Goal: Task Accomplishment & Management: Manage account settings

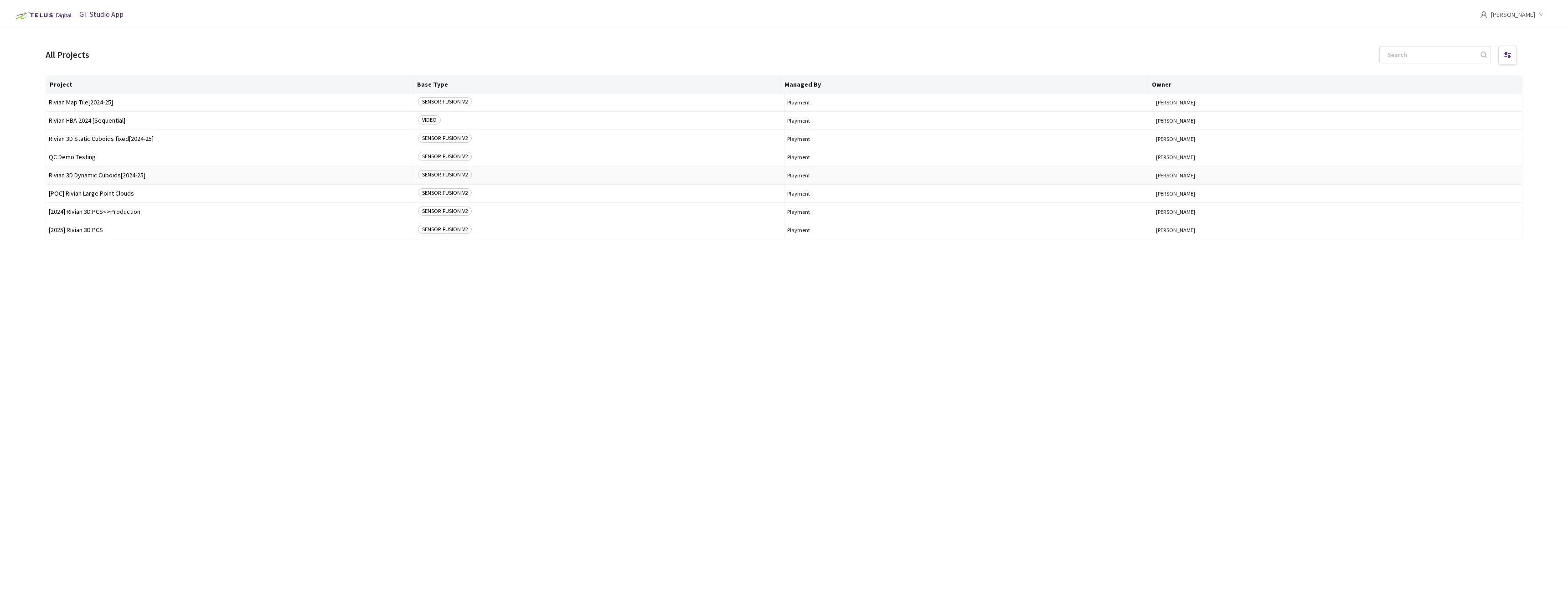
click at [122, 176] on span "Rivian 3D Dynamic Cuboids[2024-25]" at bounding box center [230, 175] width 363 height 7
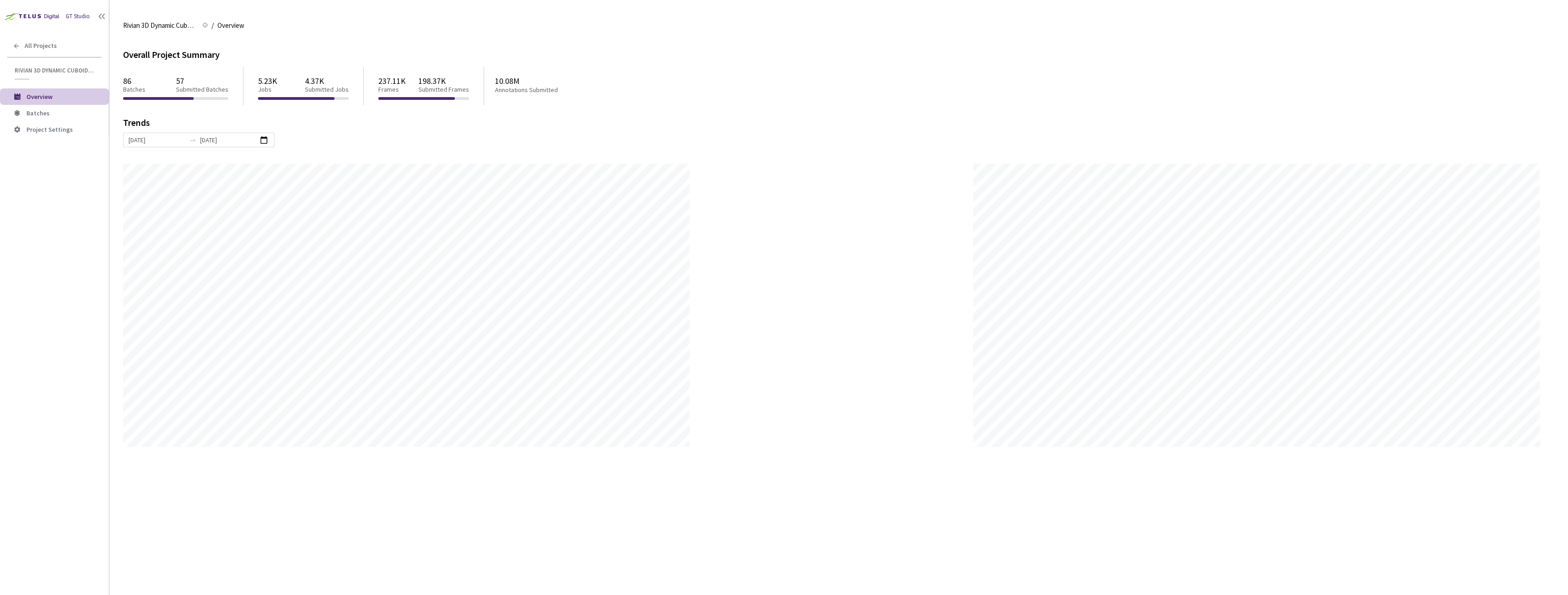
scroll to position [595, 1568]
click at [43, 106] on li "Batches" at bounding box center [54, 113] width 109 height 16
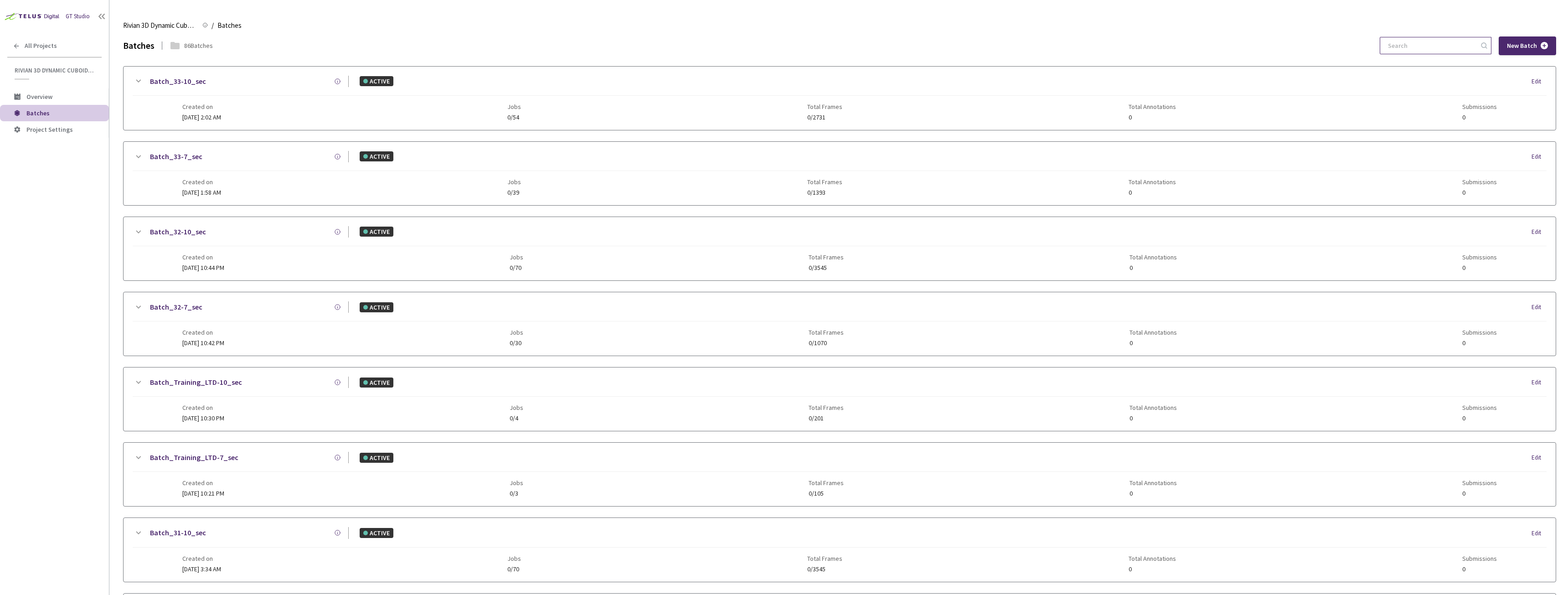
click at [1440, 46] on input at bounding box center [1431, 45] width 97 height 16
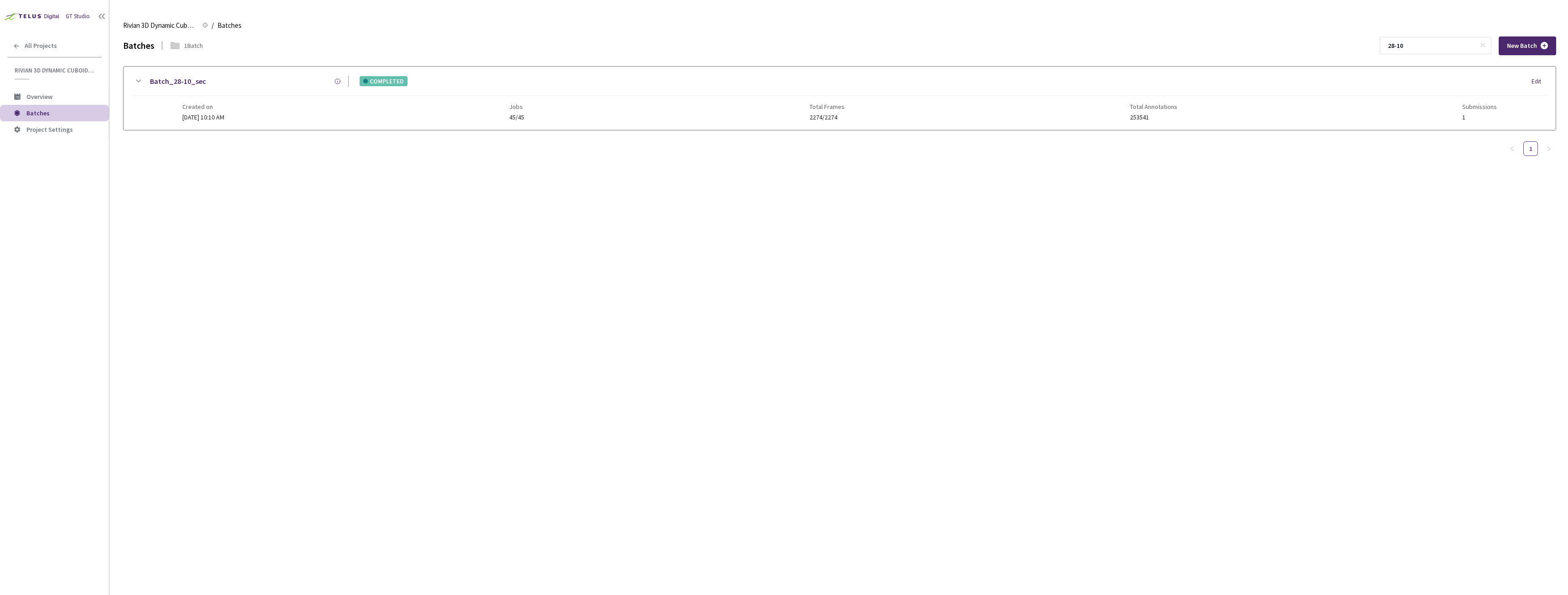
type input "28-10"
click at [154, 84] on link "Batch_28-10_sec" at bounding box center [178, 81] width 56 height 12
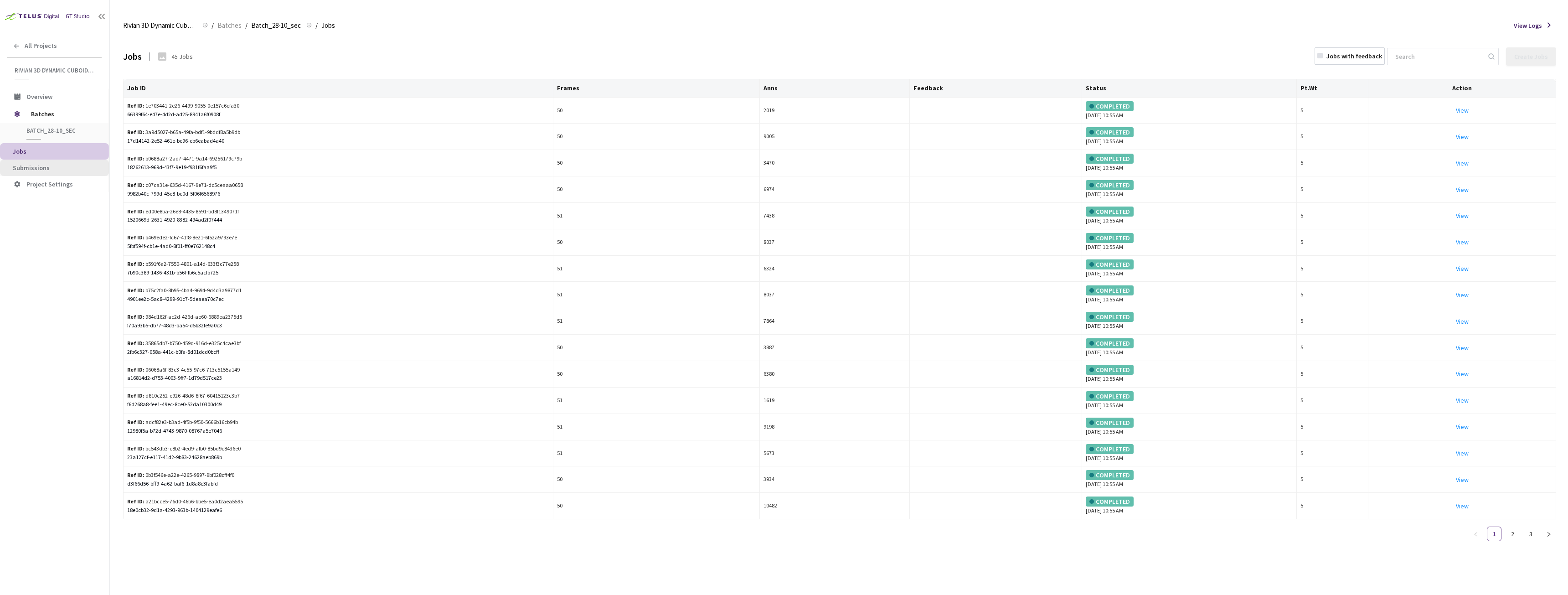
click at [58, 173] on li "Submissions" at bounding box center [54, 167] width 109 height 16
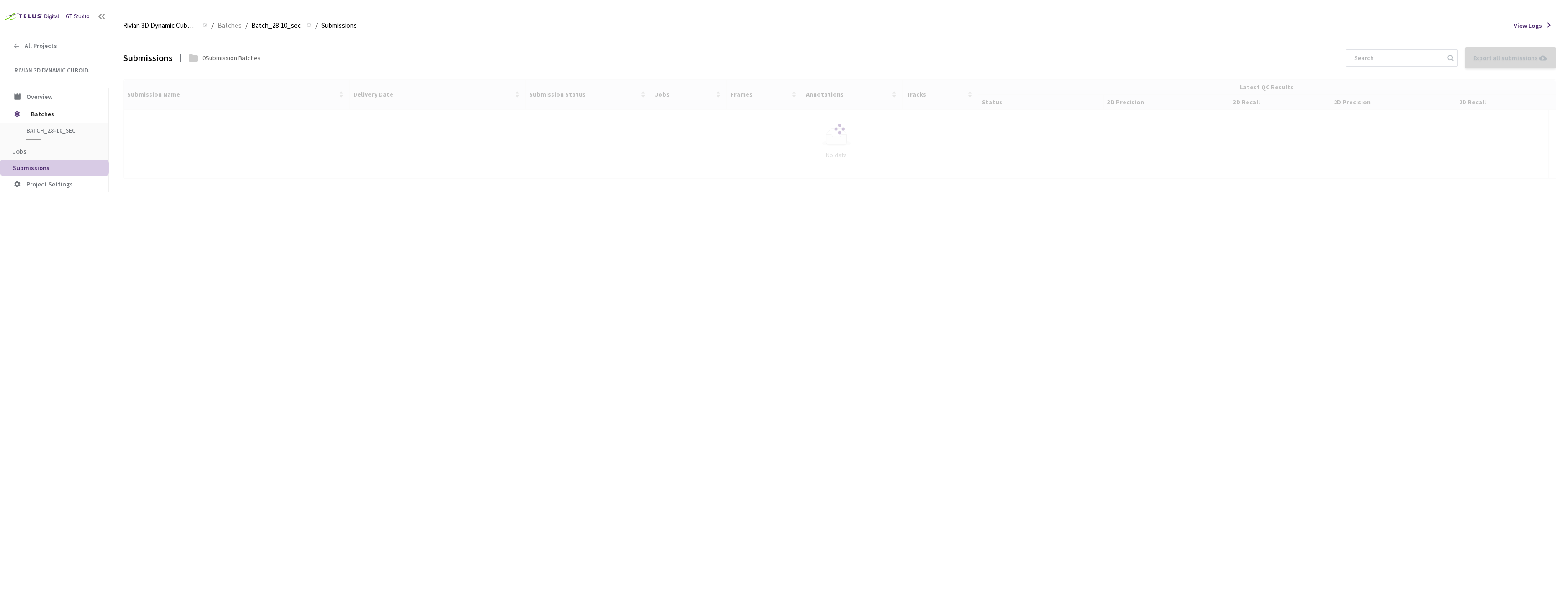
click at [163, 108] on div at bounding box center [839, 129] width 1433 height 99
click at [161, 111] on div at bounding box center [839, 129] width 1433 height 99
click at [159, 113] on div at bounding box center [839, 129] width 1433 height 99
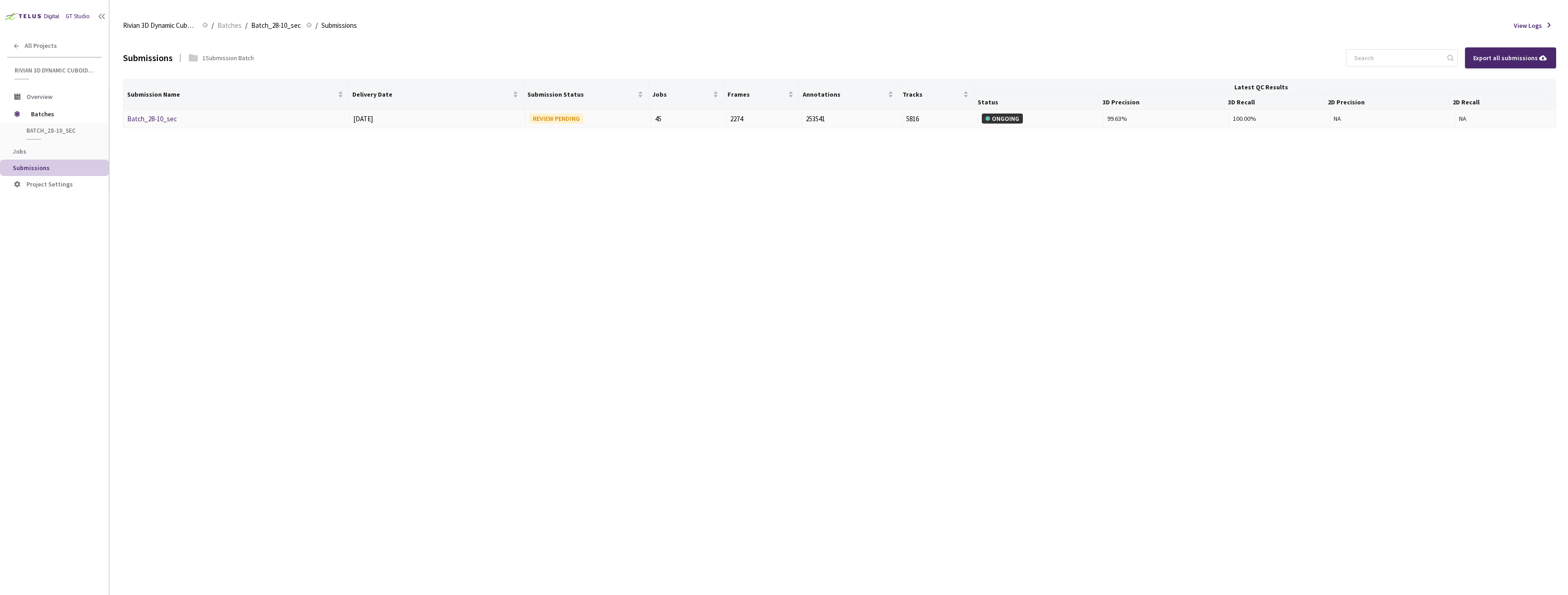
click at [165, 122] on link "Batch_28-10_sec" at bounding box center [152, 119] width 50 height 9
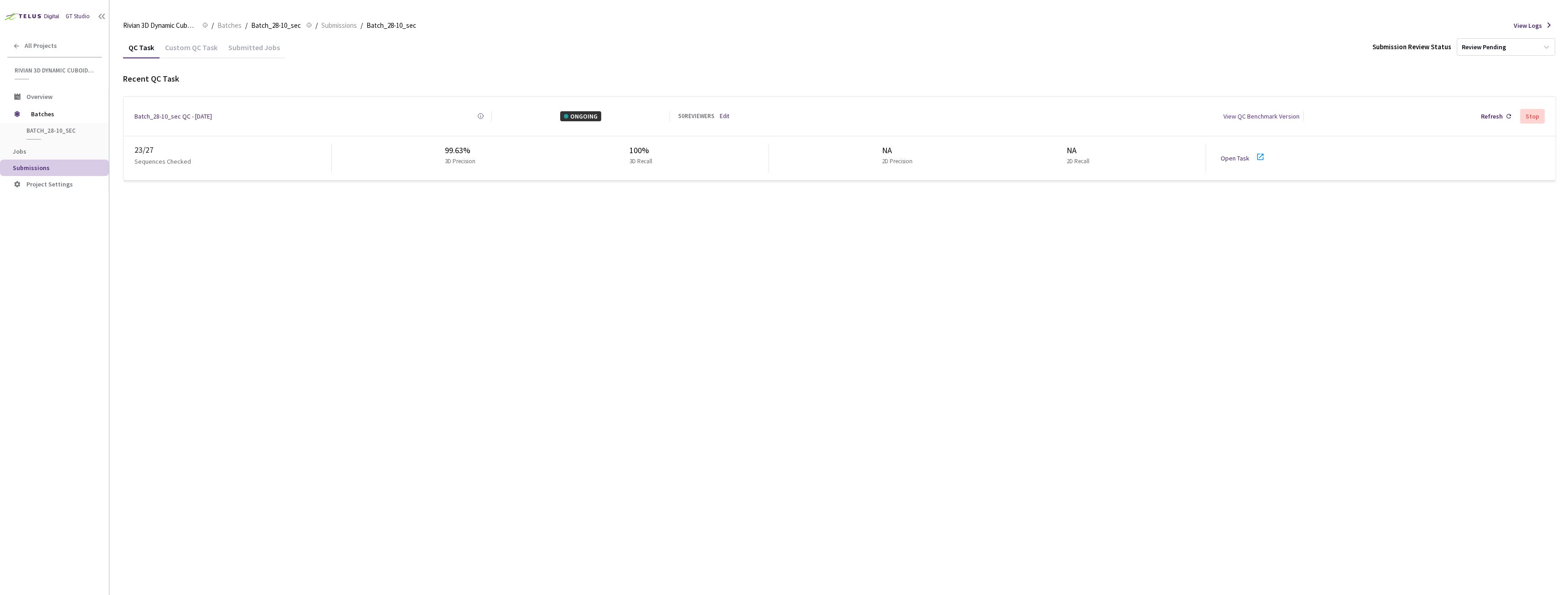
click at [212, 113] on div "Batch_28-10_sec QC - [DATE]" at bounding box center [173, 116] width 77 height 10
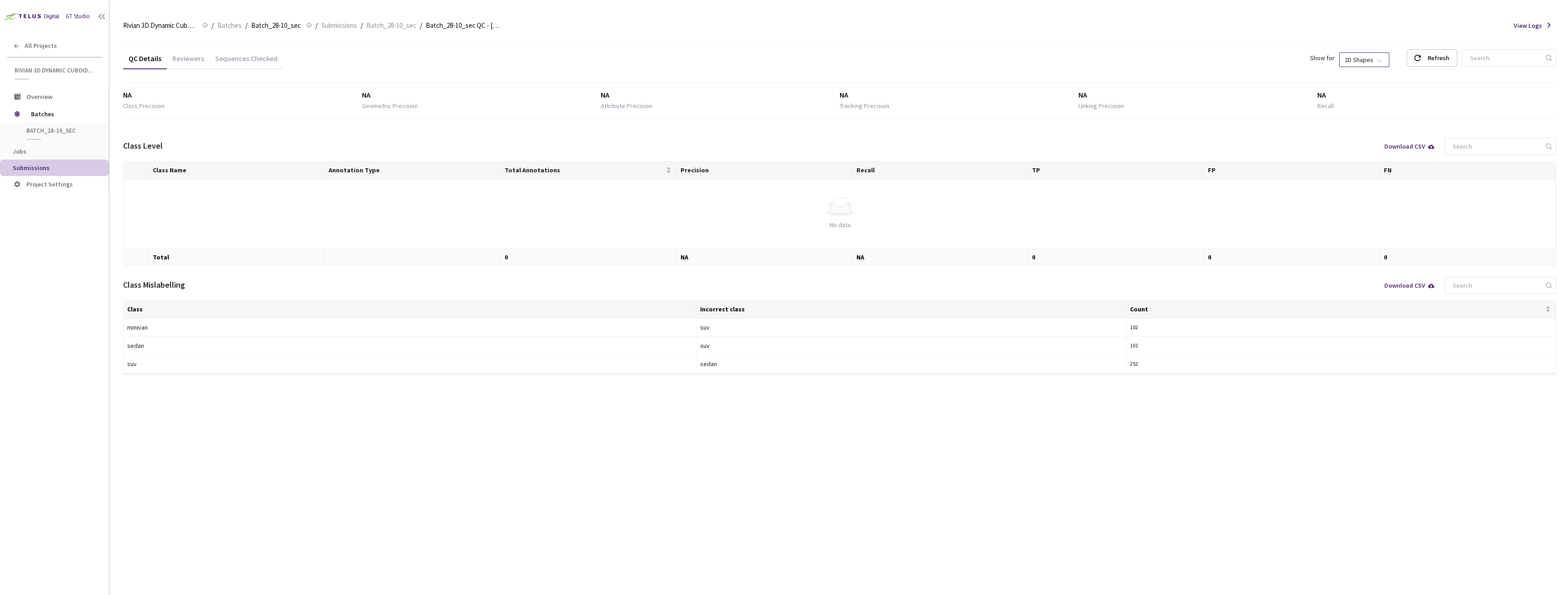
click at [1371, 57] on span "2D Shapes" at bounding box center [1364, 60] width 39 height 13
click at [1367, 79] on div "3D Shapes" at bounding box center [1373, 76] width 38 height 10
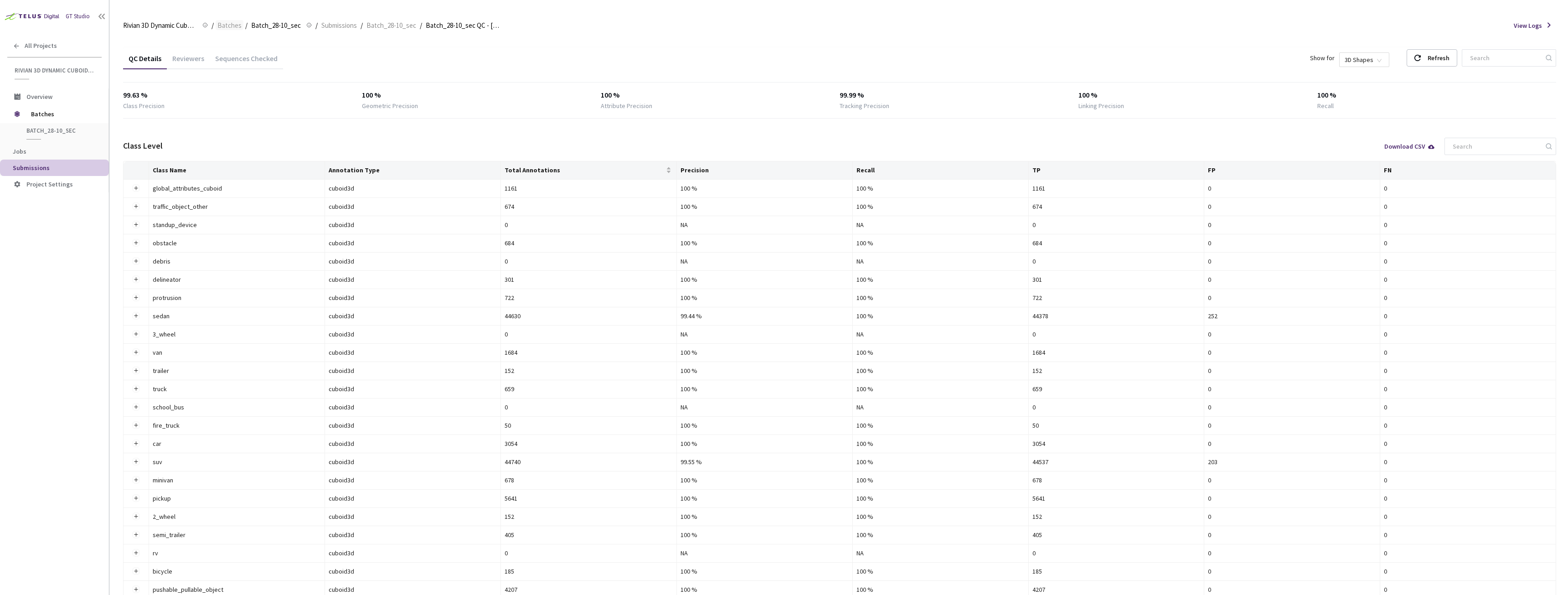
click at [226, 26] on span "Batches" at bounding box center [229, 26] width 24 height 11
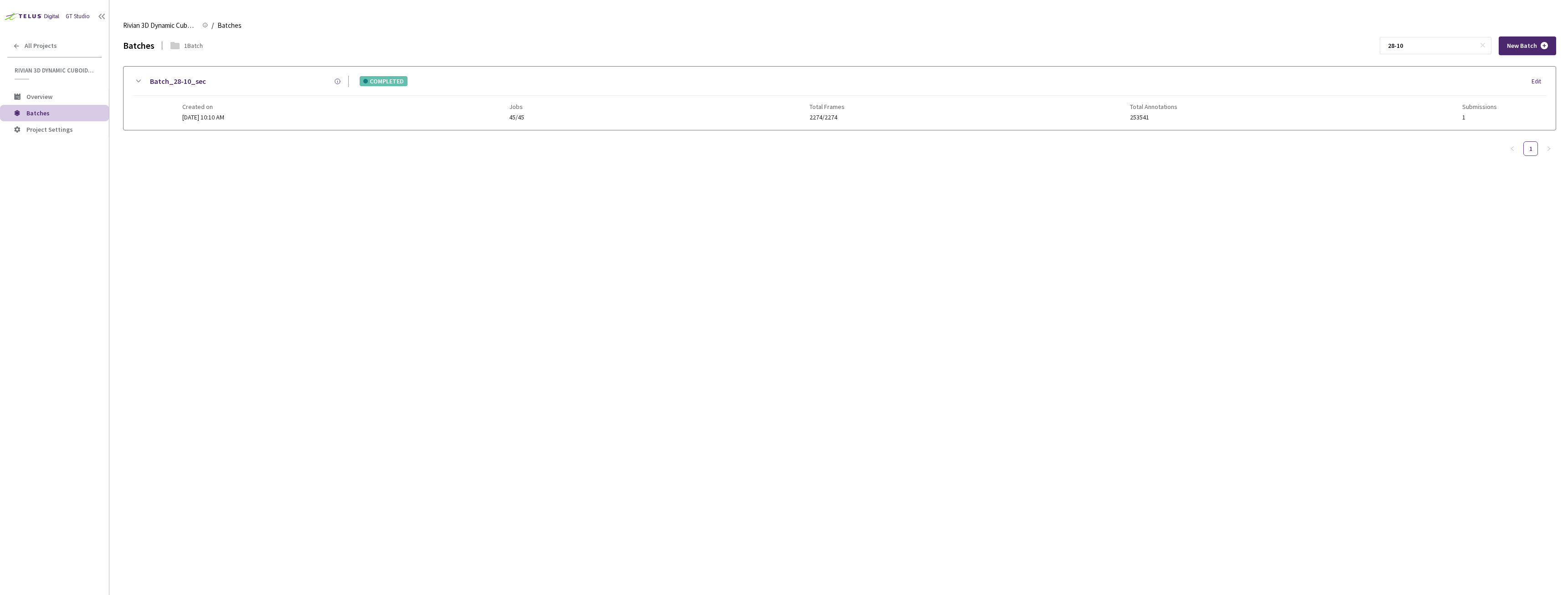
click at [164, 82] on link "Batch_28-10_sec" at bounding box center [178, 81] width 56 height 12
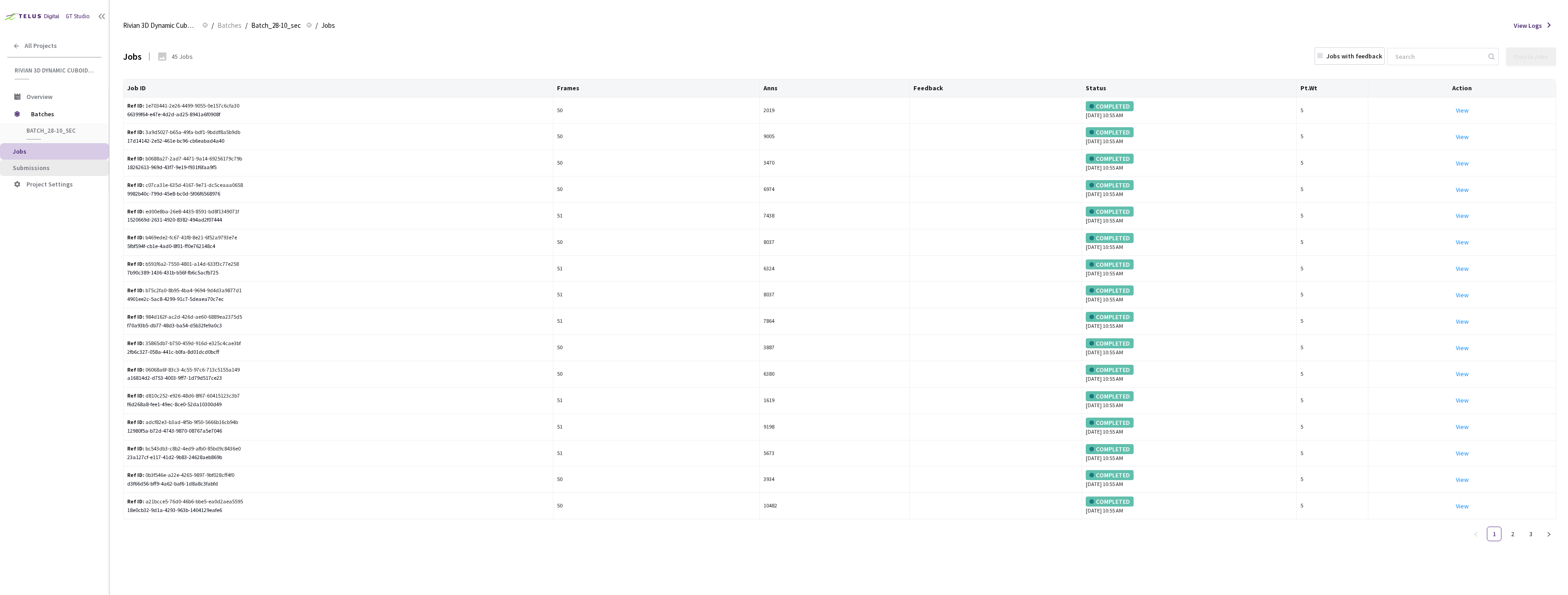
click at [52, 166] on span "Submissions" at bounding box center [57, 168] width 89 height 8
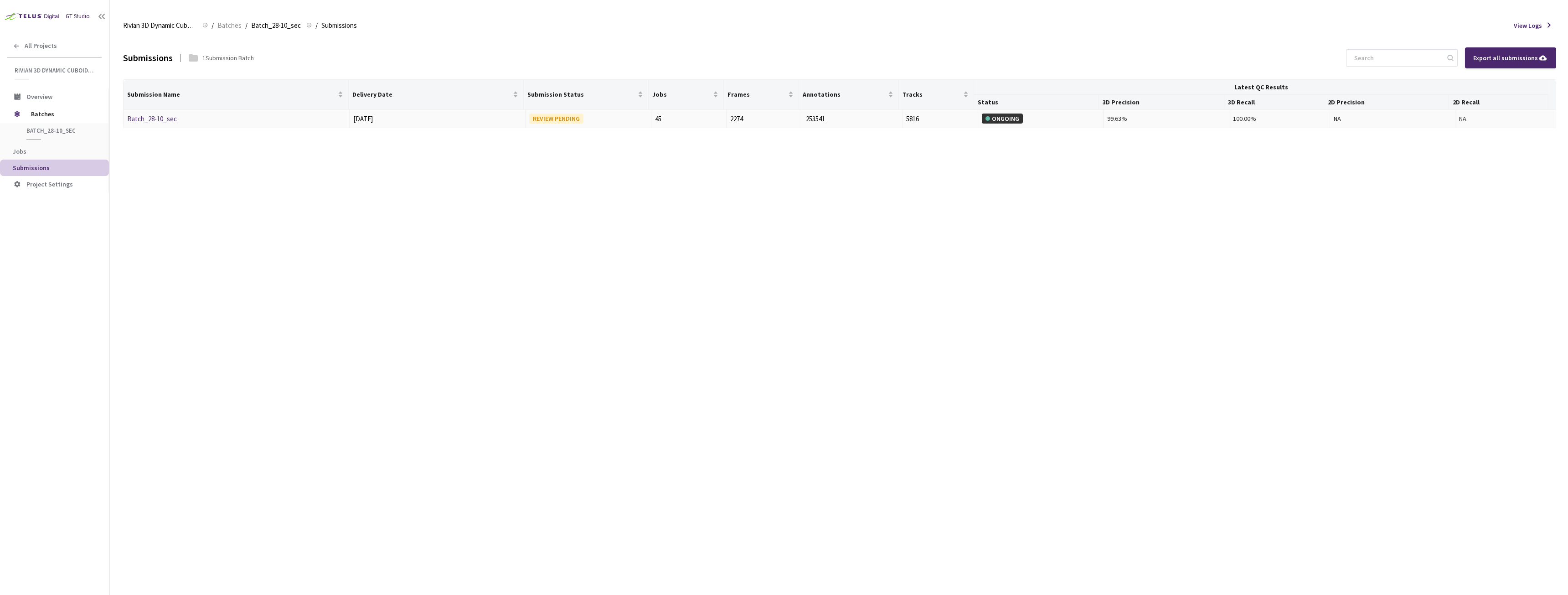
click at [161, 115] on link "Batch_28-10_sec" at bounding box center [152, 119] width 50 height 9
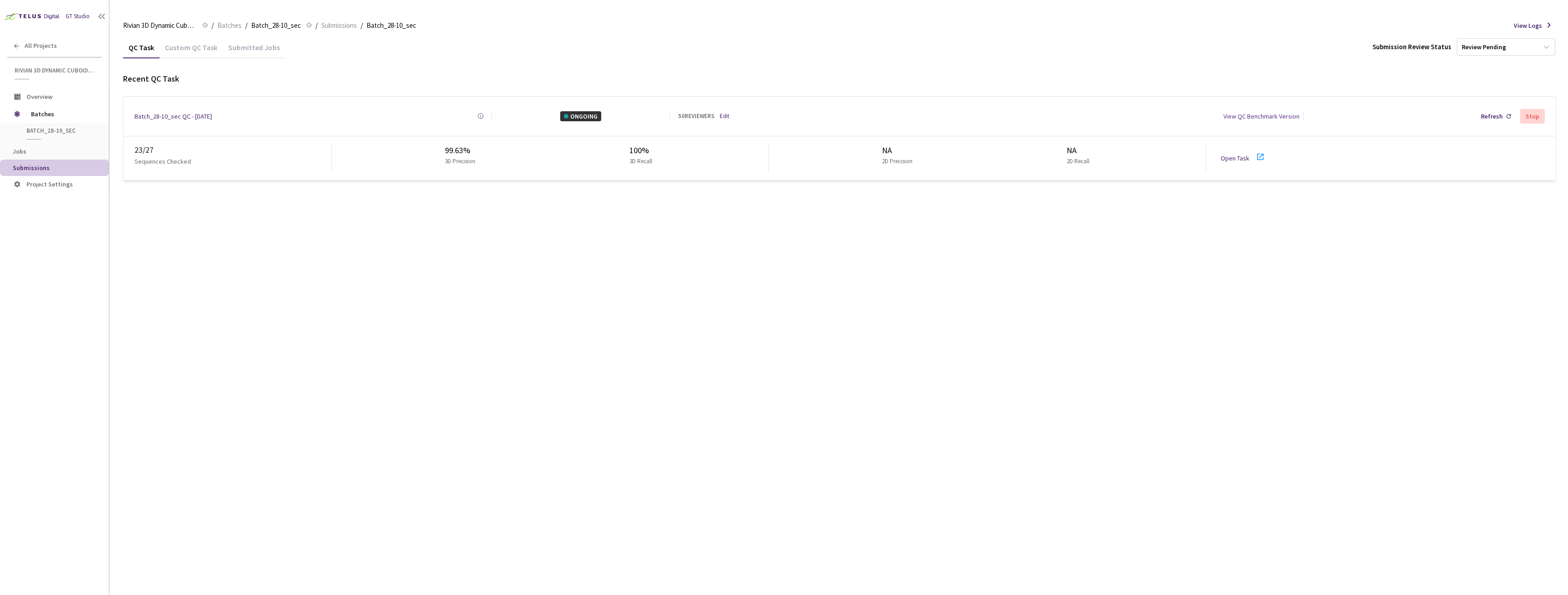
click at [726, 113] on link "Edit" at bounding box center [724, 116] width 10 height 9
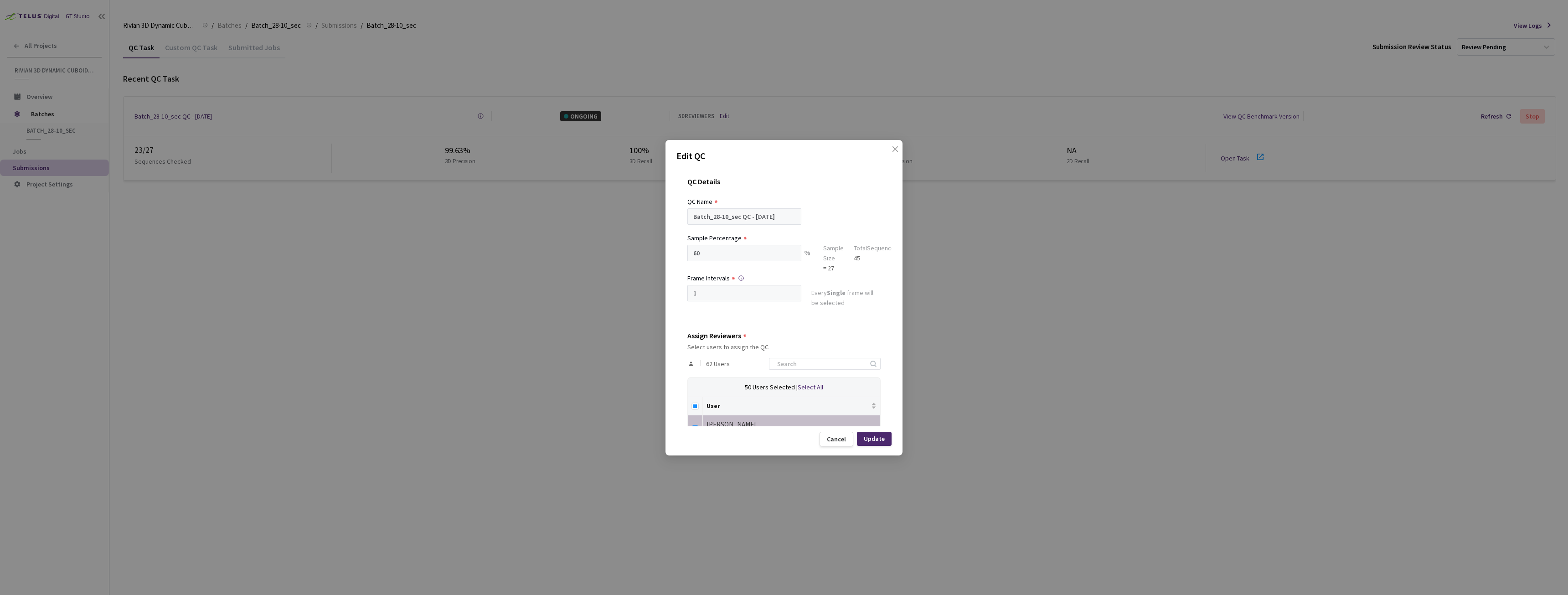
click at [701, 407] on th at bounding box center [695, 406] width 15 height 18
click at [698, 407] on input "Select all" at bounding box center [695, 406] width 7 height 7
checkbox input "true"
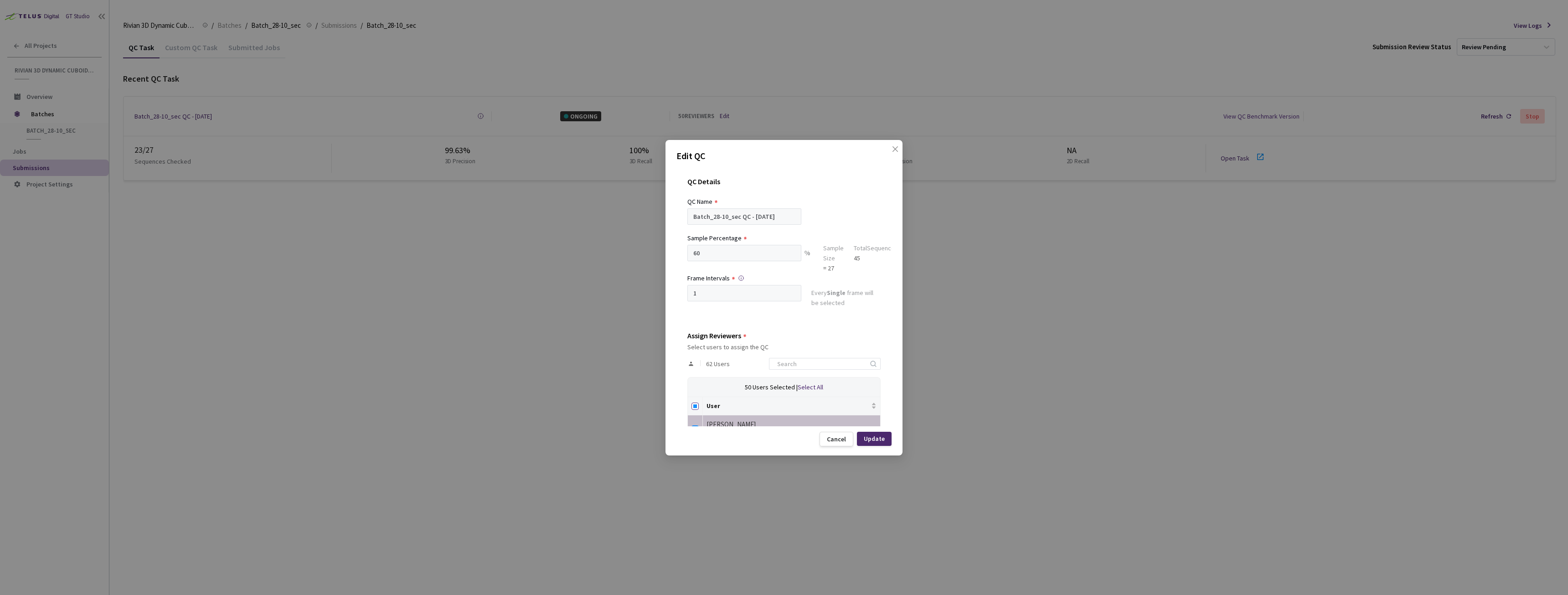
checkbox input "true"
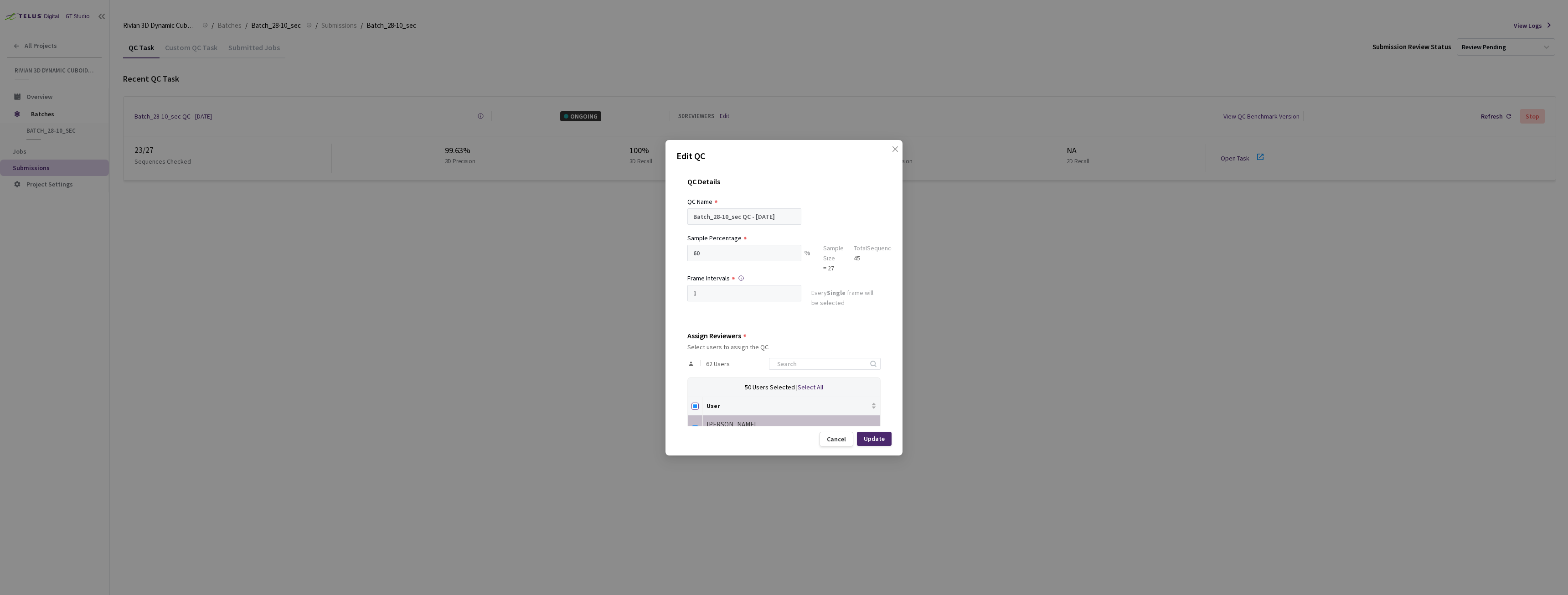
checkbox input "true"
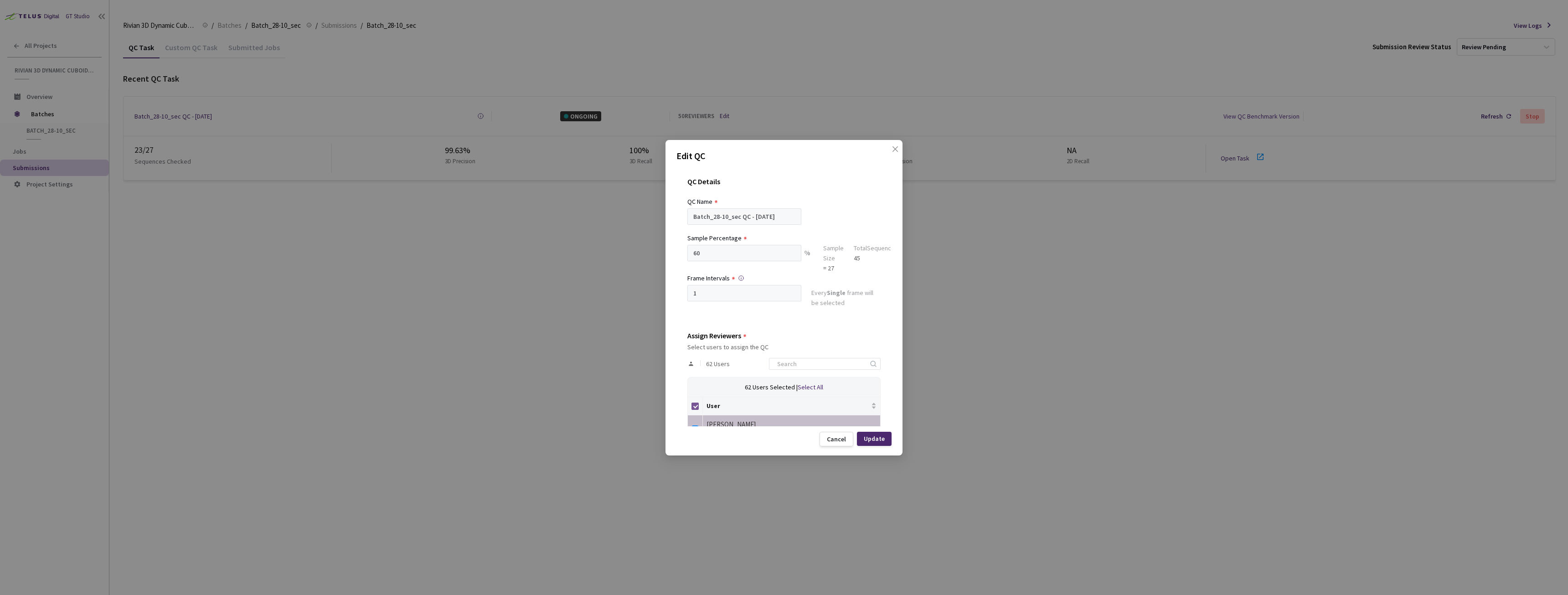
click at [696, 405] on input "Select all" at bounding box center [695, 406] width 7 height 7
checkbox input "false"
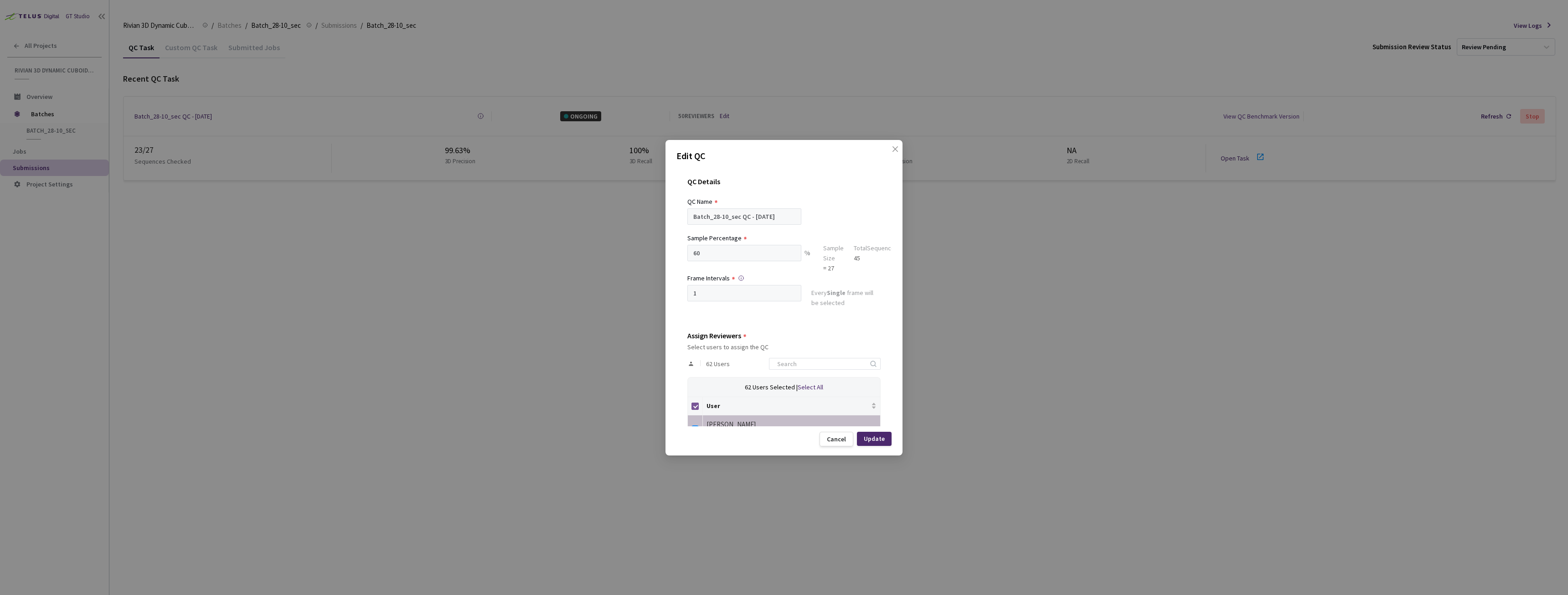
checkbox input "false"
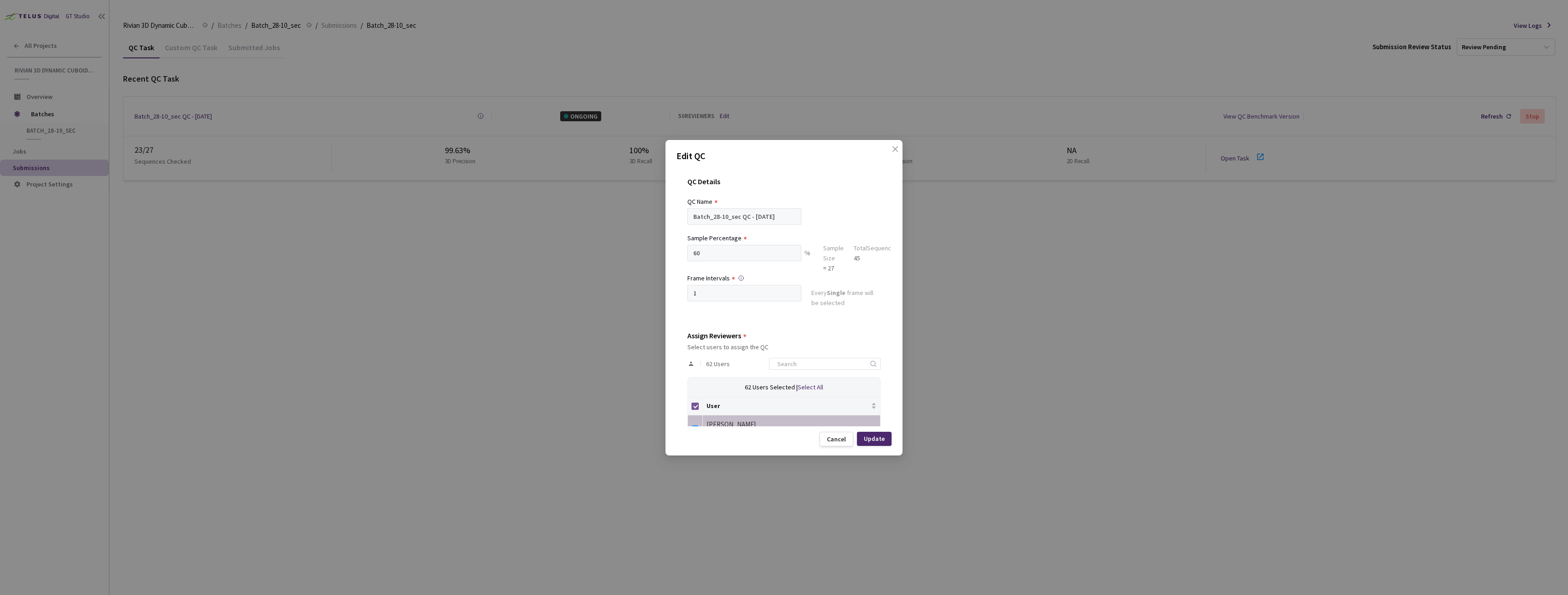
checkbox input "false"
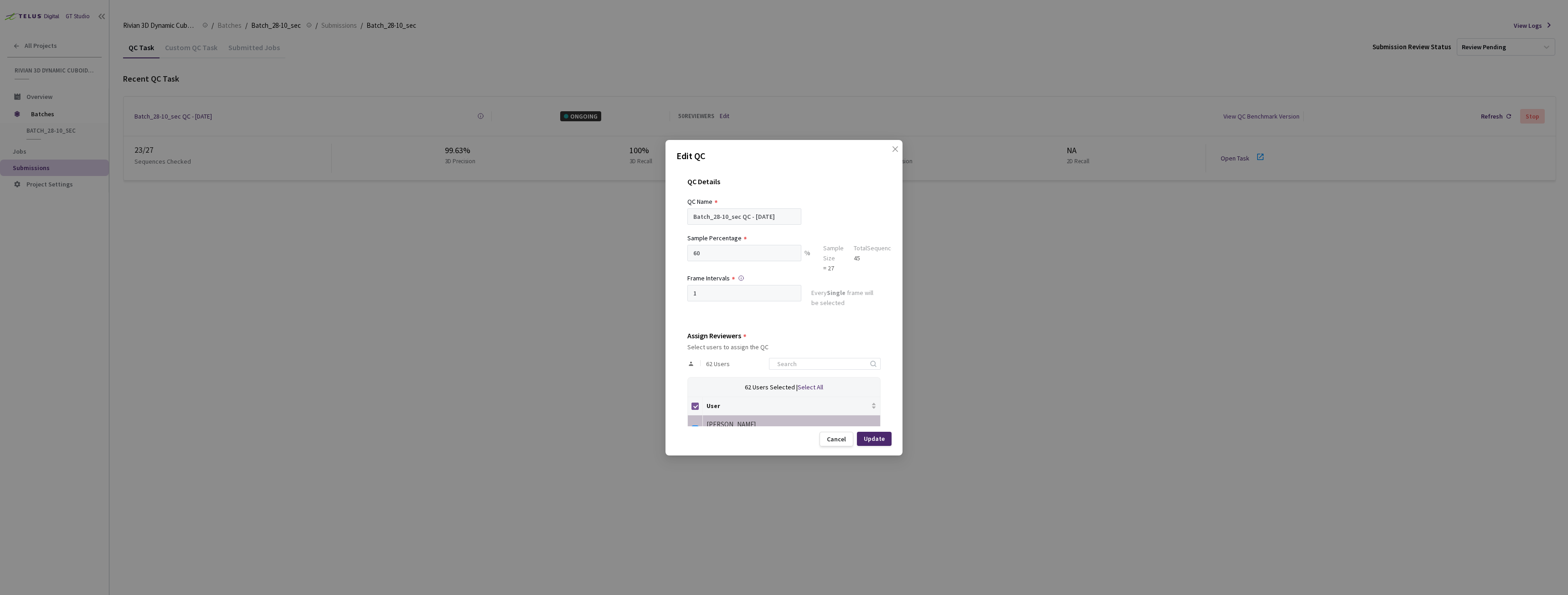
checkbox input "false"
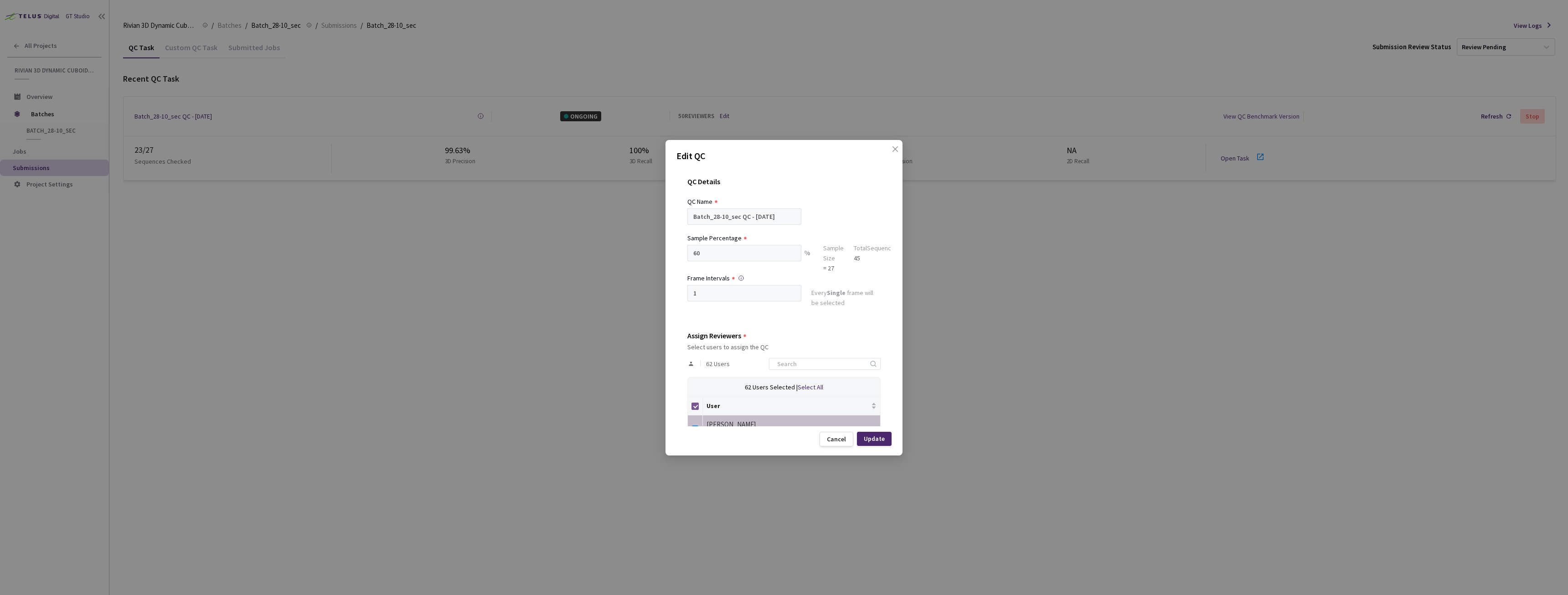
checkbox input "false"
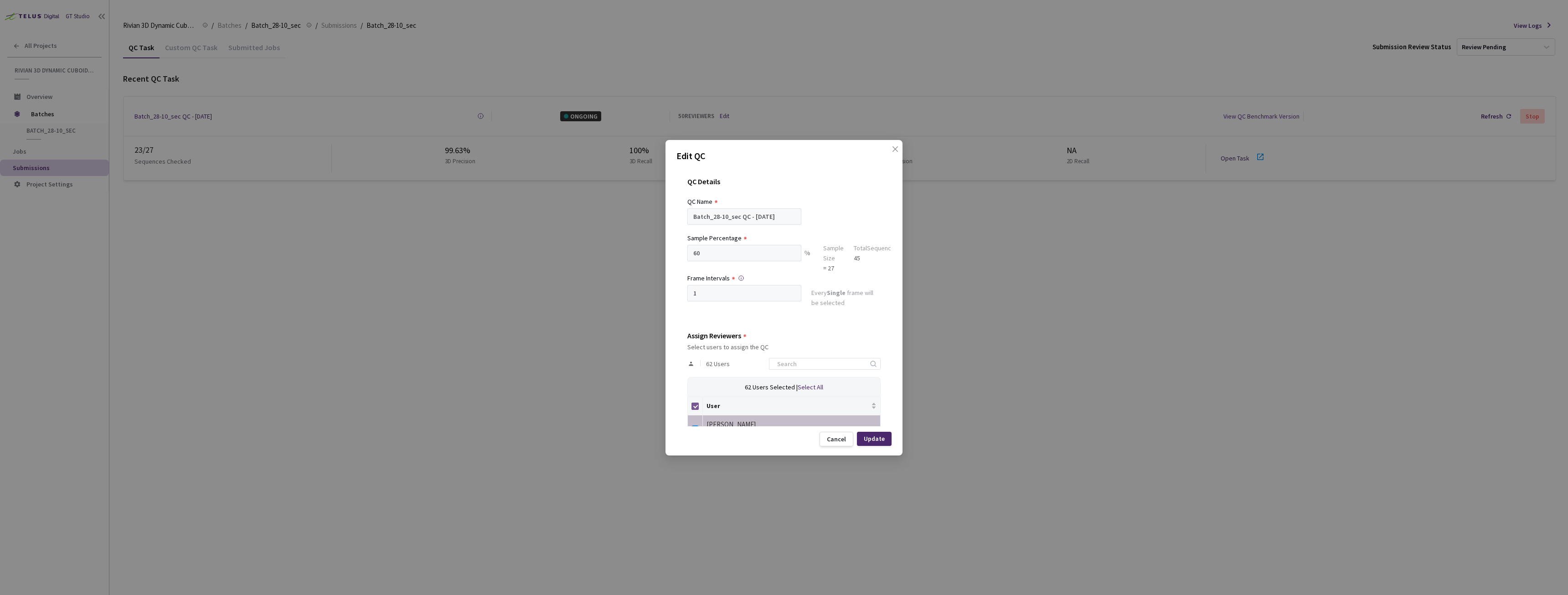
checkbox input "false"
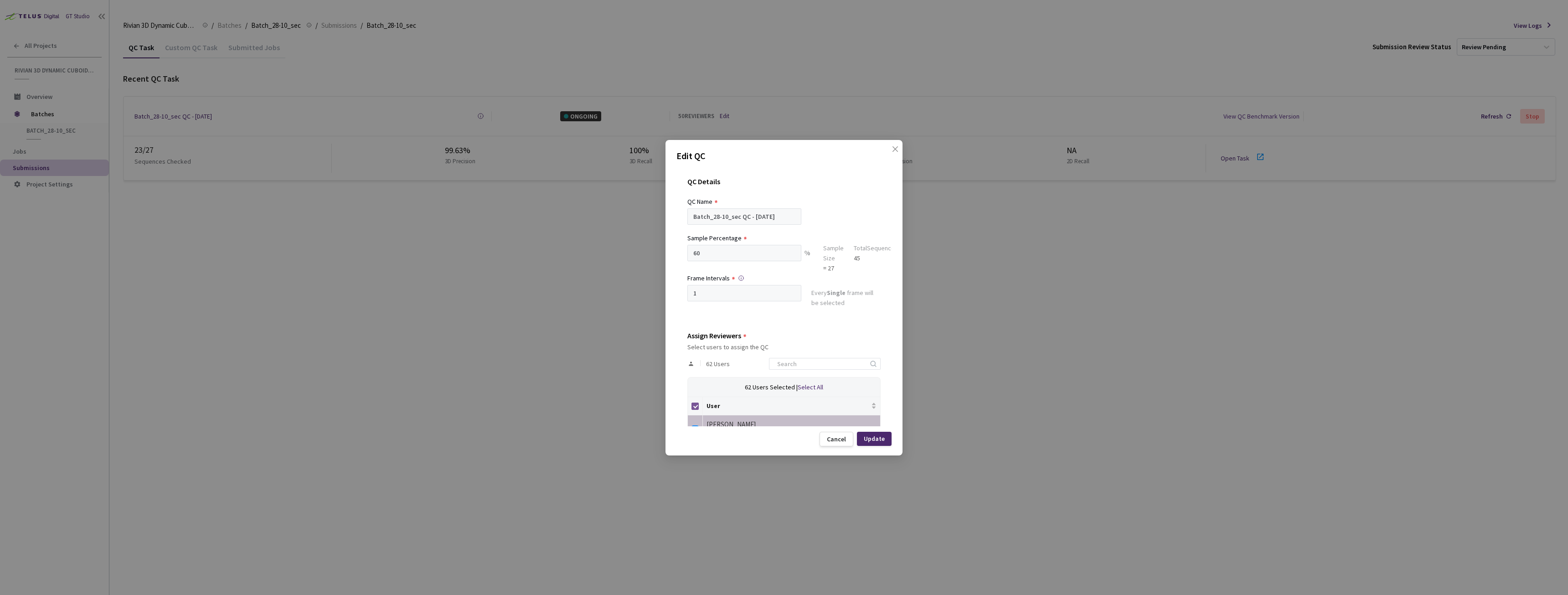
checkbox input "false"
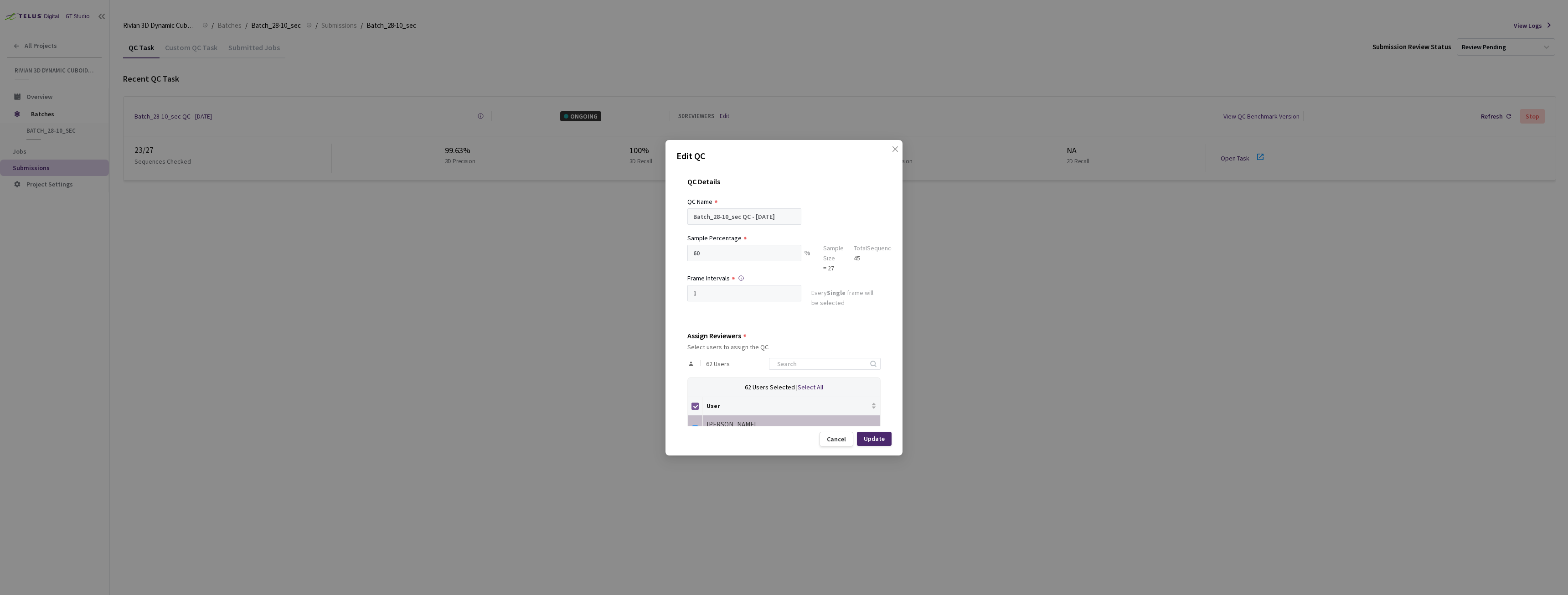
checkbox input "false"
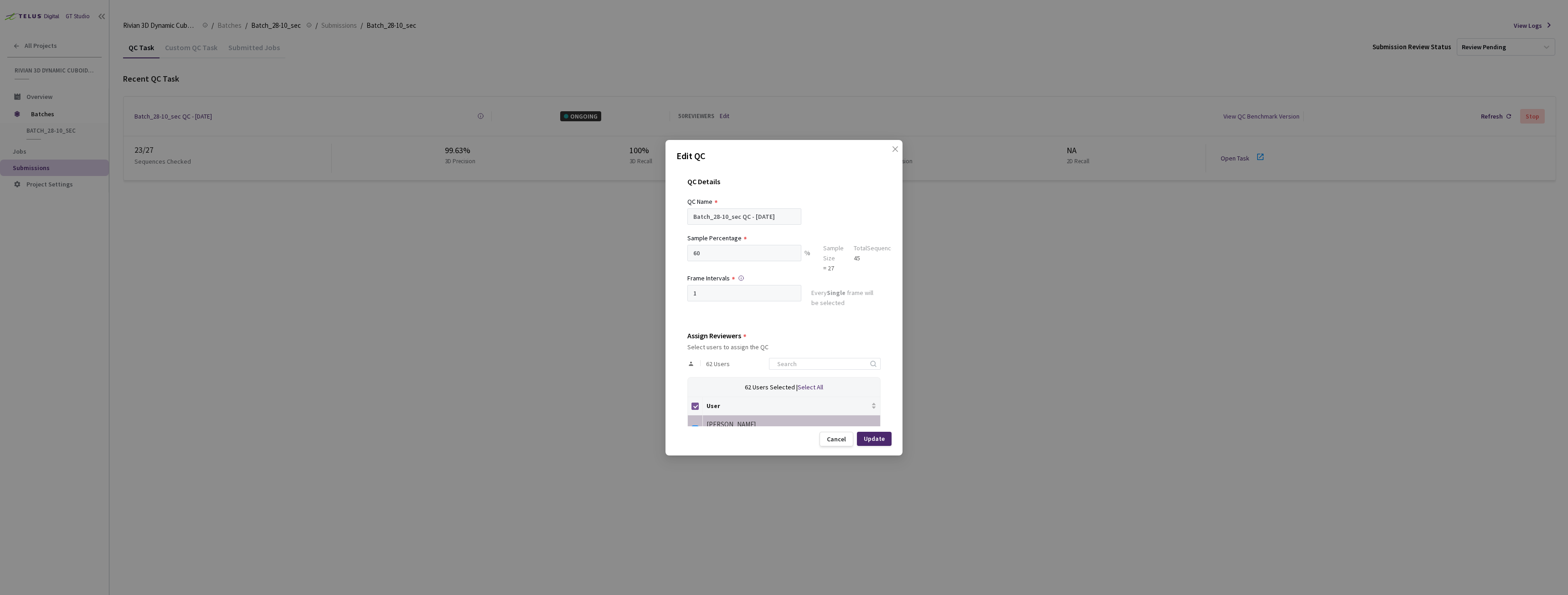
checkbox input "false"
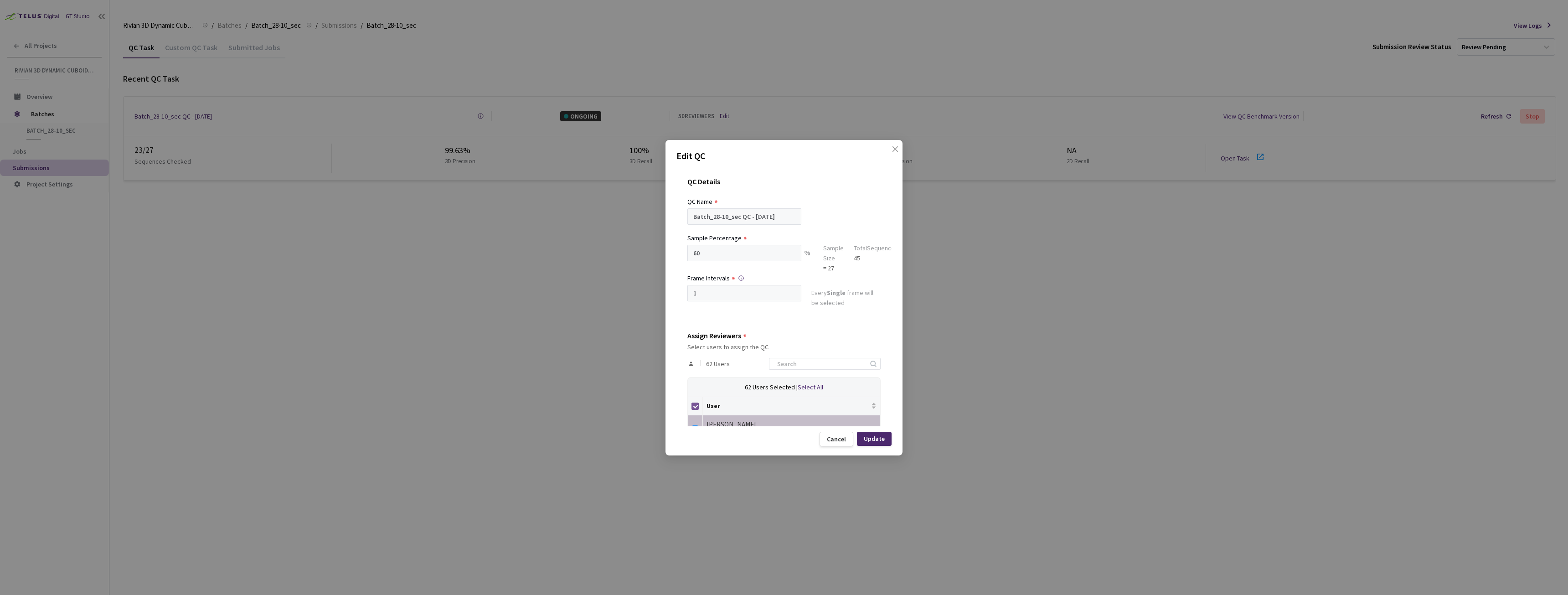
checkbox input "false"
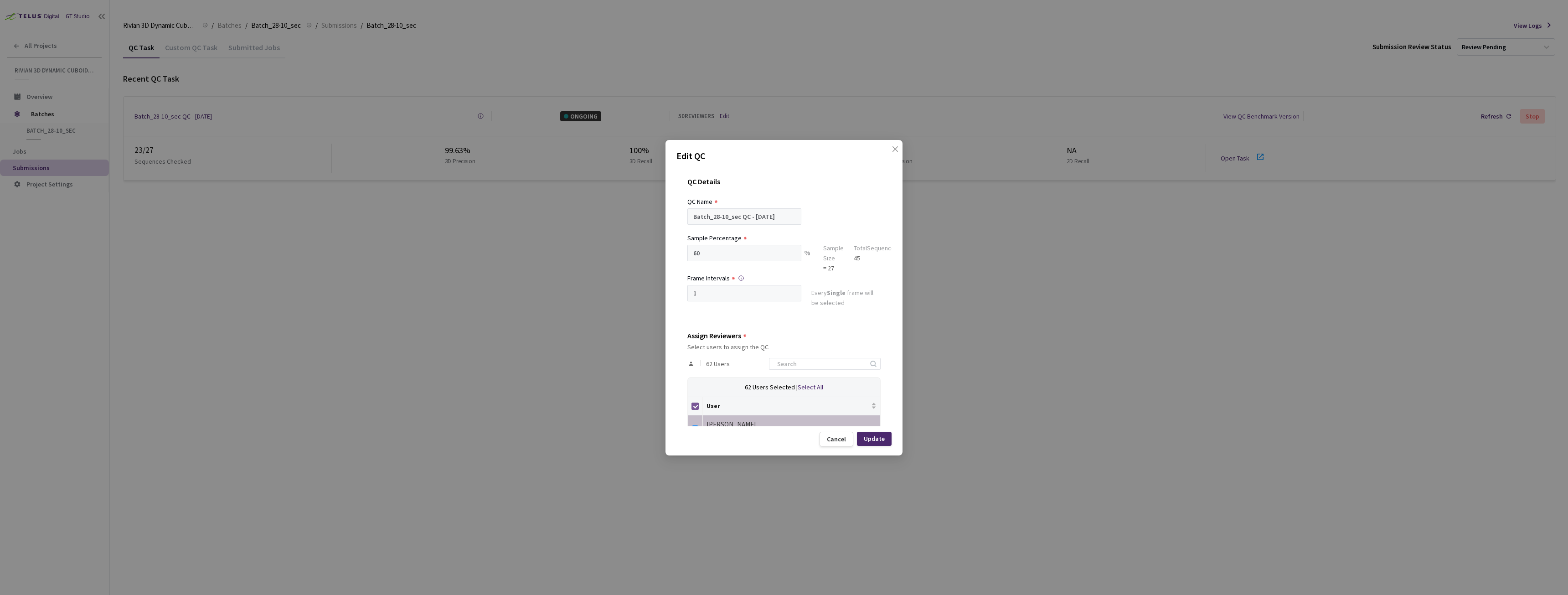
checkbox input "false"
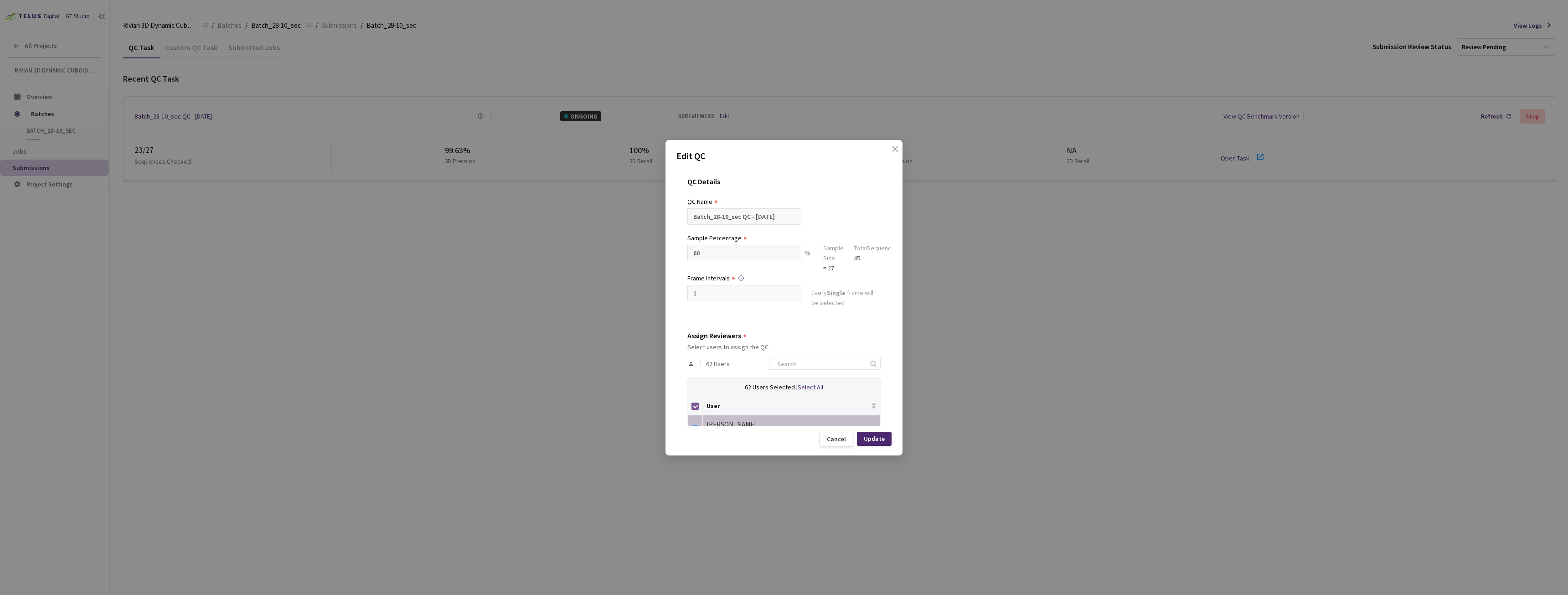
checkbox input "false"
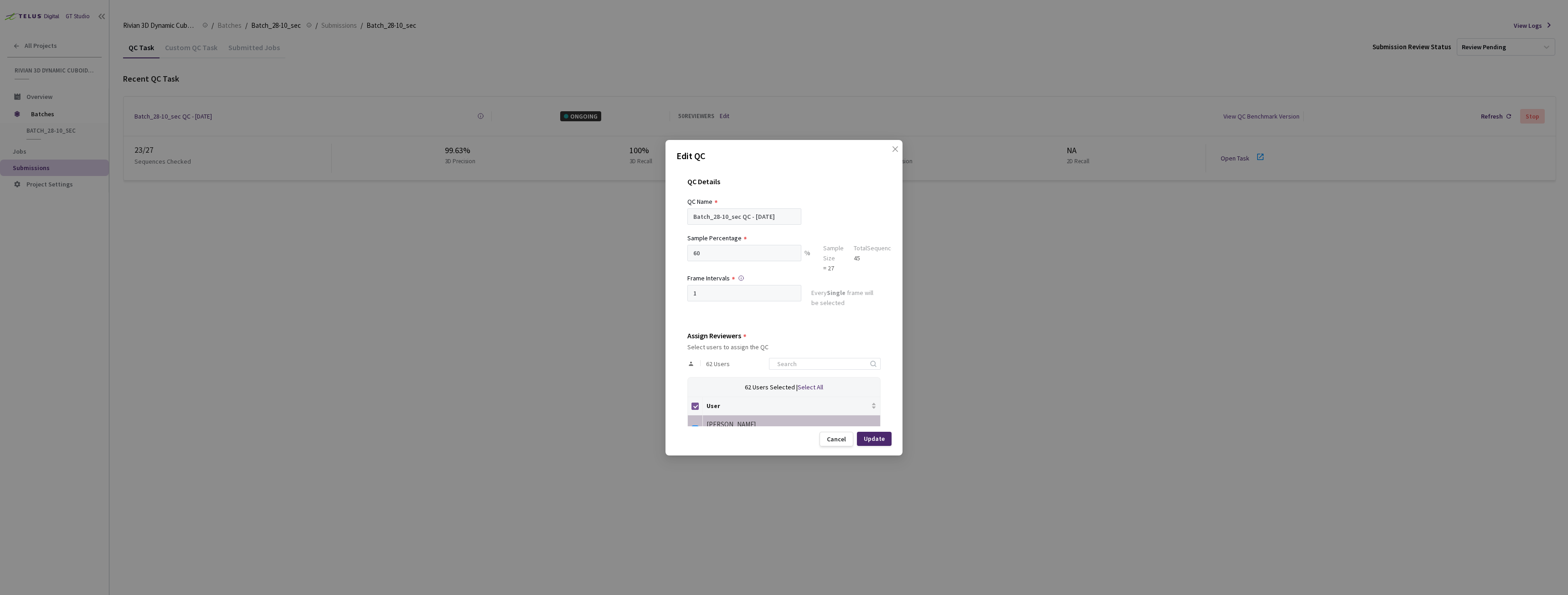
checkbox input "false"
click at [807, 367] on input at bounding box center [821, 364] width 97 height 11
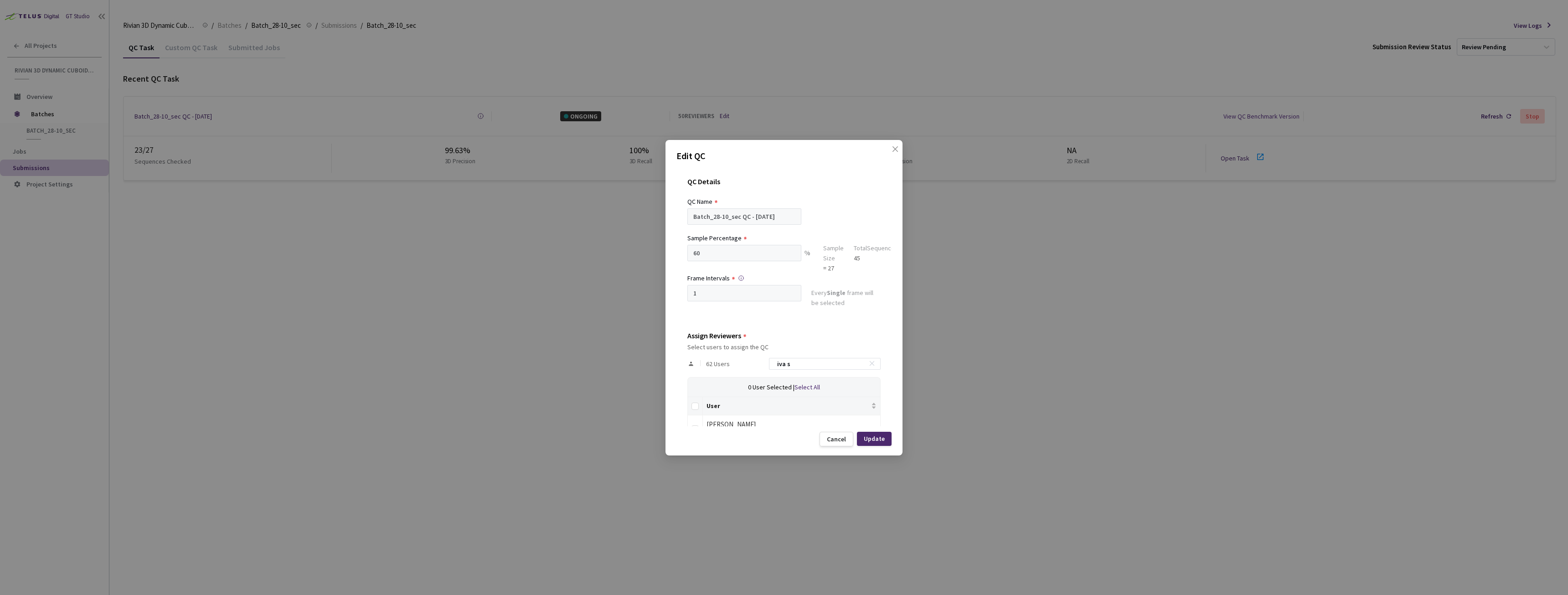
scroll to position [24, 0]
type input "iva s"
click at [702, 404] on td at bounding box center [695, 403] width 15 height 25
click at [698, 404] on input "checkbox" at bounding box center [695, 404] width 7 height 7
checkbox input "true"
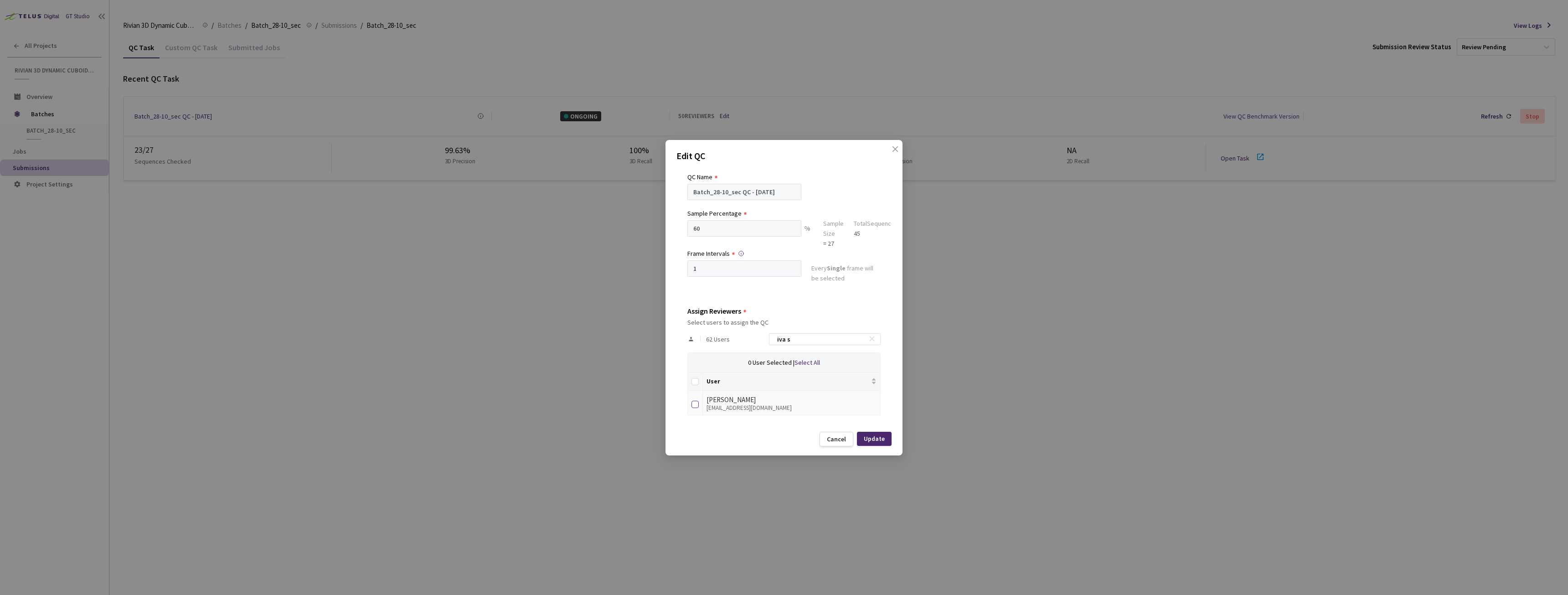
checkbox input "true"
click at [880, 435] on div "Update" at bounding box center [874, 438] width 21 height 7
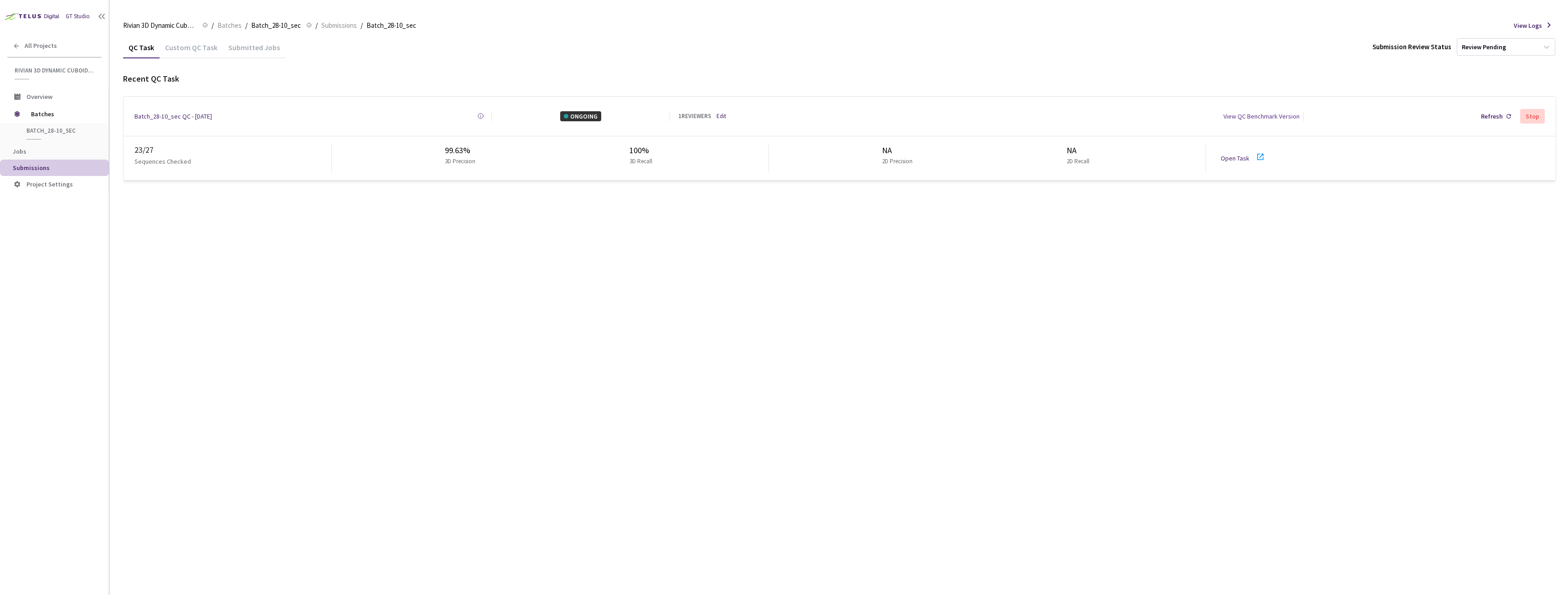
click at [73, 18] on div "GT Studio" at bounding box center [78, 16] width 24 height 9
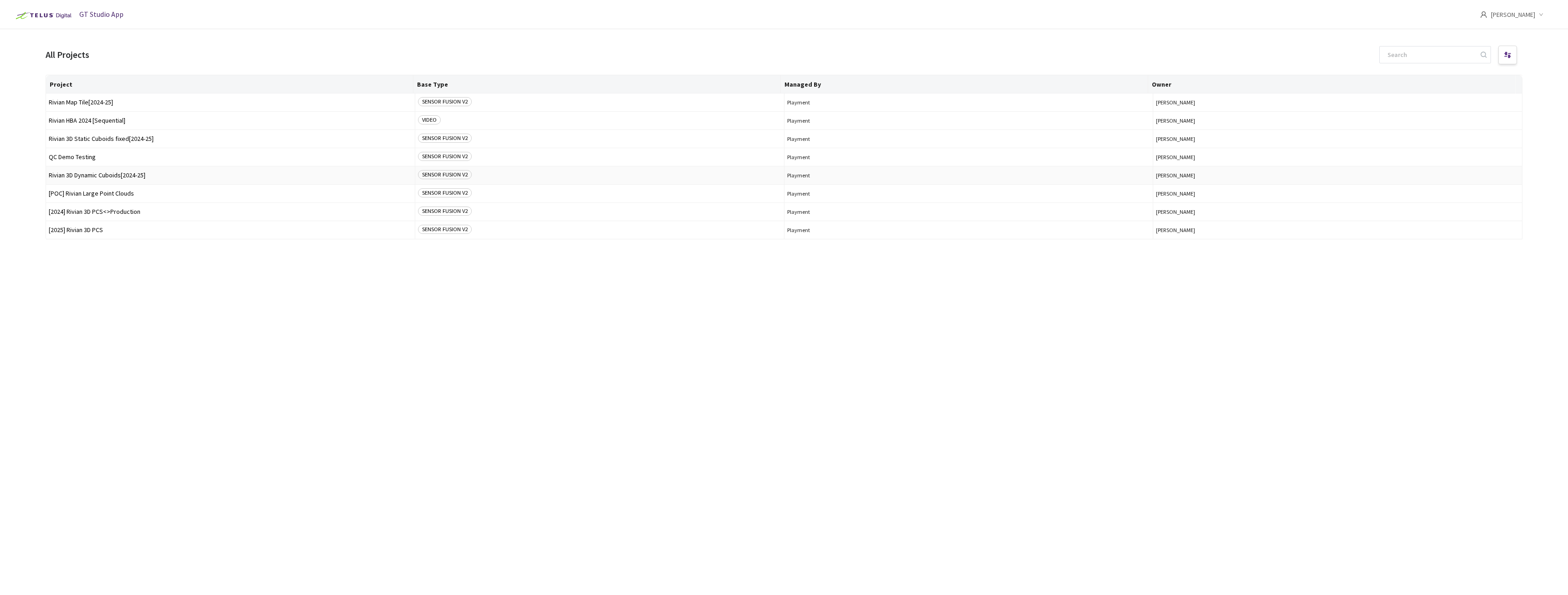
click at [88, 172] on span "Rivian 3D Dynamic Cuboids[2024-25]" at bounding box center [230, 175] width 363 height 7
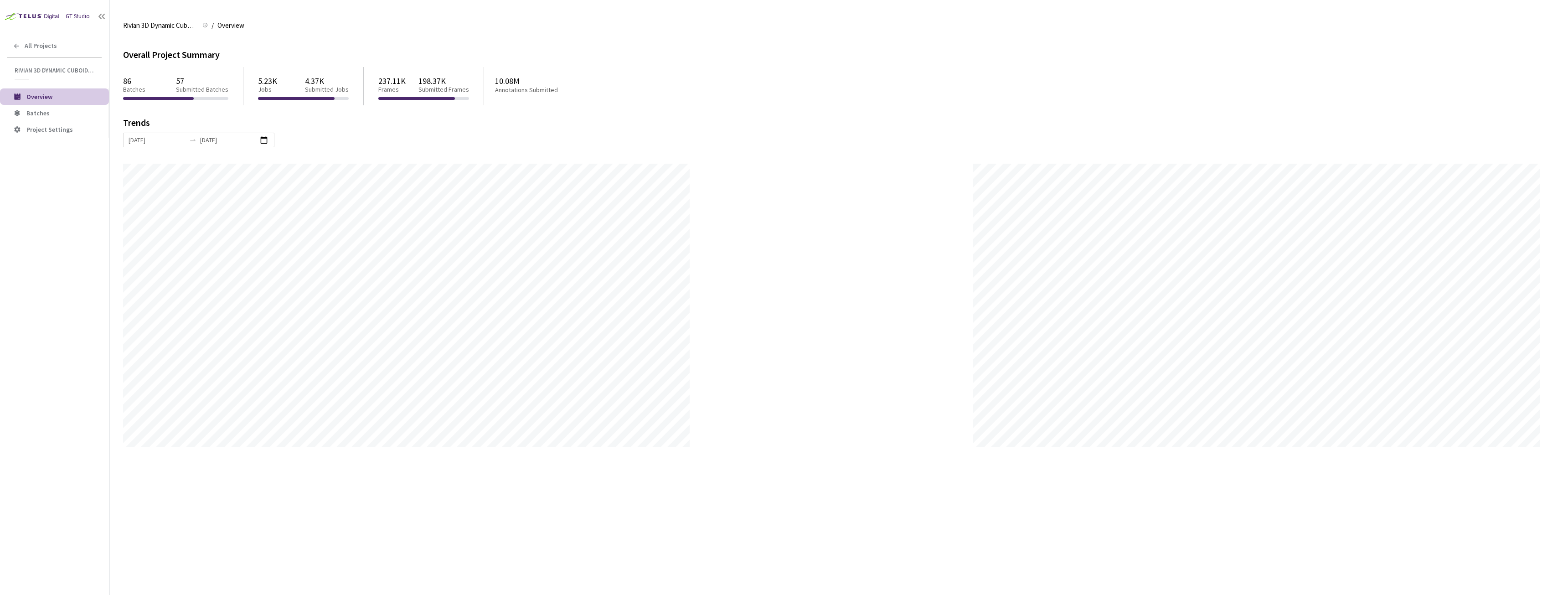
scroll to position [595, 1568]
click at [55, 110] on span "Batches" at bounding box center [64, 113] width 75 height 8
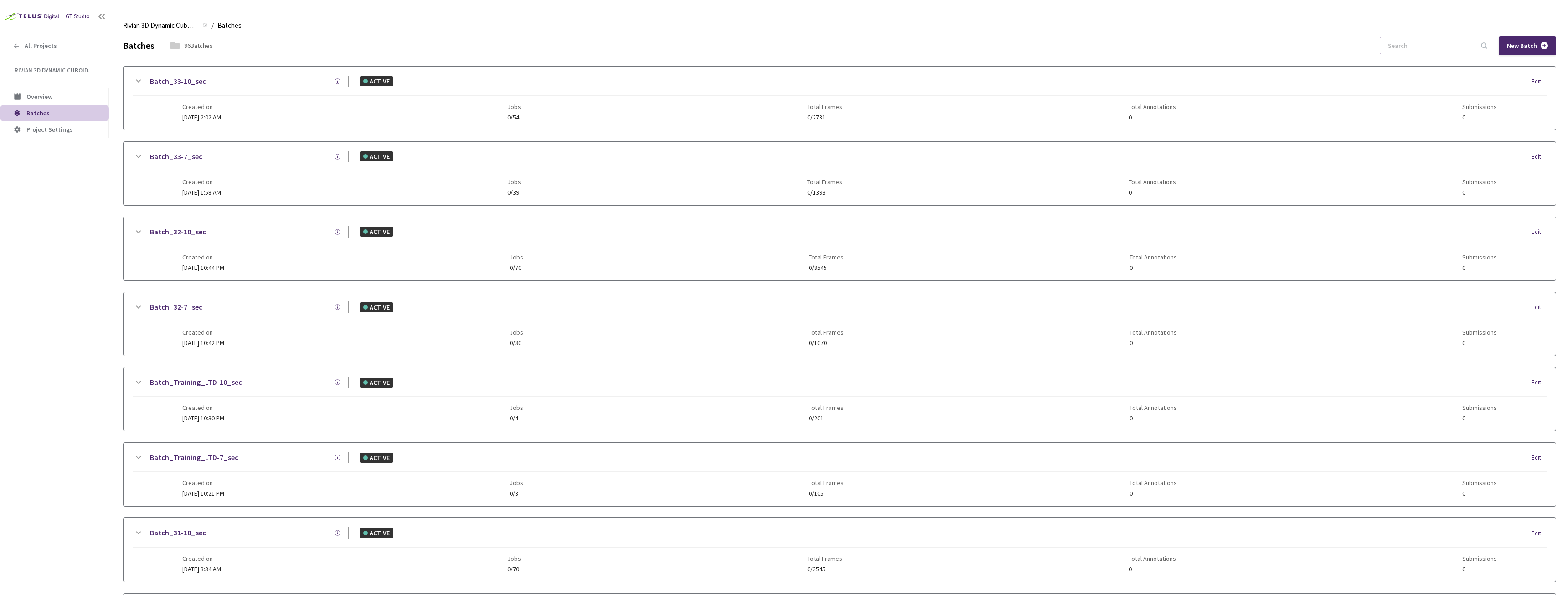
click at [1432, 46] on input at bounding box center [1431, 45] width 97 height 16
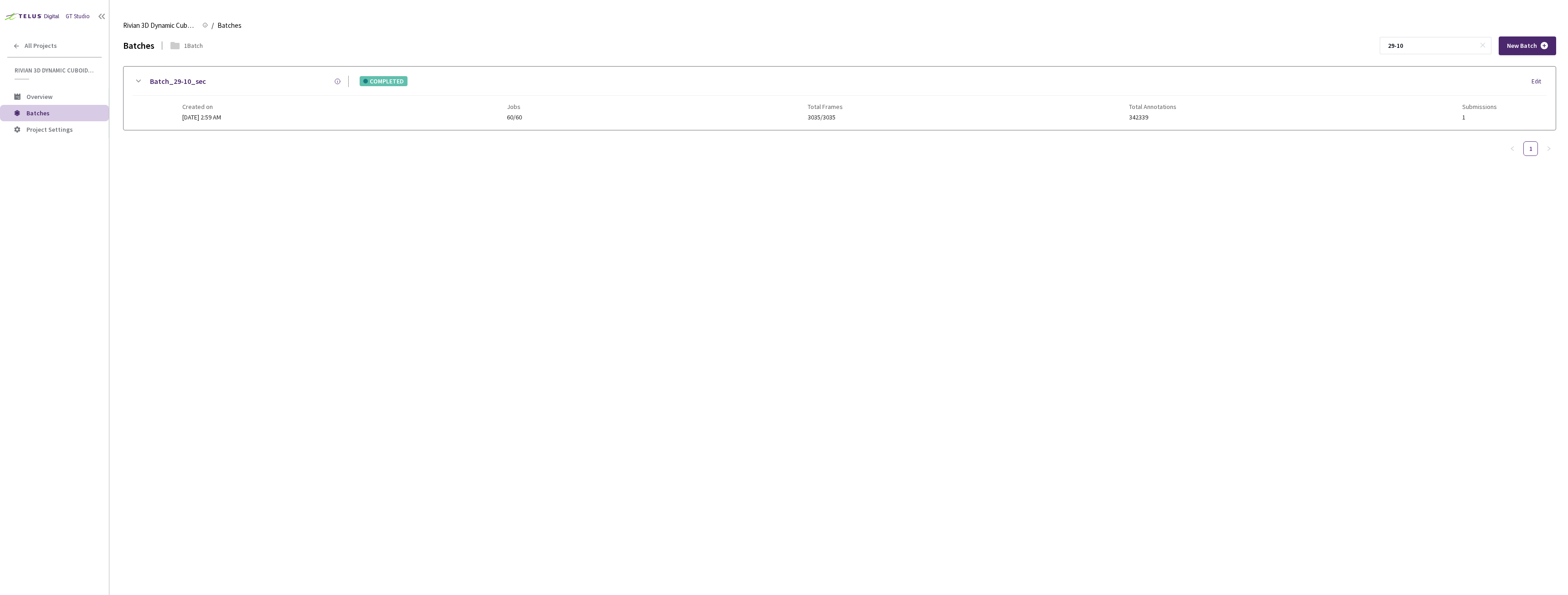
type input "29-10"
click at [184, 79] on link "Batch_29-10_sec" at bounding box center [178, 81] width 56 height 12
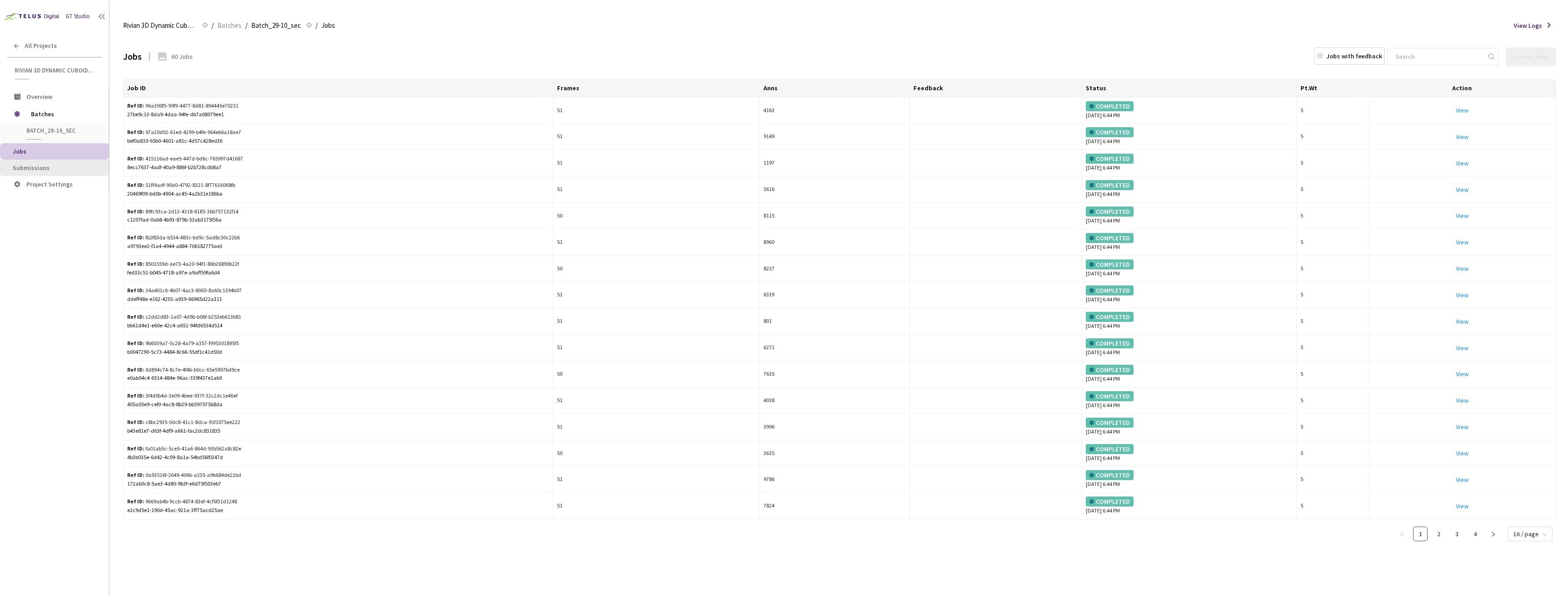
click at [60, 163] on li "Submissions" at bounding box center [54, 167] width 109 height 16
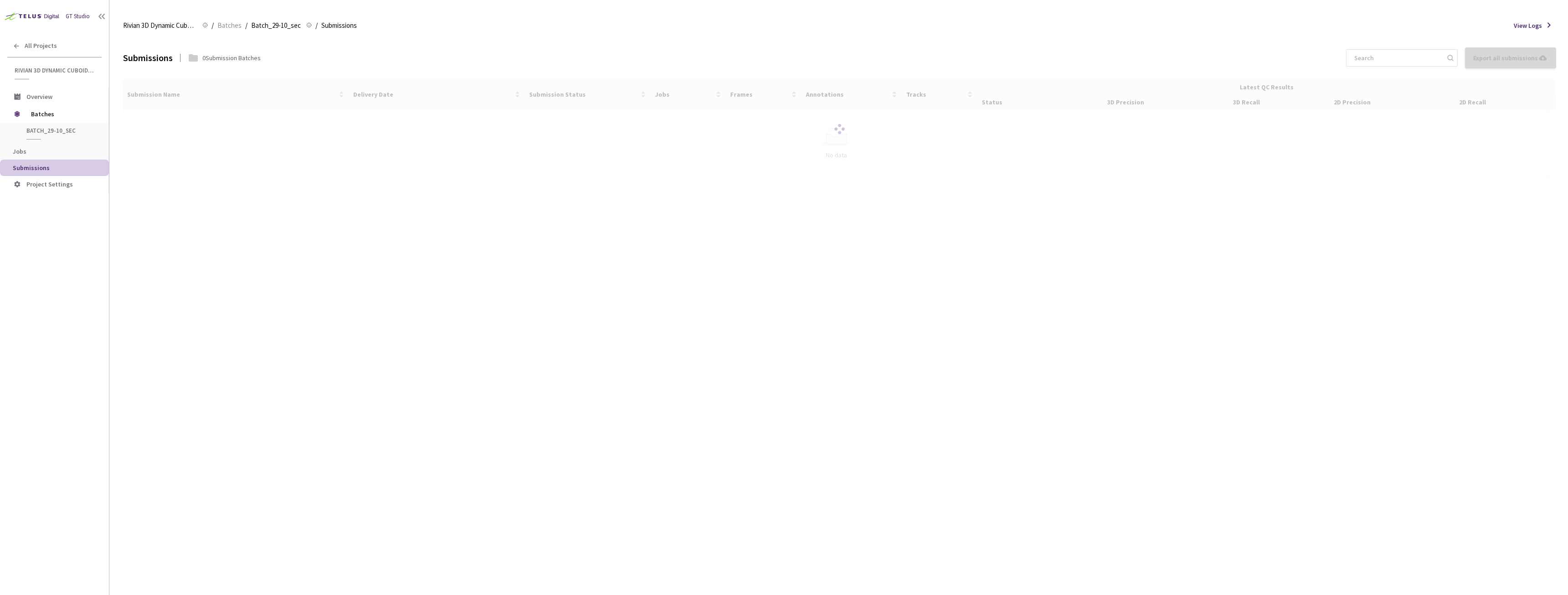
click at [177, 118] on div at bounding box center [839, 129] width 1433 height 99
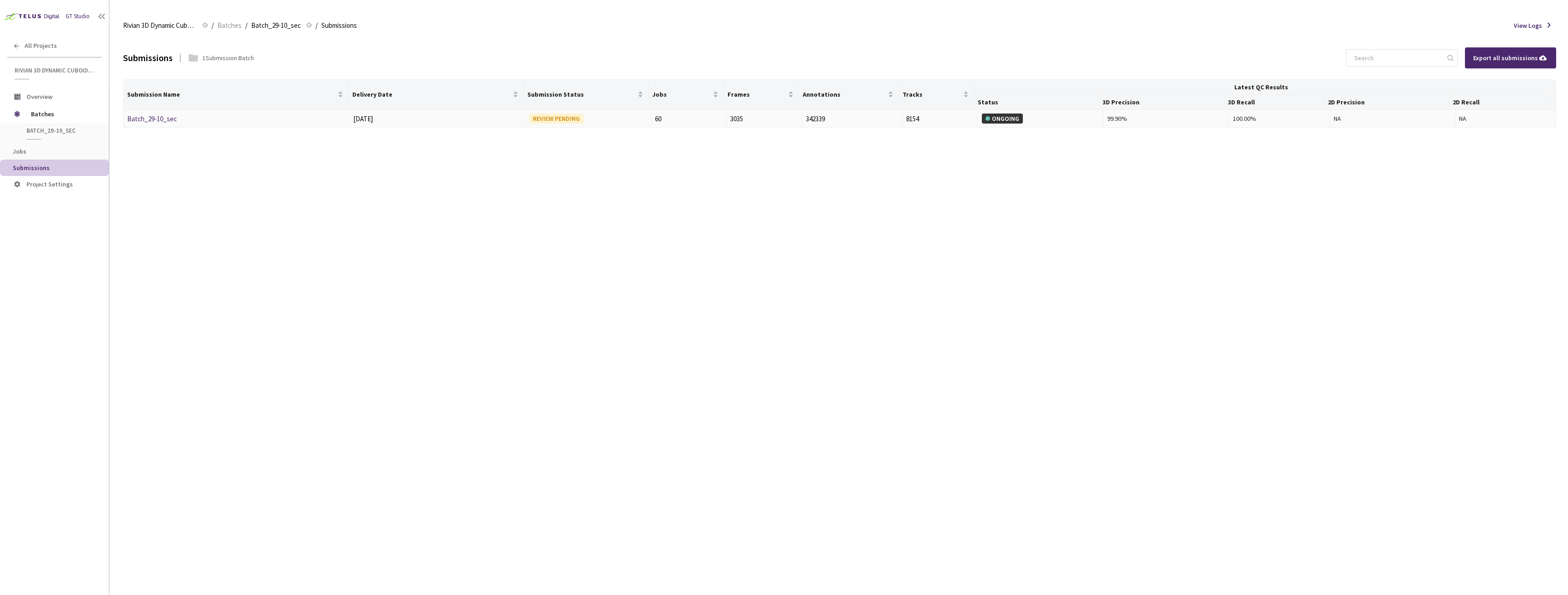
click at [159, 114] on link "Batch_29-10_sec" at bounding box center [152, 119] width 50 height 9
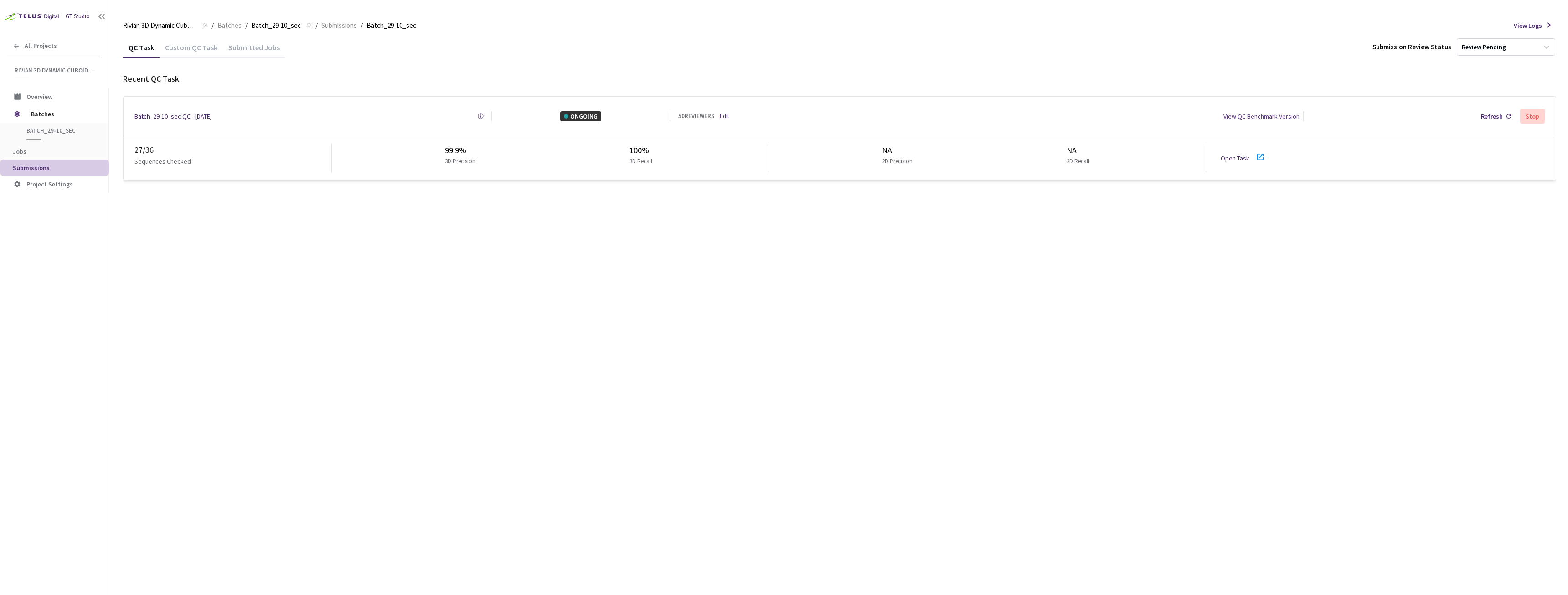
click at [50, 10] on img at bounding box center [31, 16] width 62 height 14
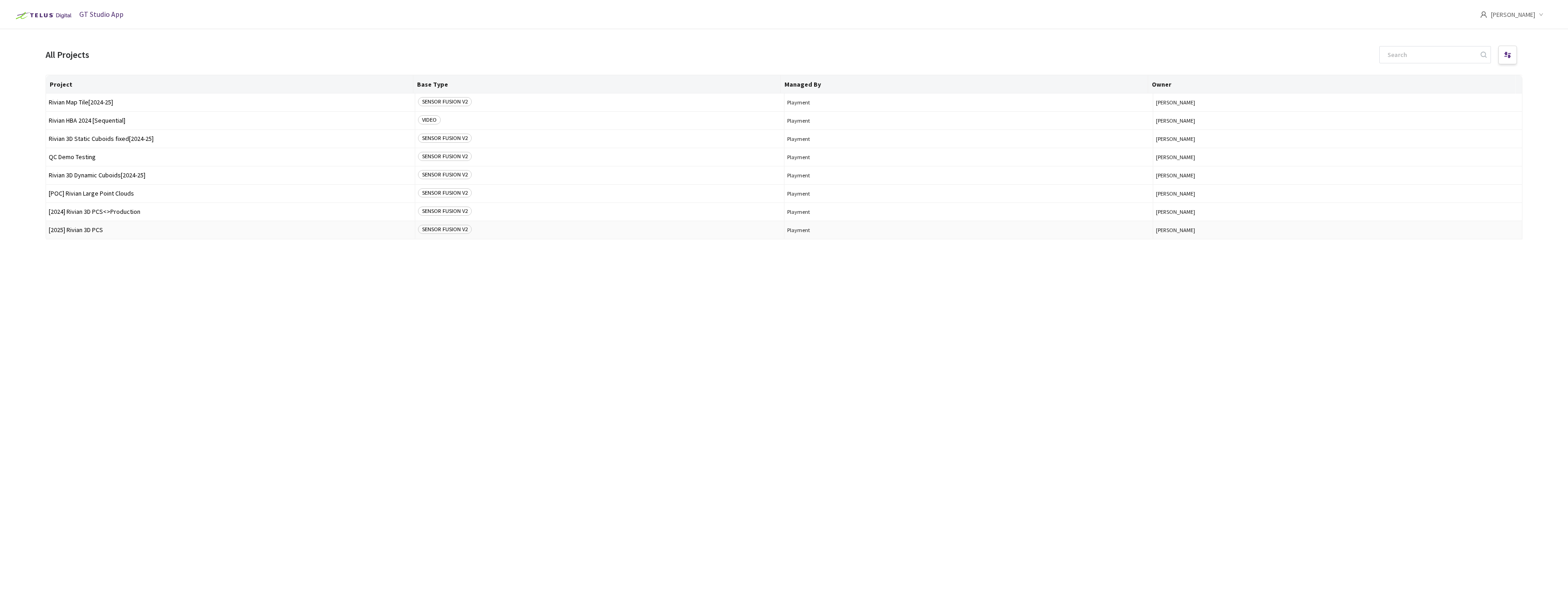
click at [65, 226] on td "[2025] Rivian 3D PCS" at bounding box center [231, 230] width 369 height 18
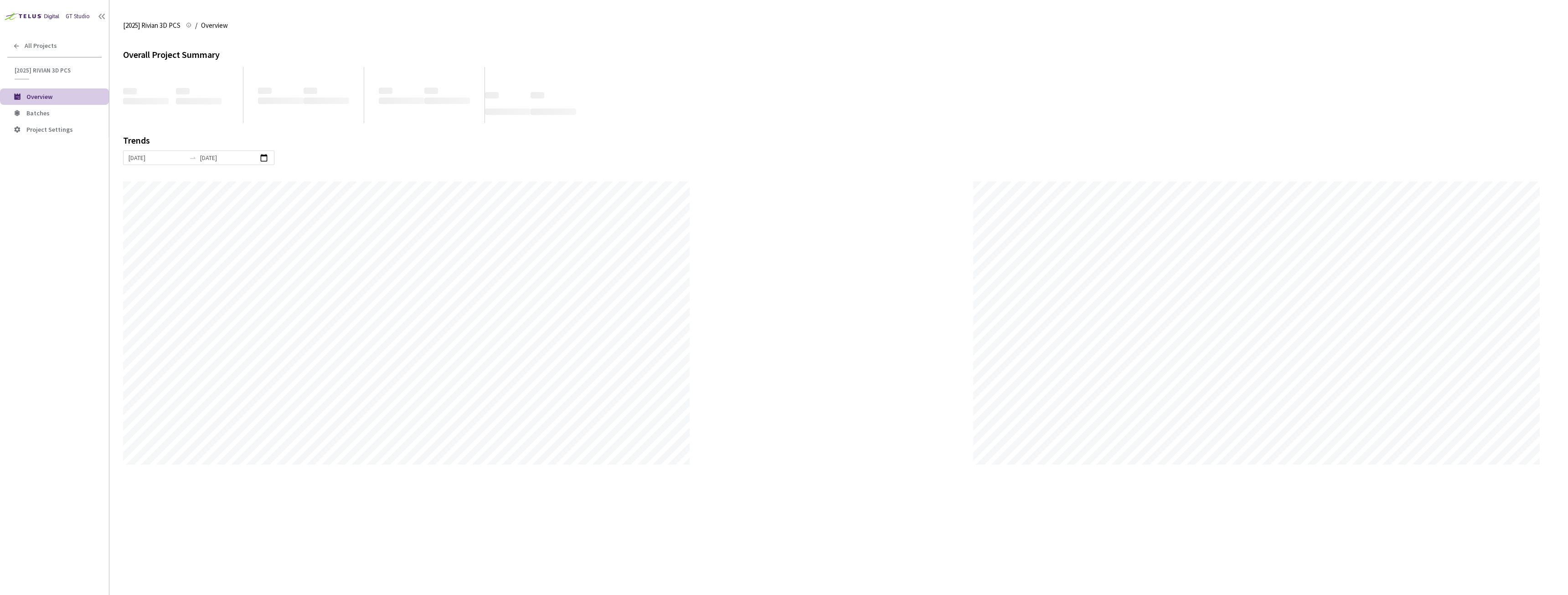
scroll to position [595, 1568]
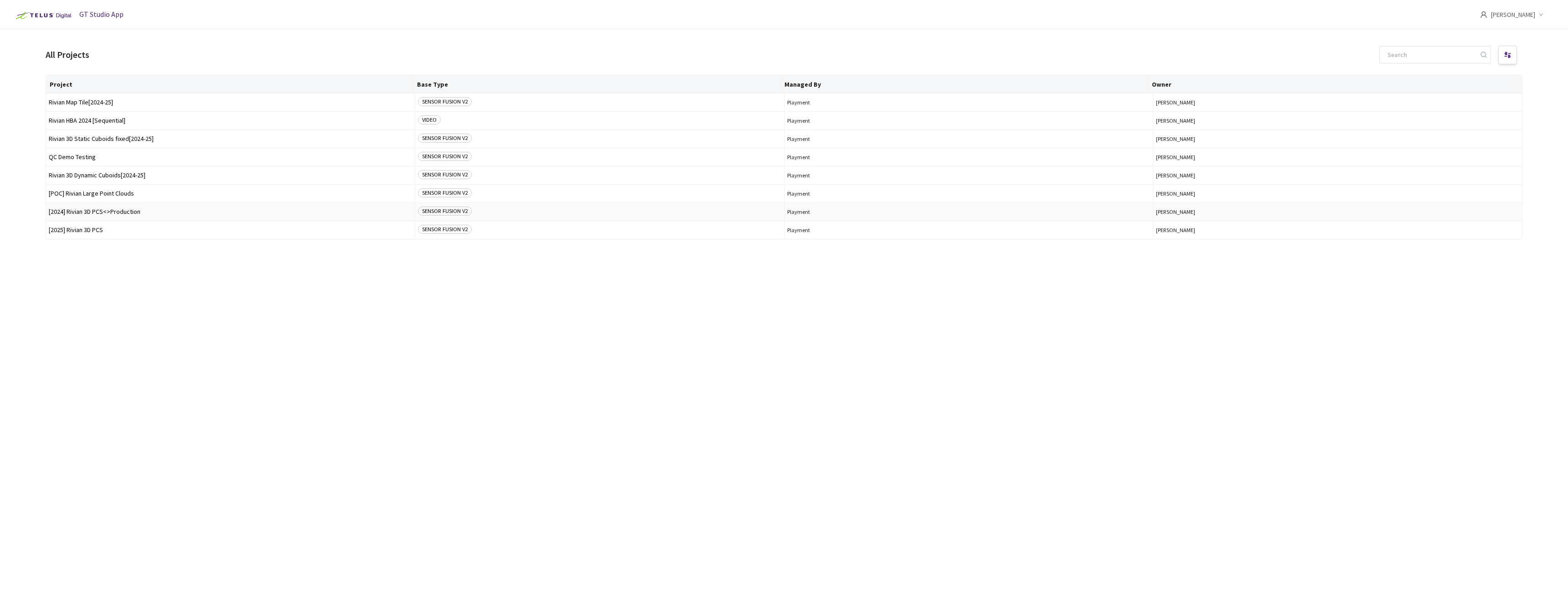
click at [83, 211] on span "[2024] Rivian 3D PCS<>Production" at bounding box center [230, 211] width 363 height 7
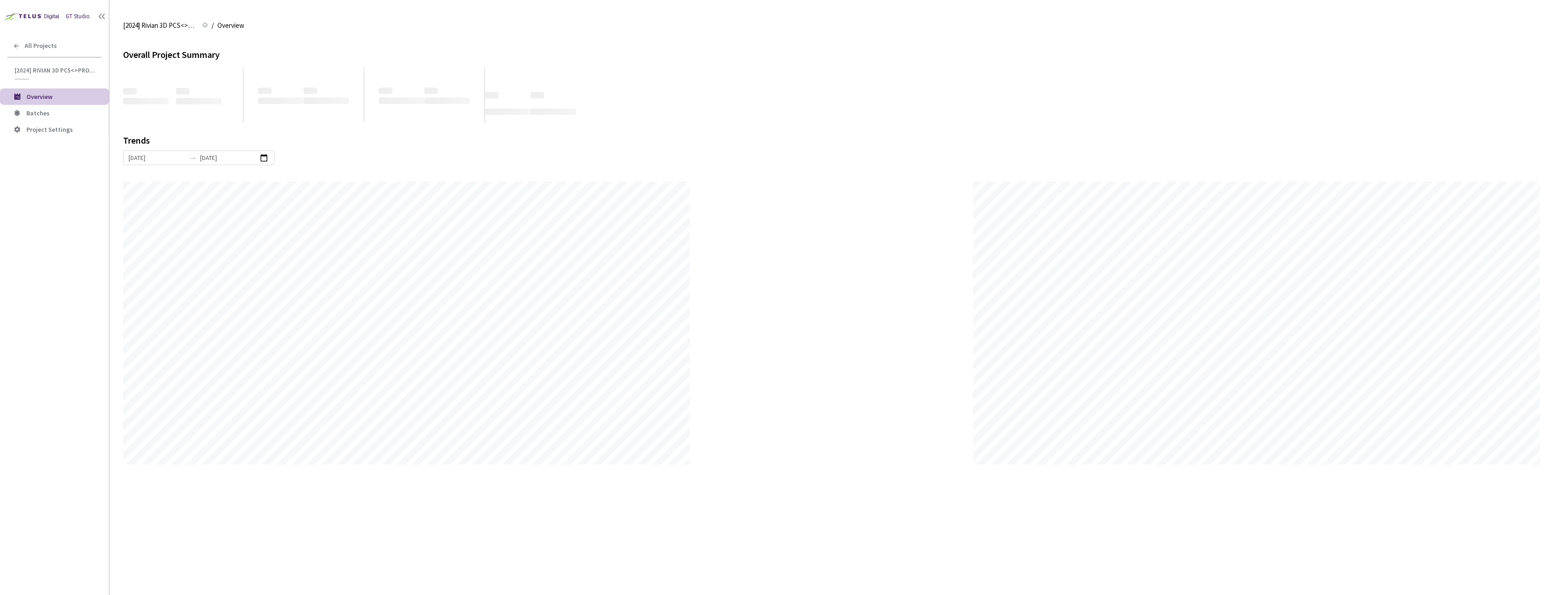
scroll to position [595, 1568]
click at [30, 106] on li "Batches" at bounding box center [54, 113] width 109 height 16
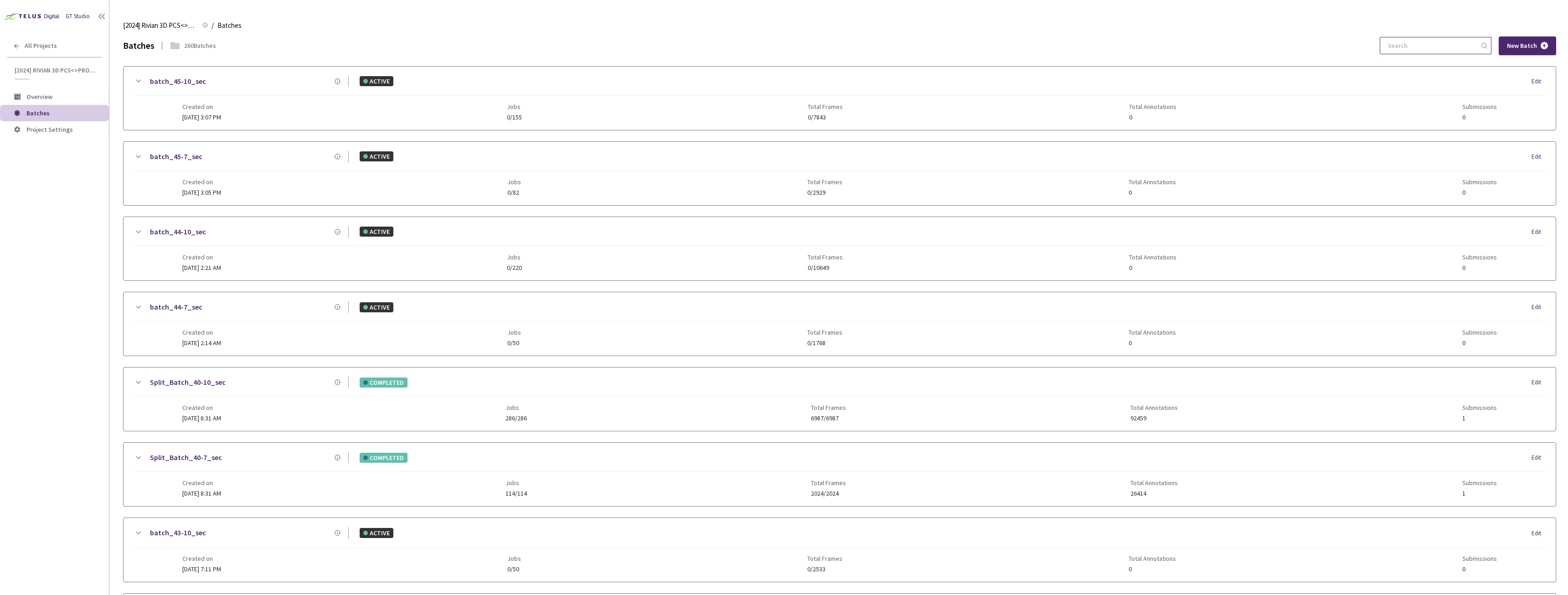
click at [1423, 47] on input at bounding box center [1431, 45] width 97 height 16
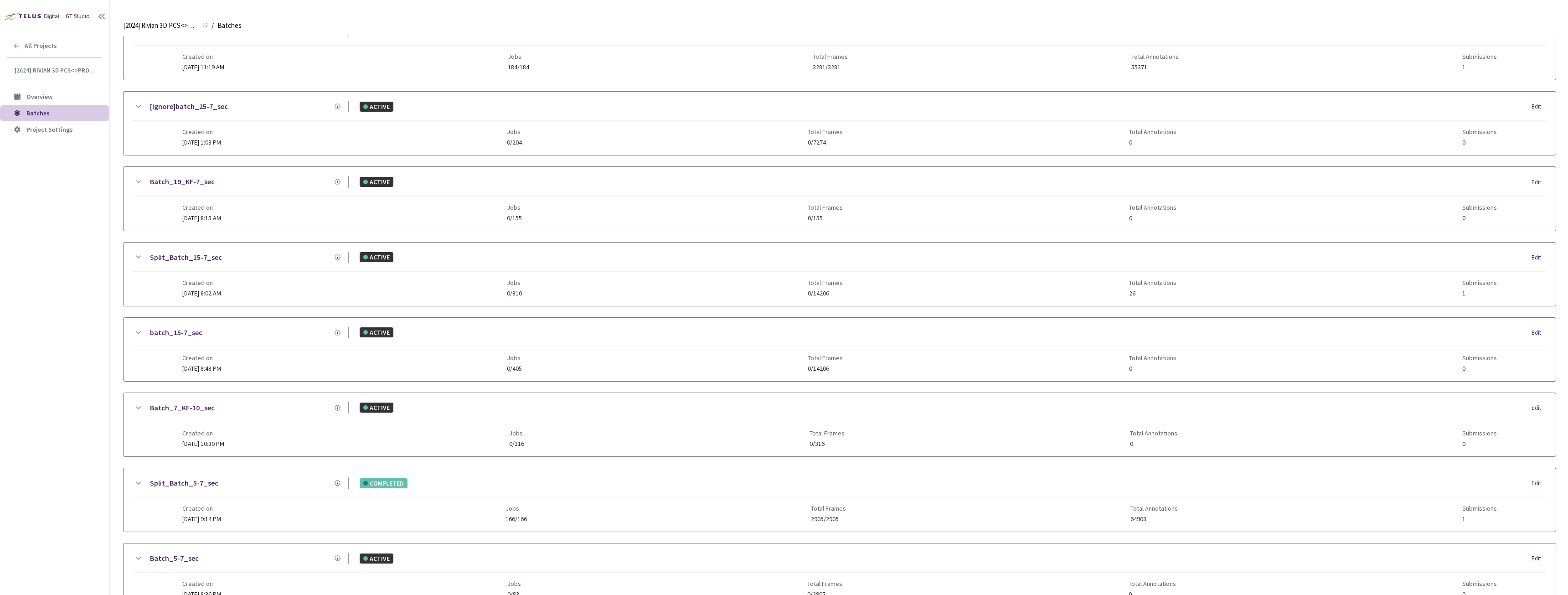
scroll to position [410, 0]
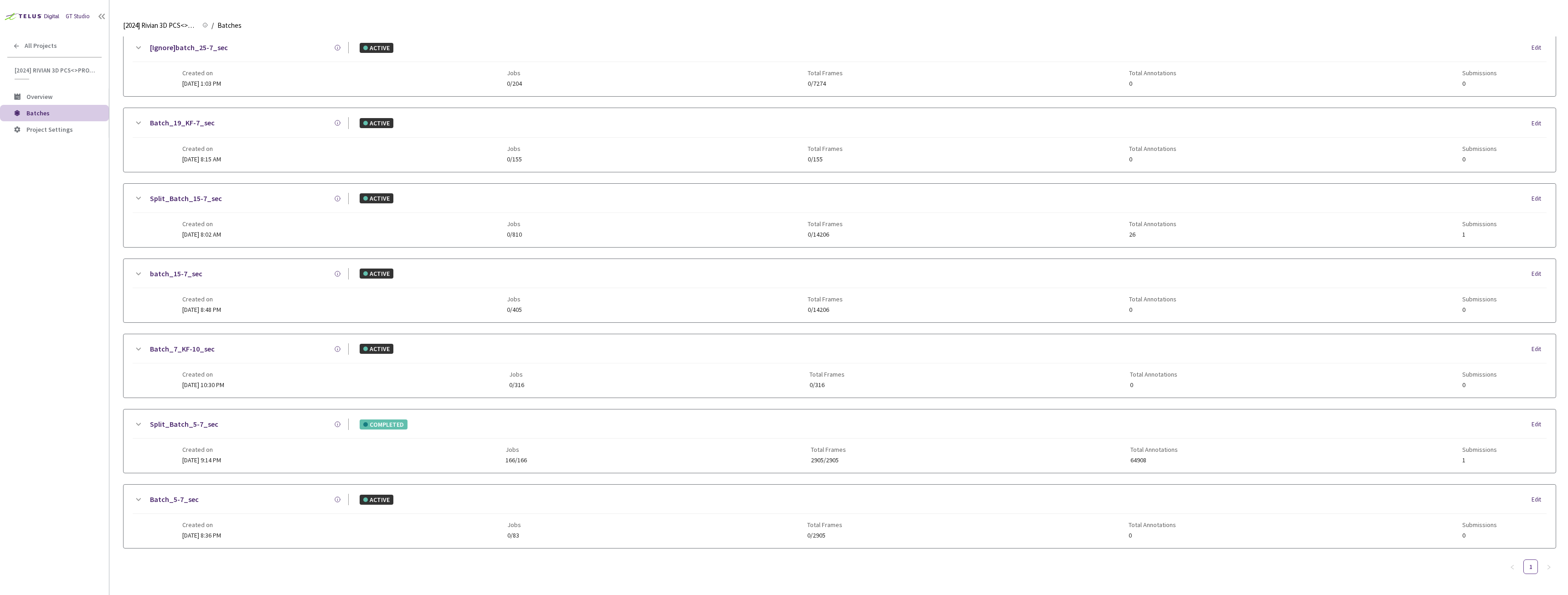
type input "5-7"
click at [183, 424] on link "Split_Batch_5-7_sec" at bounding box center [184, 424] width 68 height 12
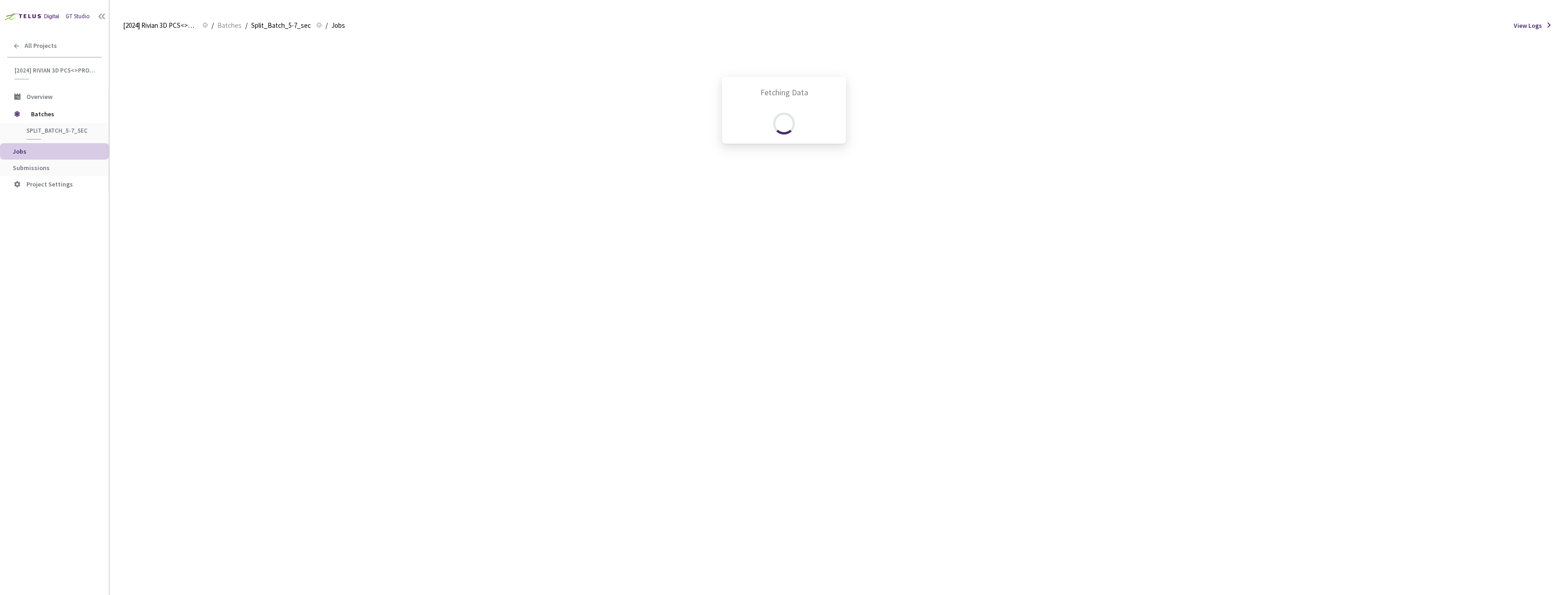
click at [66, 173] on div "Fetching Data" at bounding box center [784, 297] width 1568 height 595
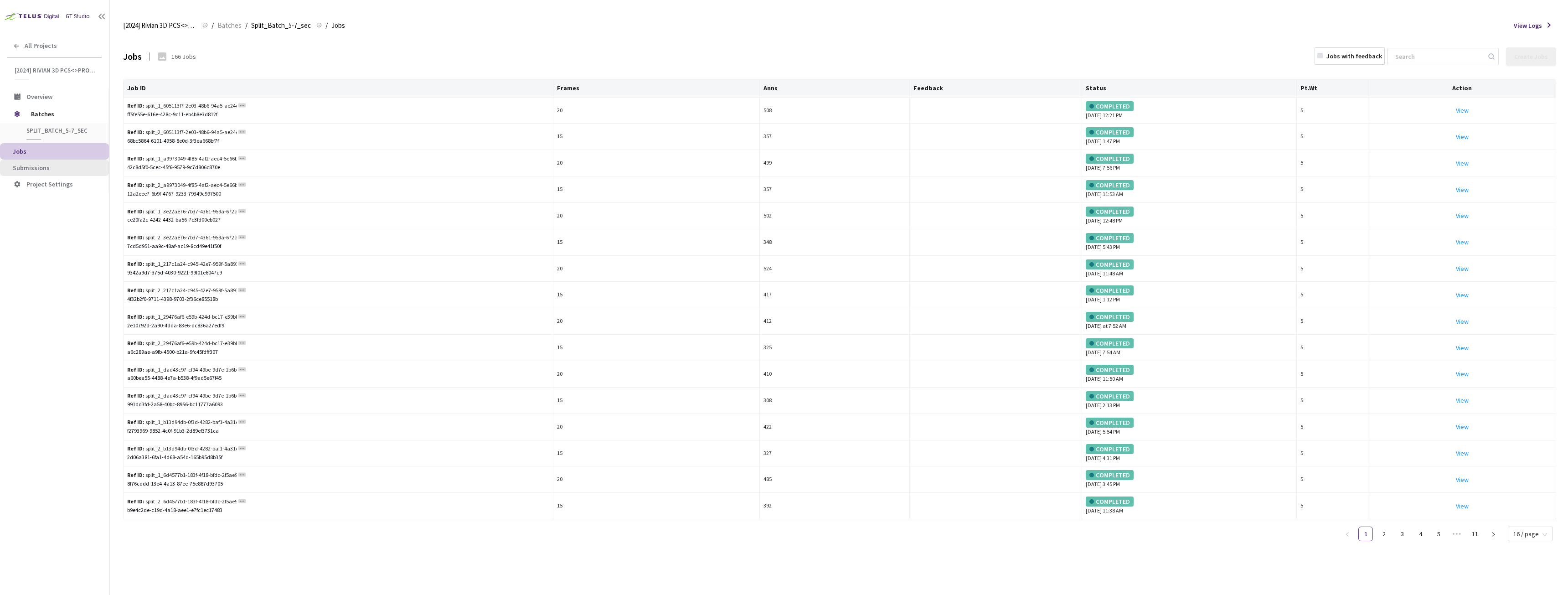
click at [64, 164] on span "Submissions" at bounding box center [57, 168] width 89 height 8
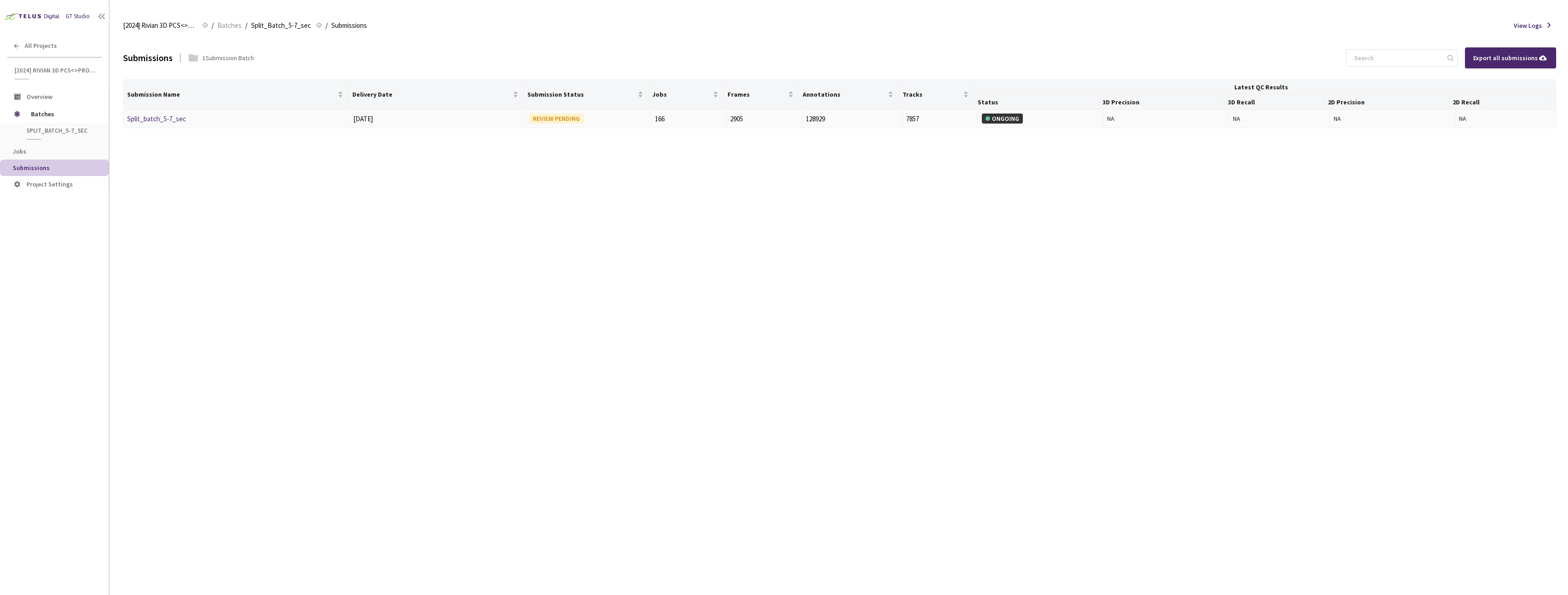
click at [160, 117] on link "Split_batch_5-7_sec" at bounding box center [156, 119] width 59 height 9
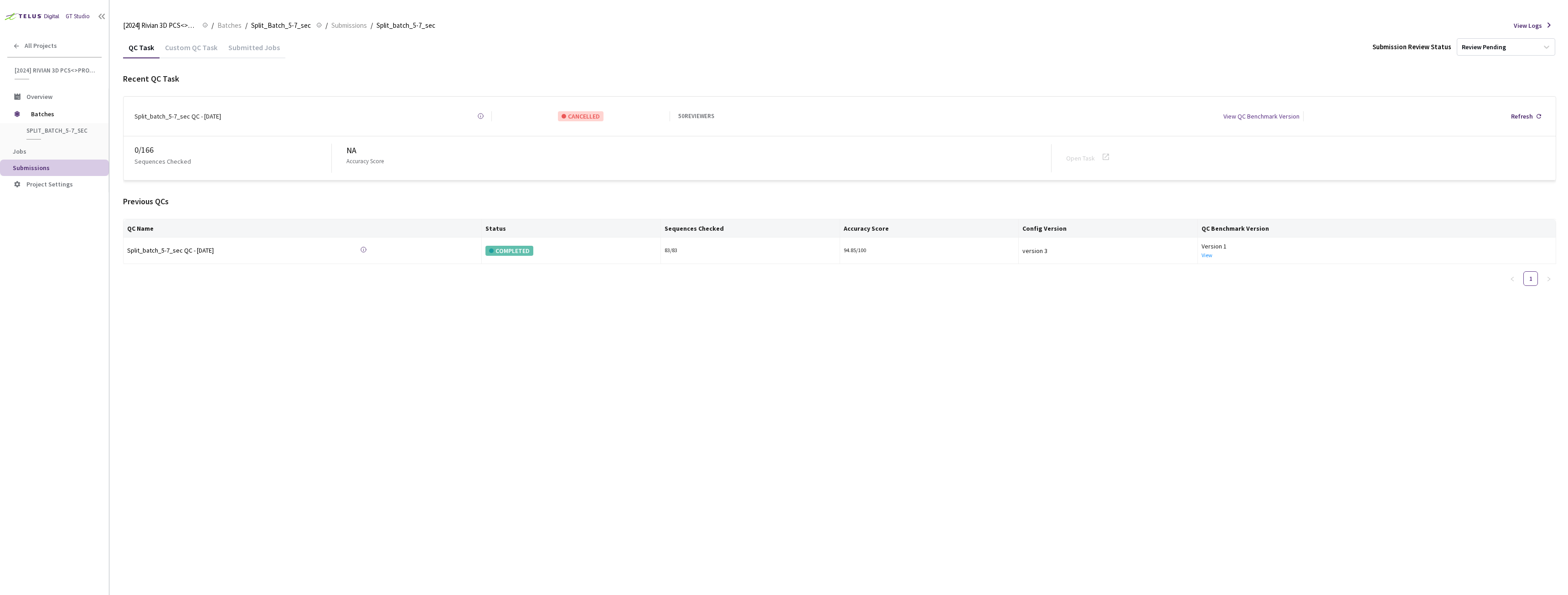
click at [190, 43] on div "Custom QC Task" at bounding box center [191, 50] width 63 height 15
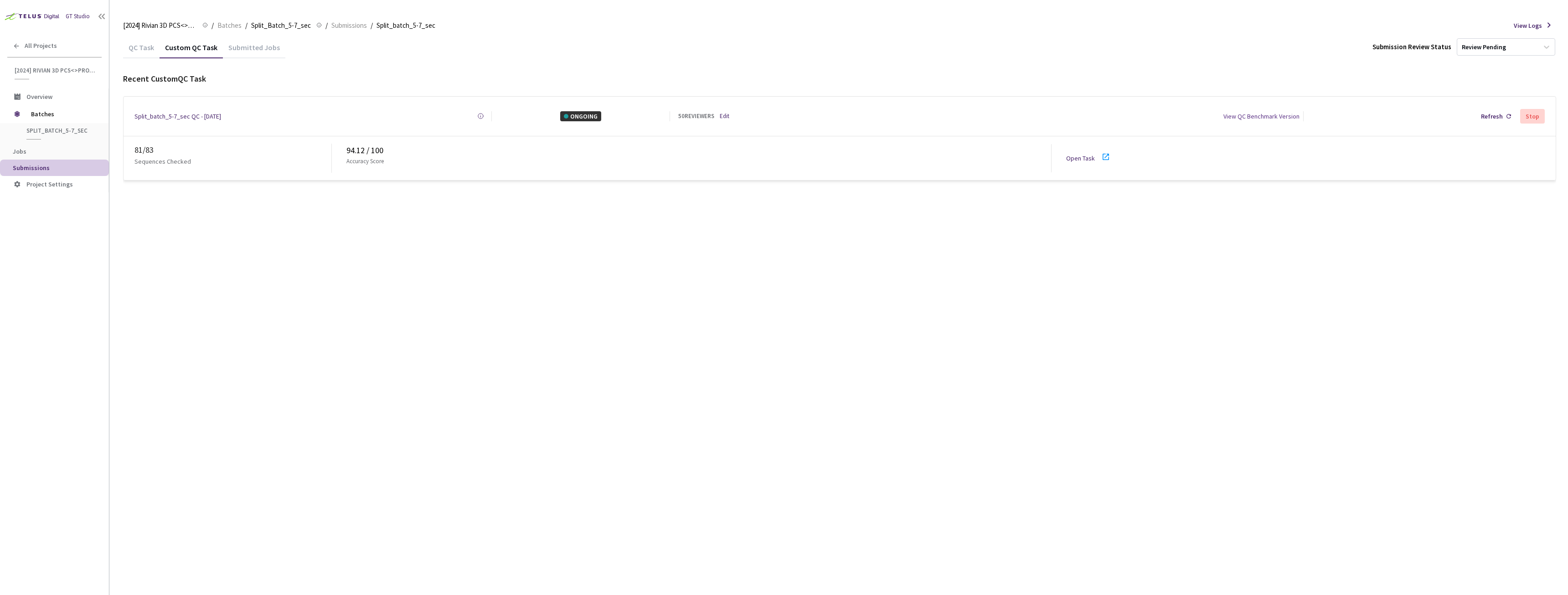
click at [177, 115] on div "Split_batch_5-7_sec QC - [DATE]" at bounding box center [178, 116] width 86 height 10
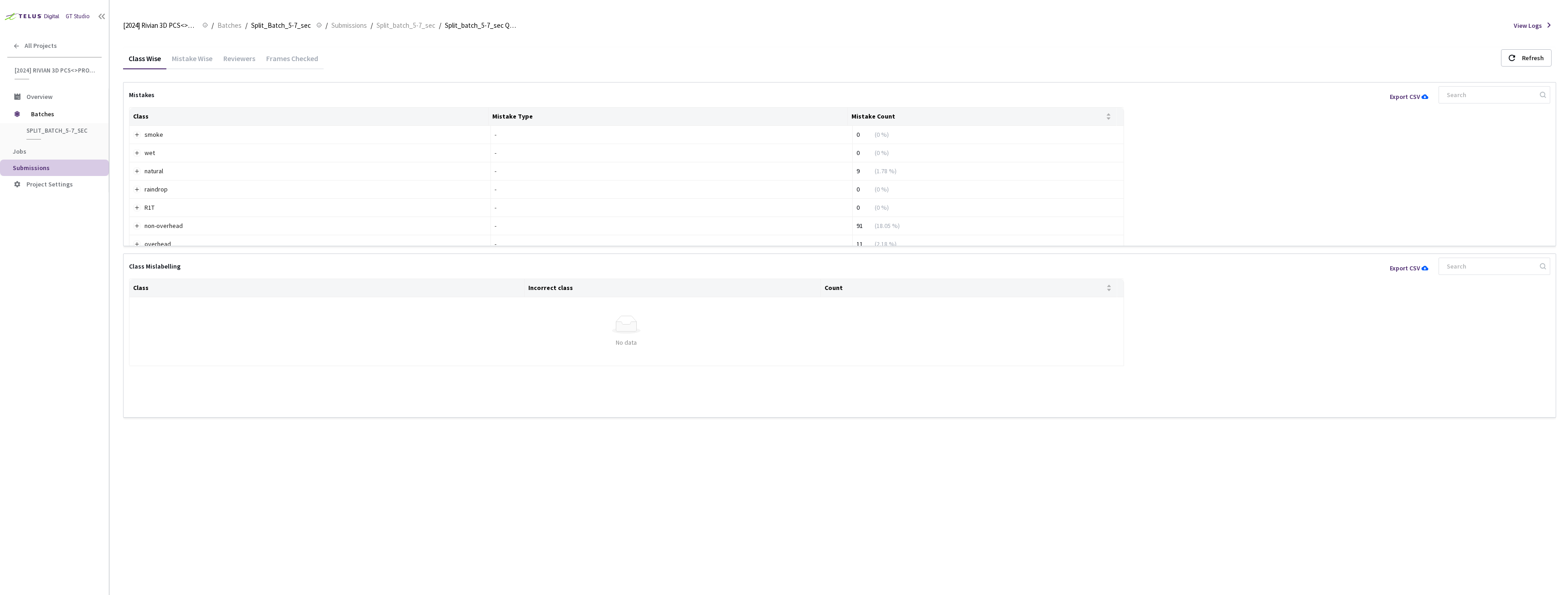
click at [204, 55] on div "Mistake Wise" at bounding box center [192, 61] width 52 height 15
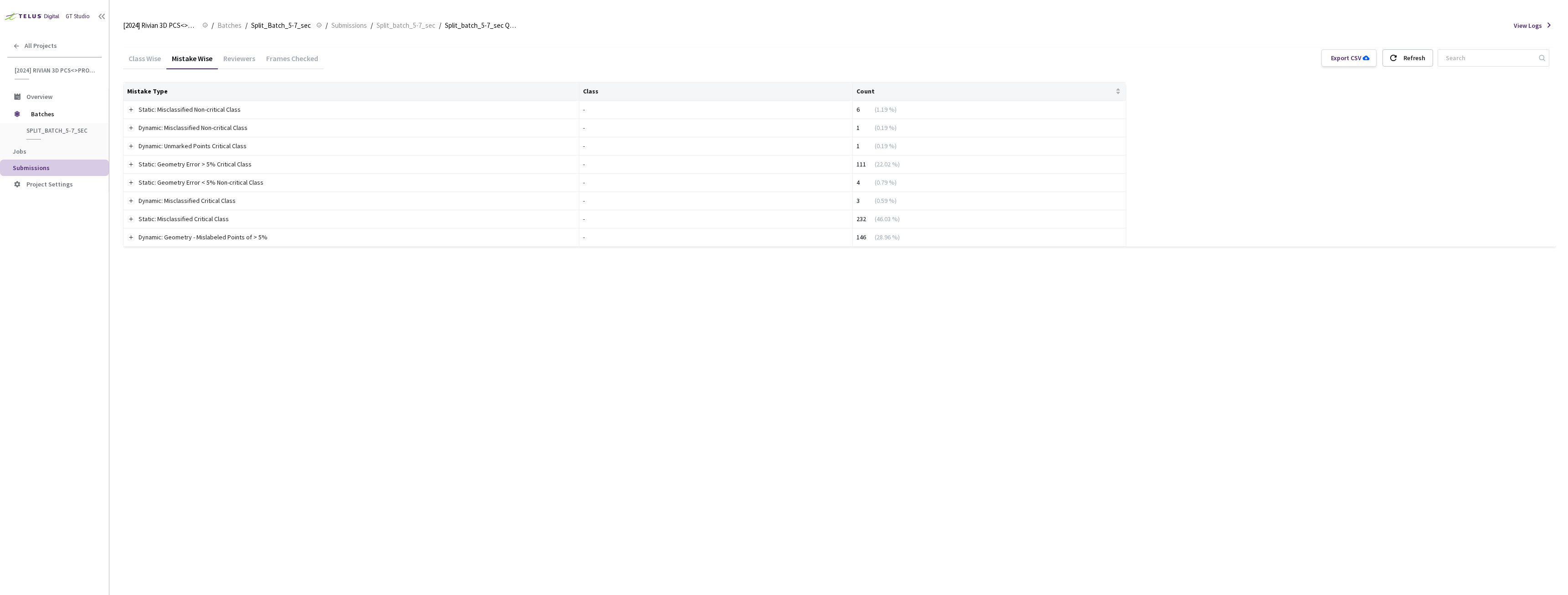
click at [138, 63] on div "Class Wise" at bounding box center [144, 61] width 43 height 15
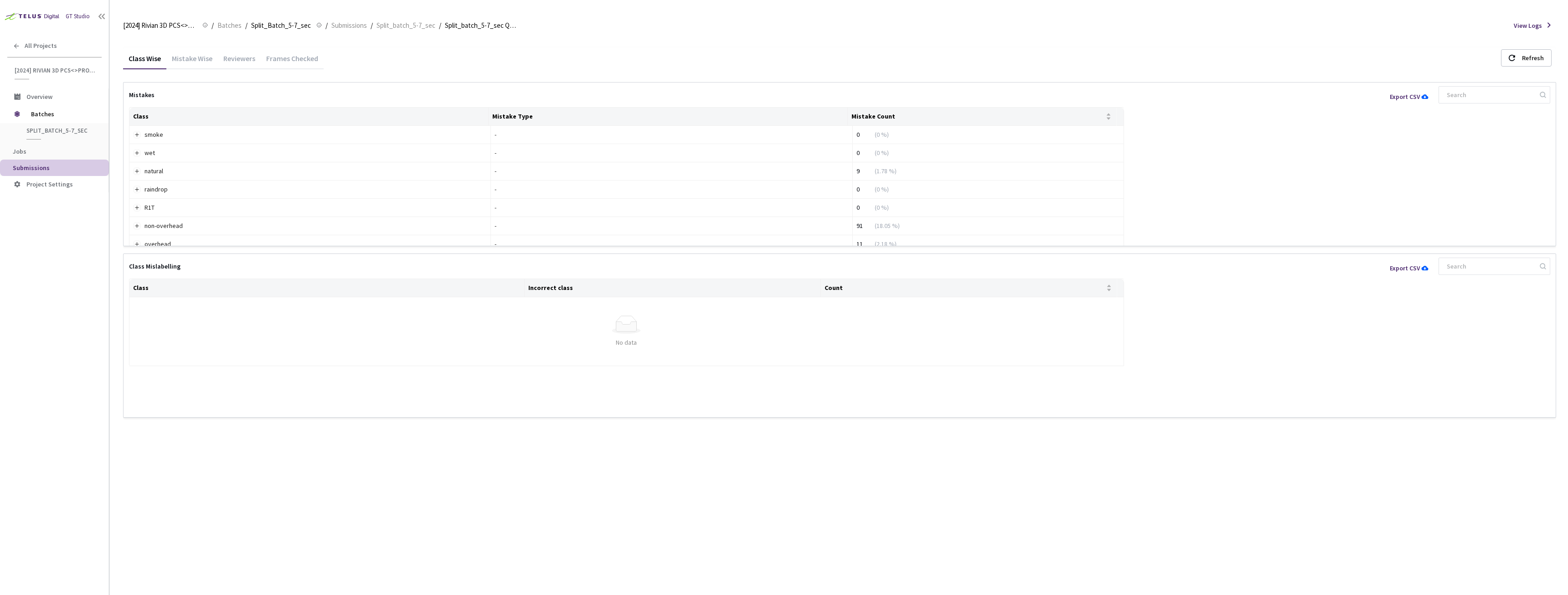
click at [396, 32] on div "[2024] Rivian 3D PCS<>Production [2024] Rivian 3D PCS<>Production / Batches / S…" at bounding box center [839, 26] width 1433 height 22
click at [398, 27] on span "Split_batch_5-7_sec" at bounding box center [406, 26] width 59 height 11
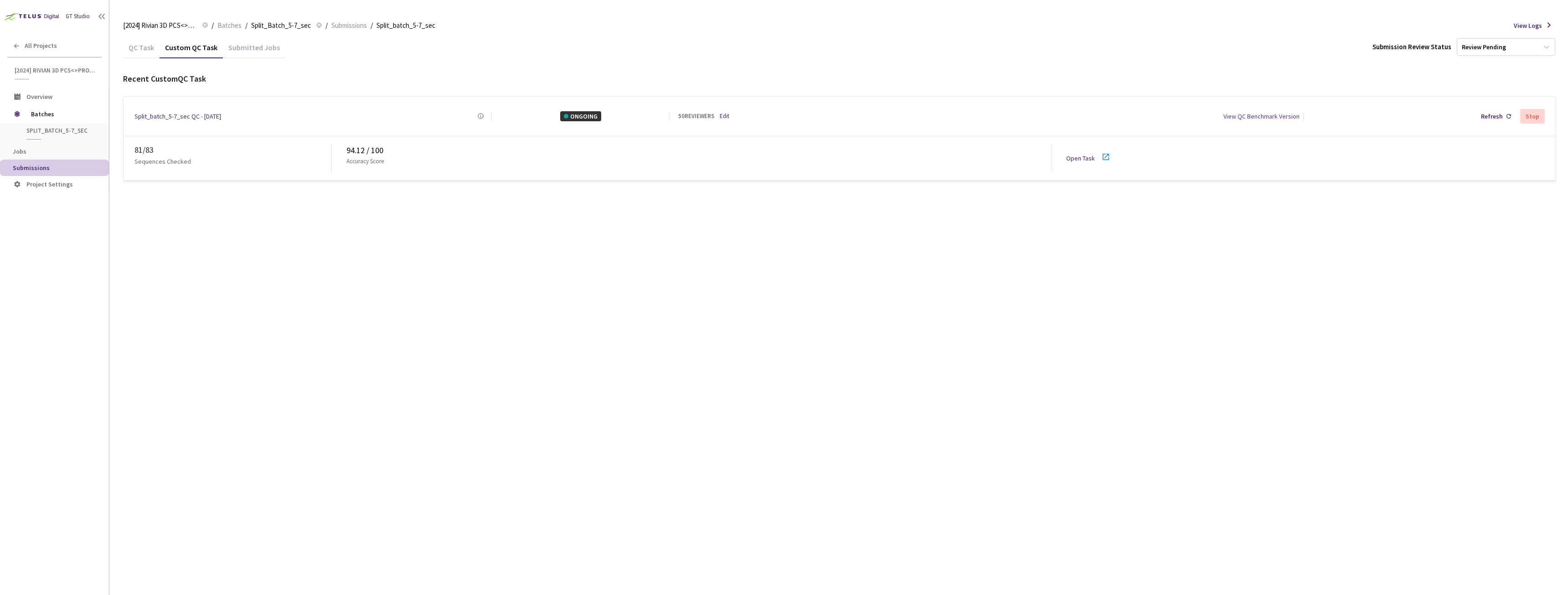
click at [729, 113] on link "Edit" at bounding box center [724, 116] width 10 height 9
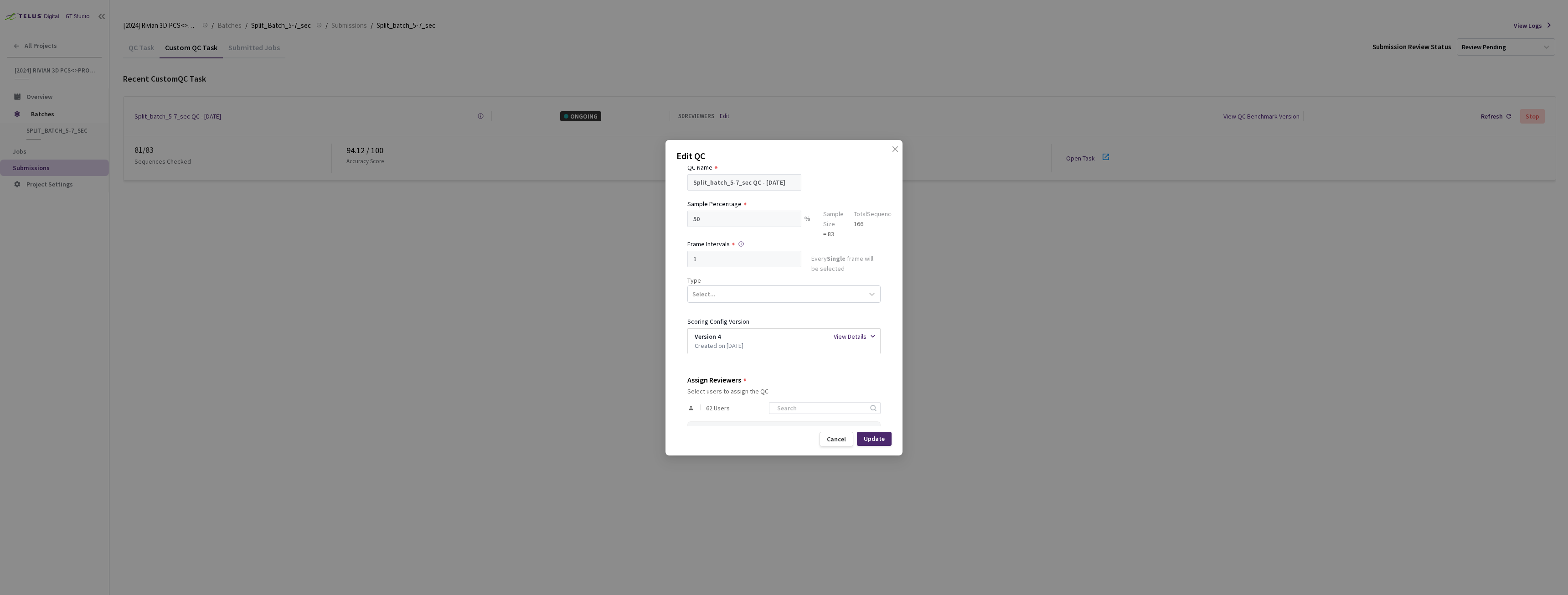
scroll to position [91, 0]
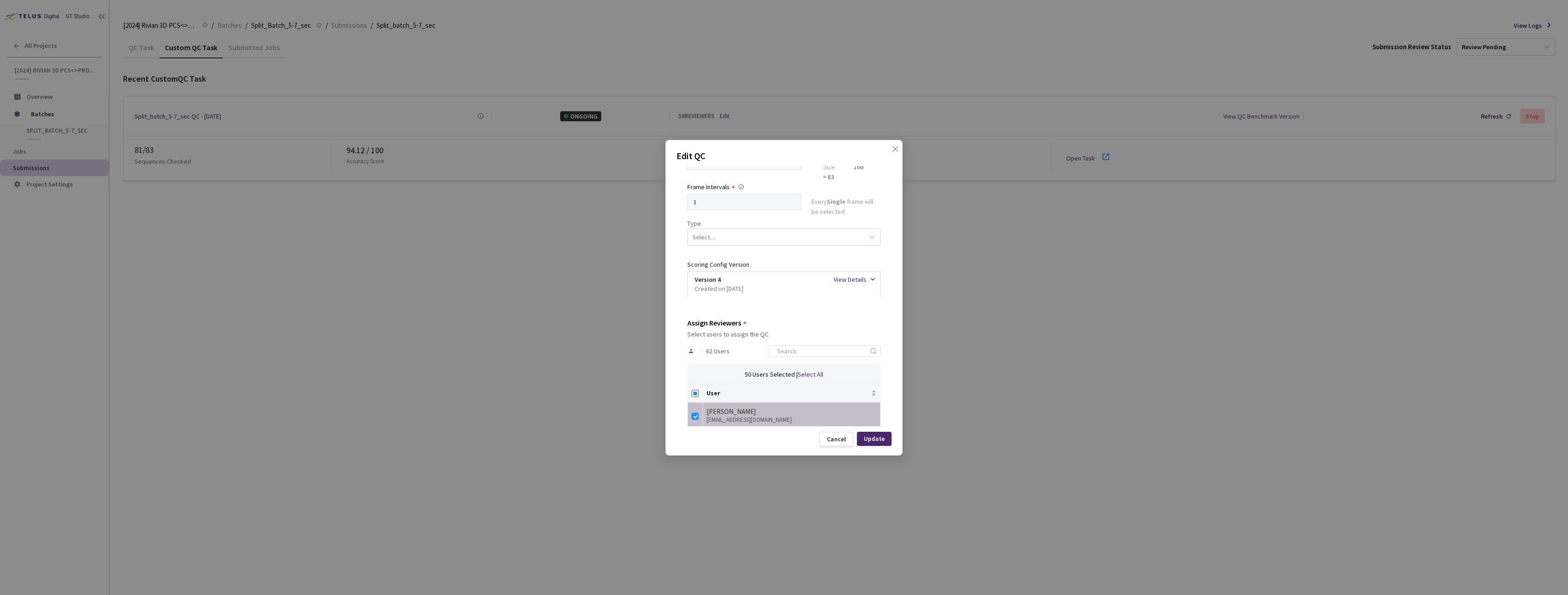
click at [695, 390] on input "Select all" at bounding box center [695, 393] width 7 height 7
checkbox input "true"
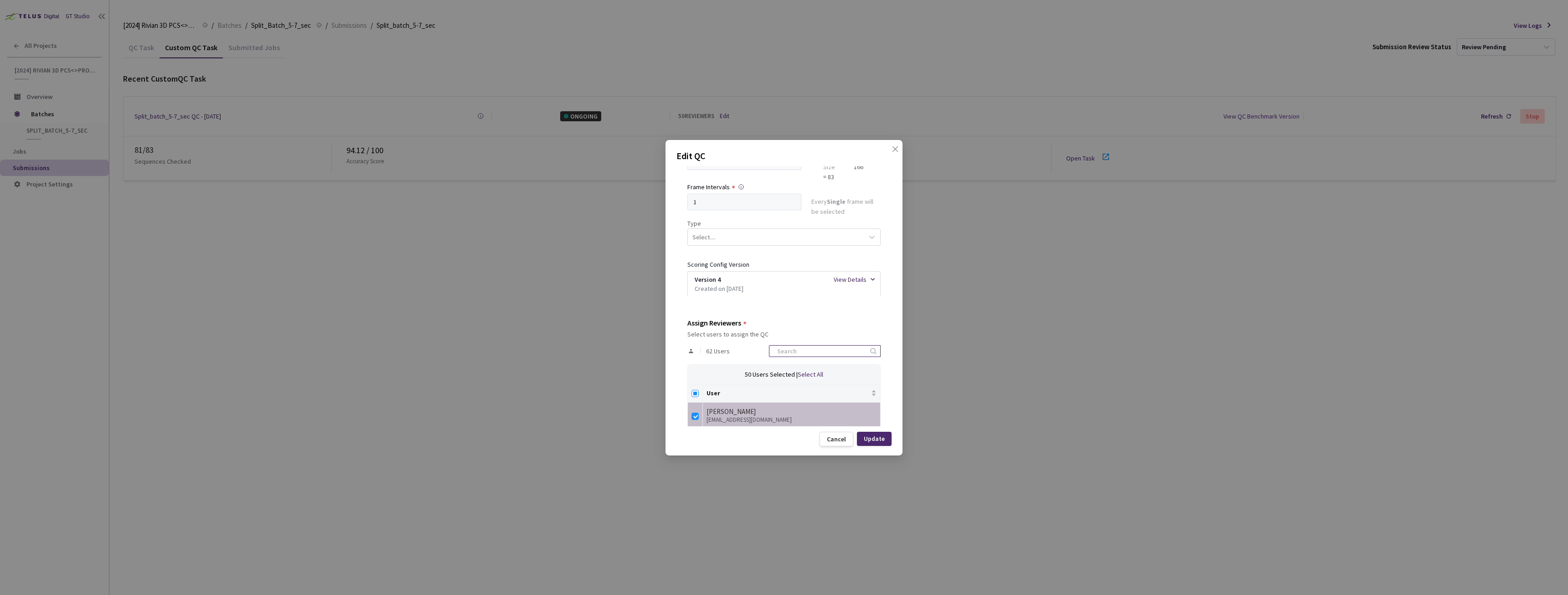
checkbox input "true"
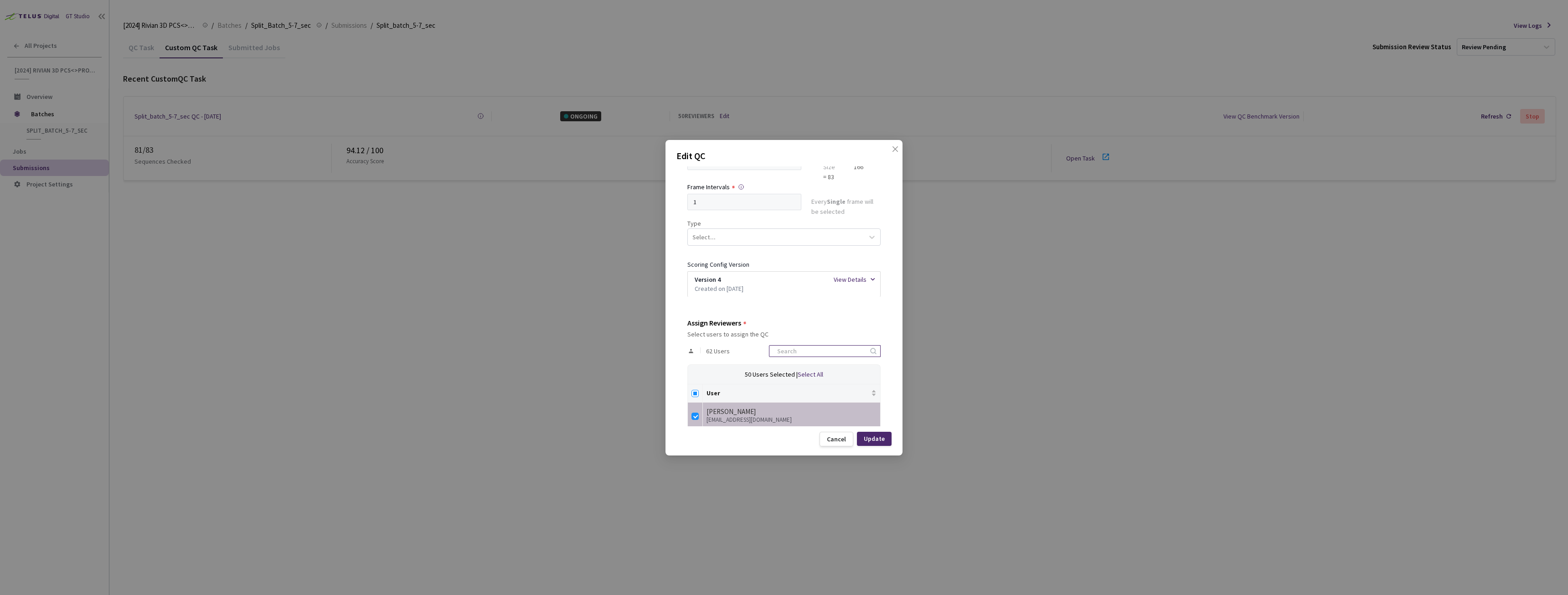
checkbox input "true"
click at [699, 395] on th at bounding box center [695, 393] width 15 height 18
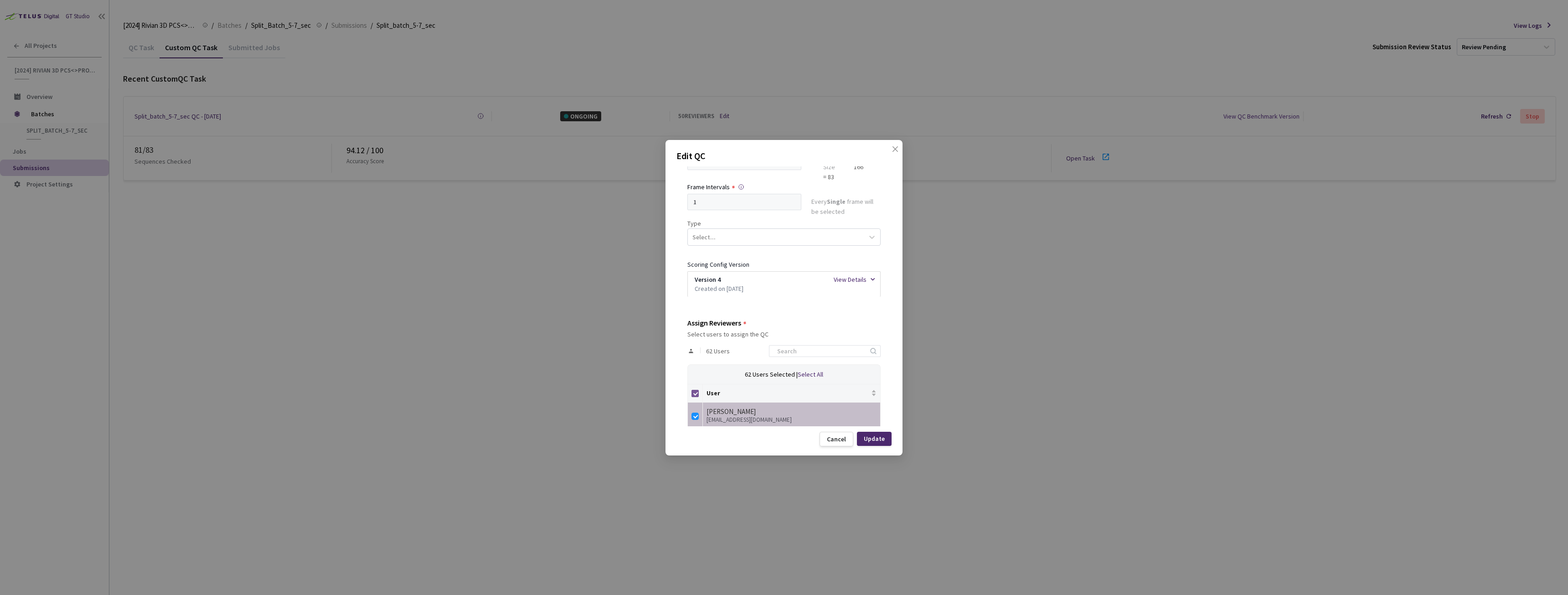
click at [696, 395] on input "Select all" at bounding box center [695, 393] width 7 height 7
checkbox input "false"
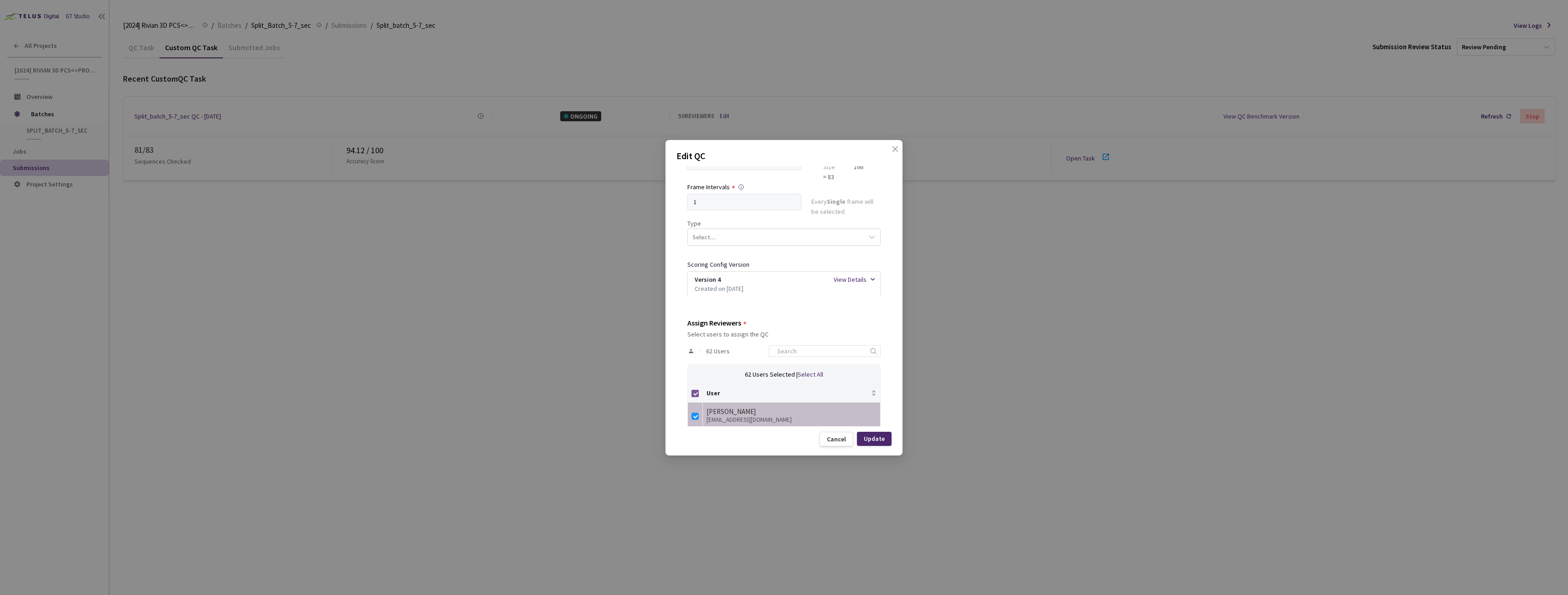
checkbox input "false"
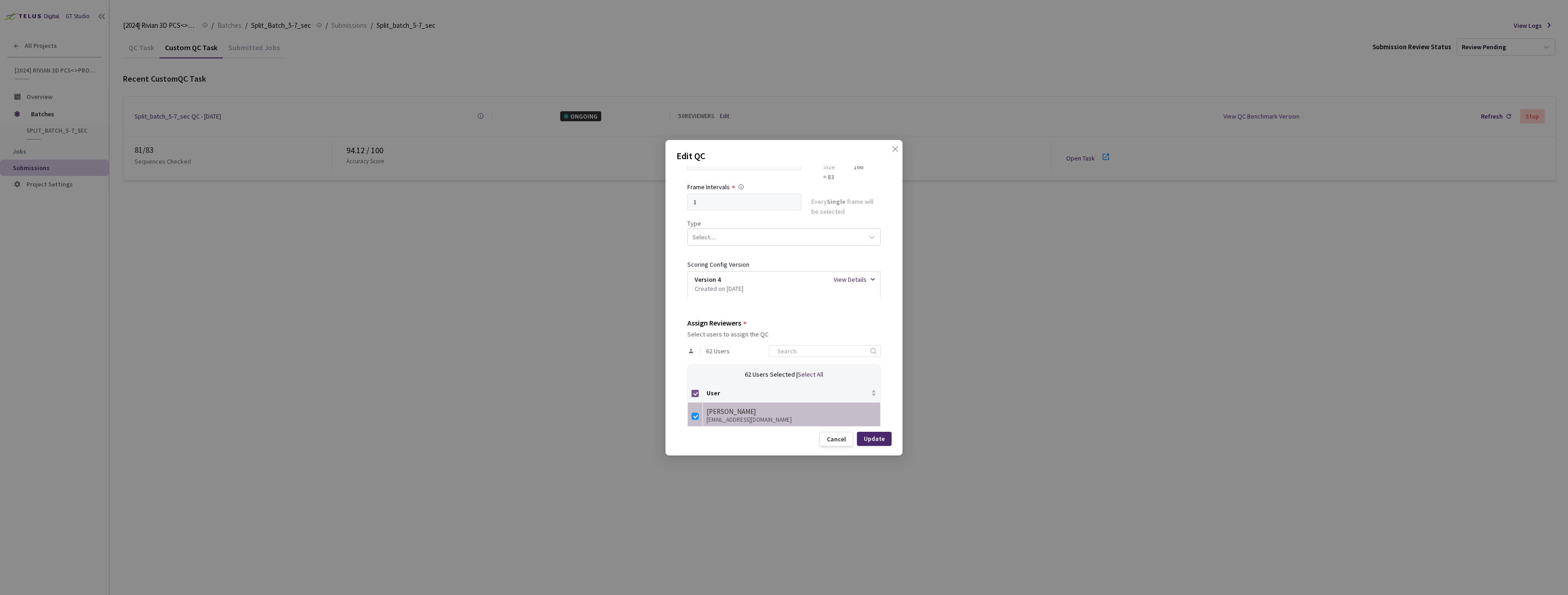
checkbox input "false"
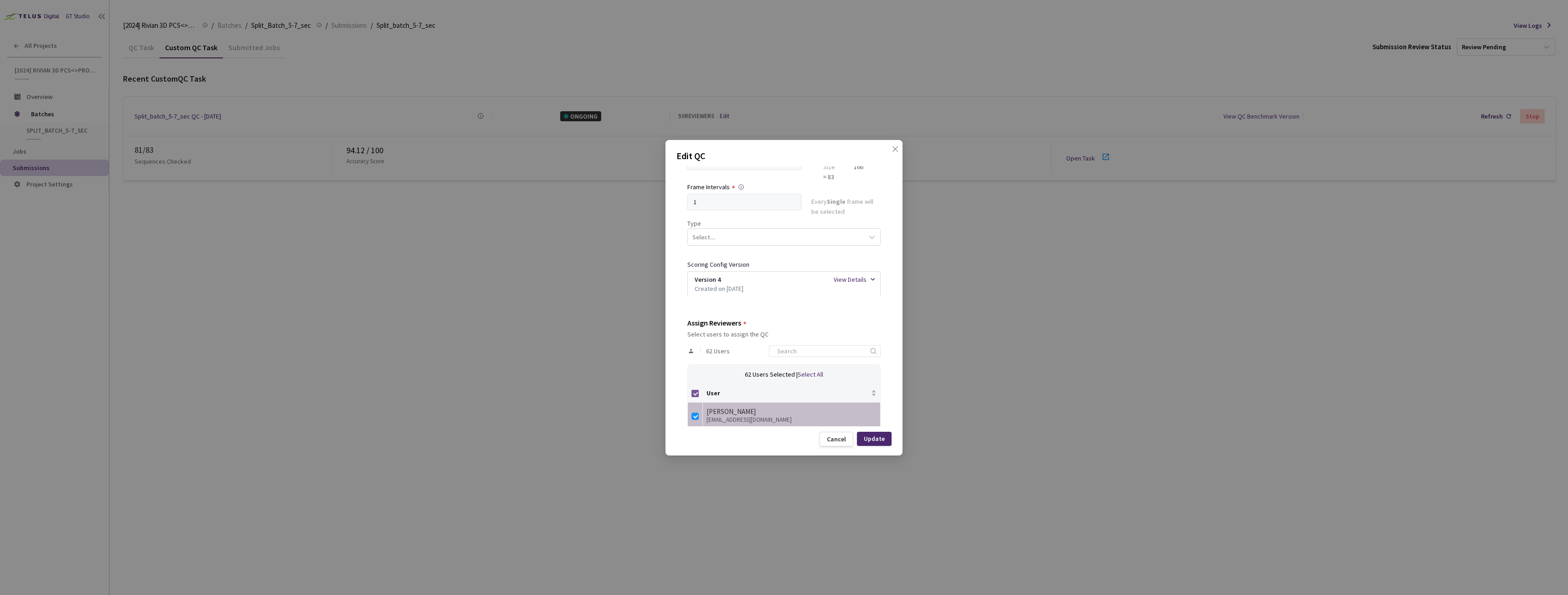
checkbox input "false"
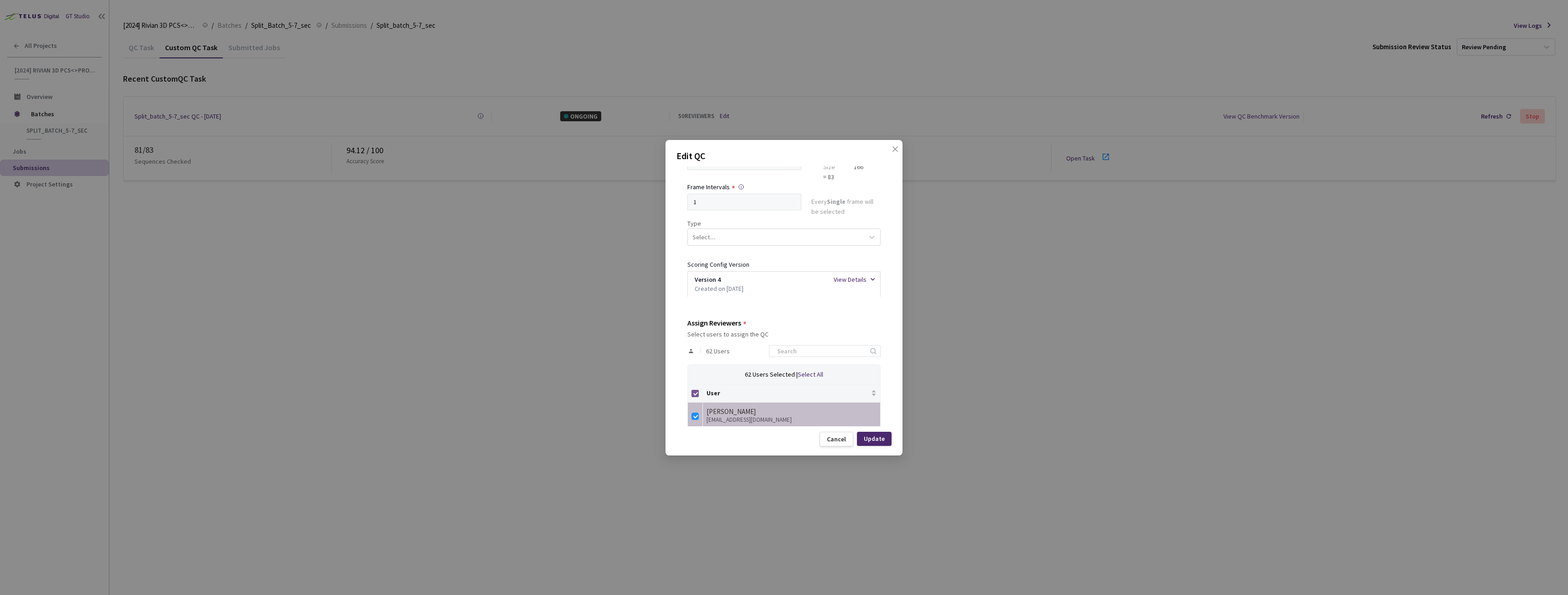
checkbox input "false"
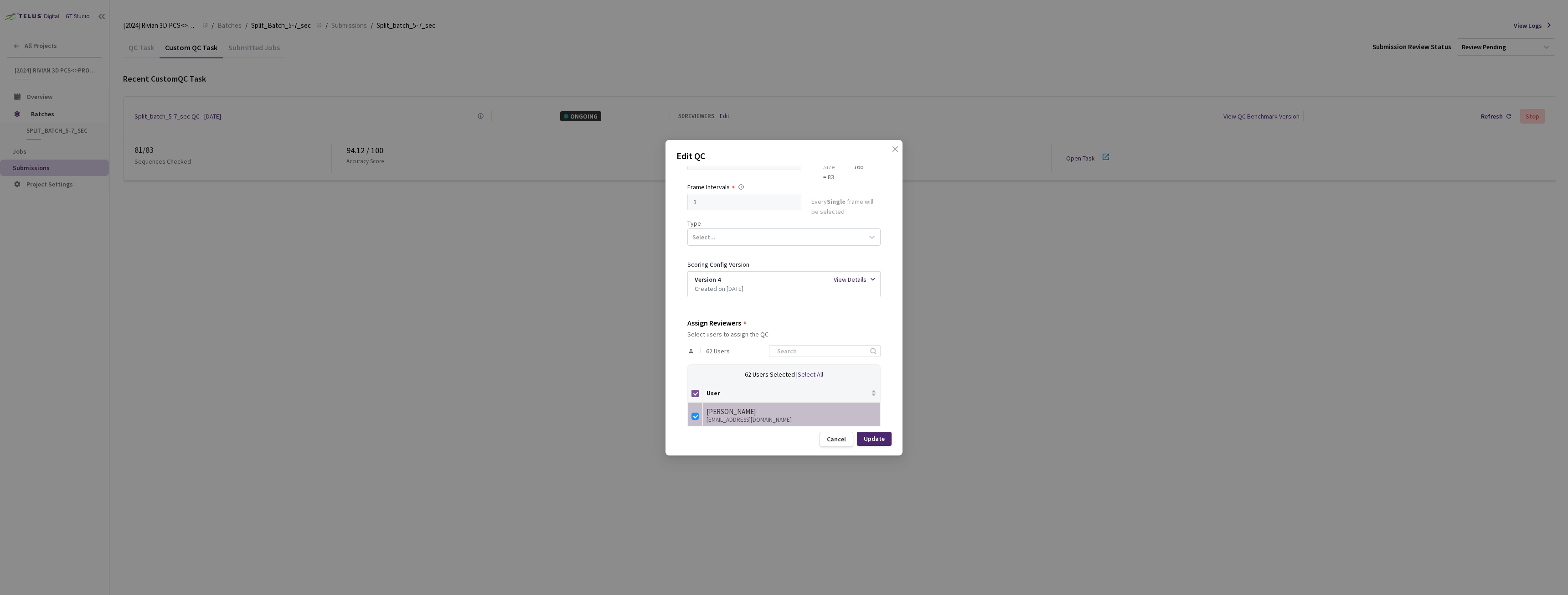
checkbox input "false"
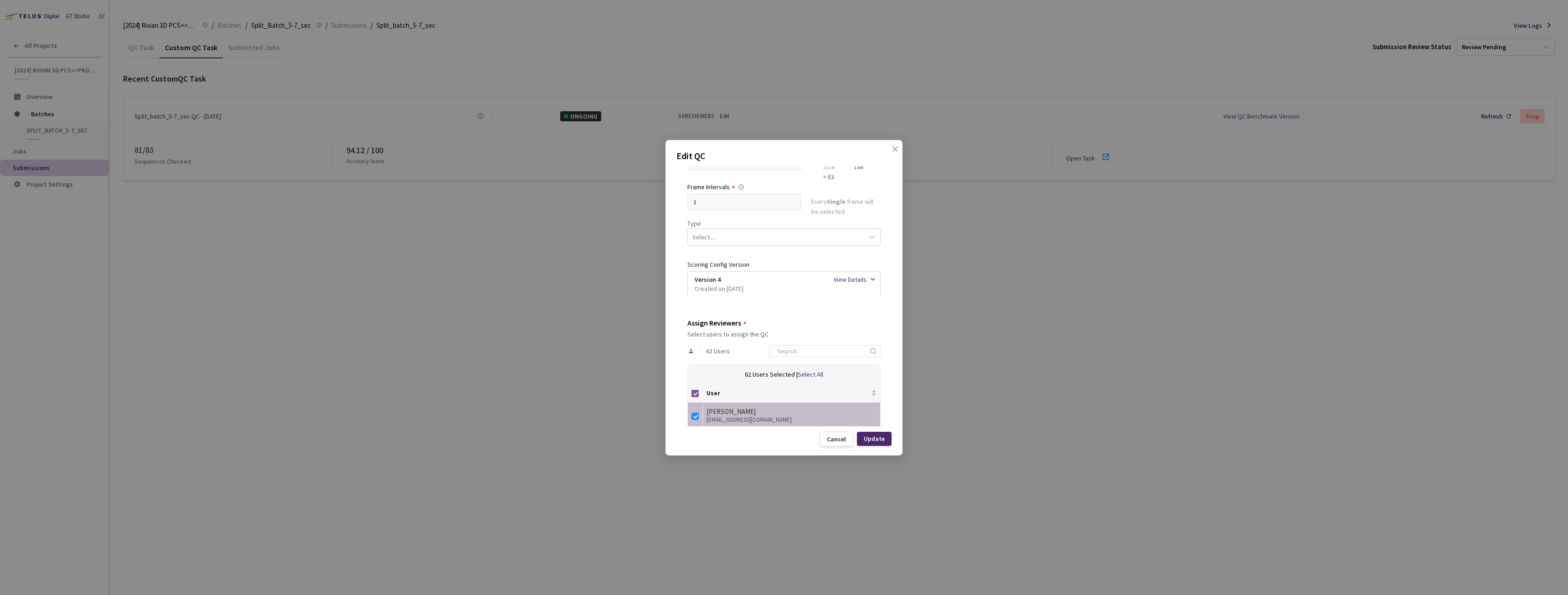
checkbox input "false"
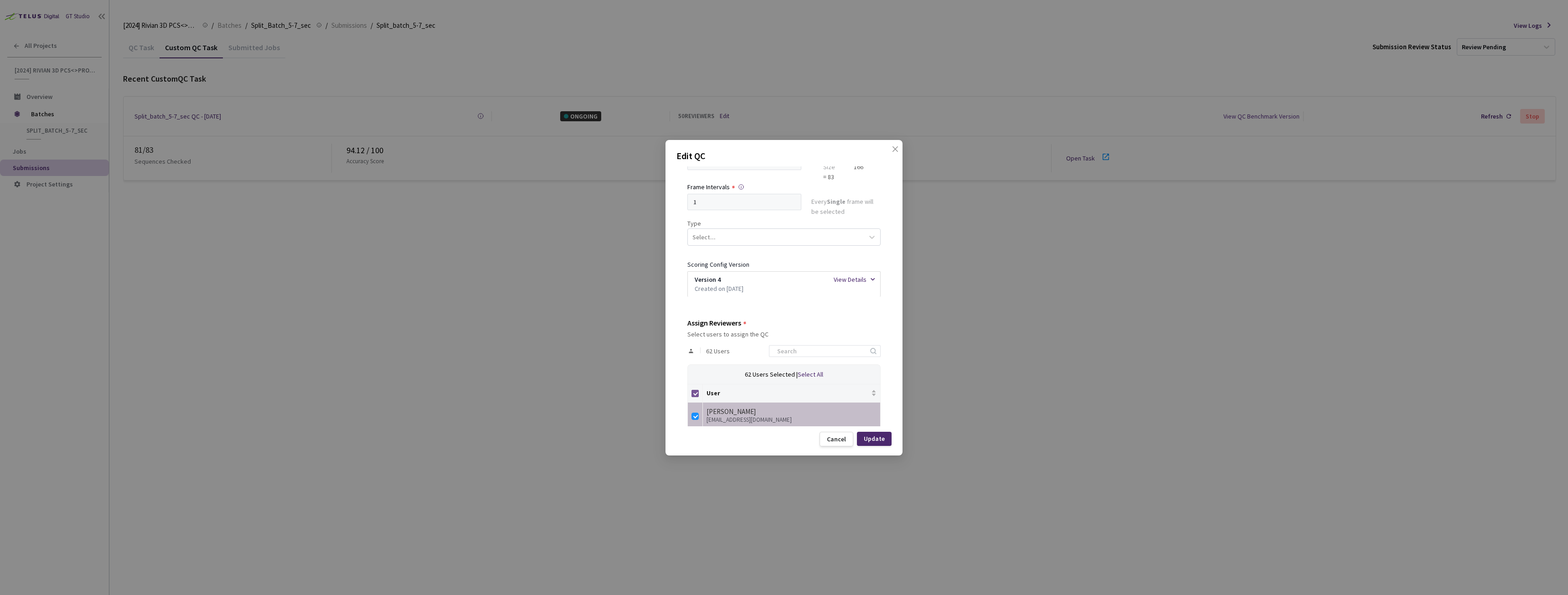
checkbox input "false"
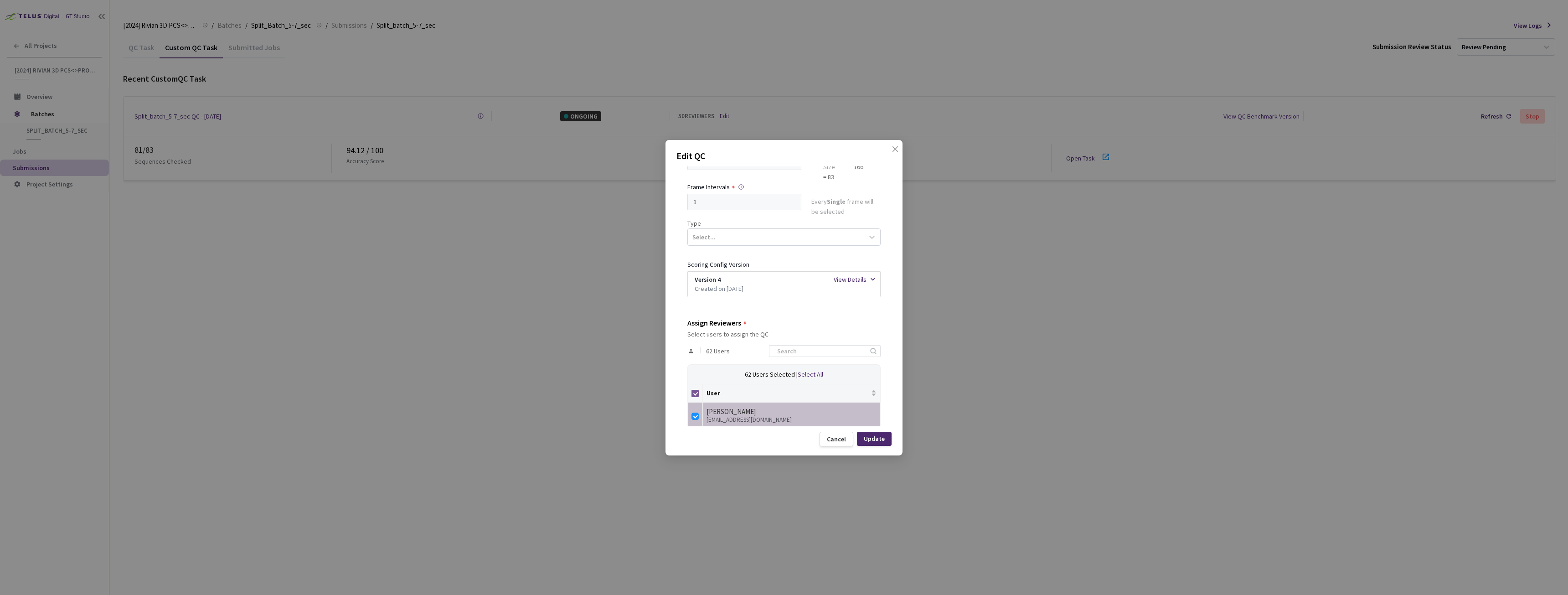
checkbox input "false"
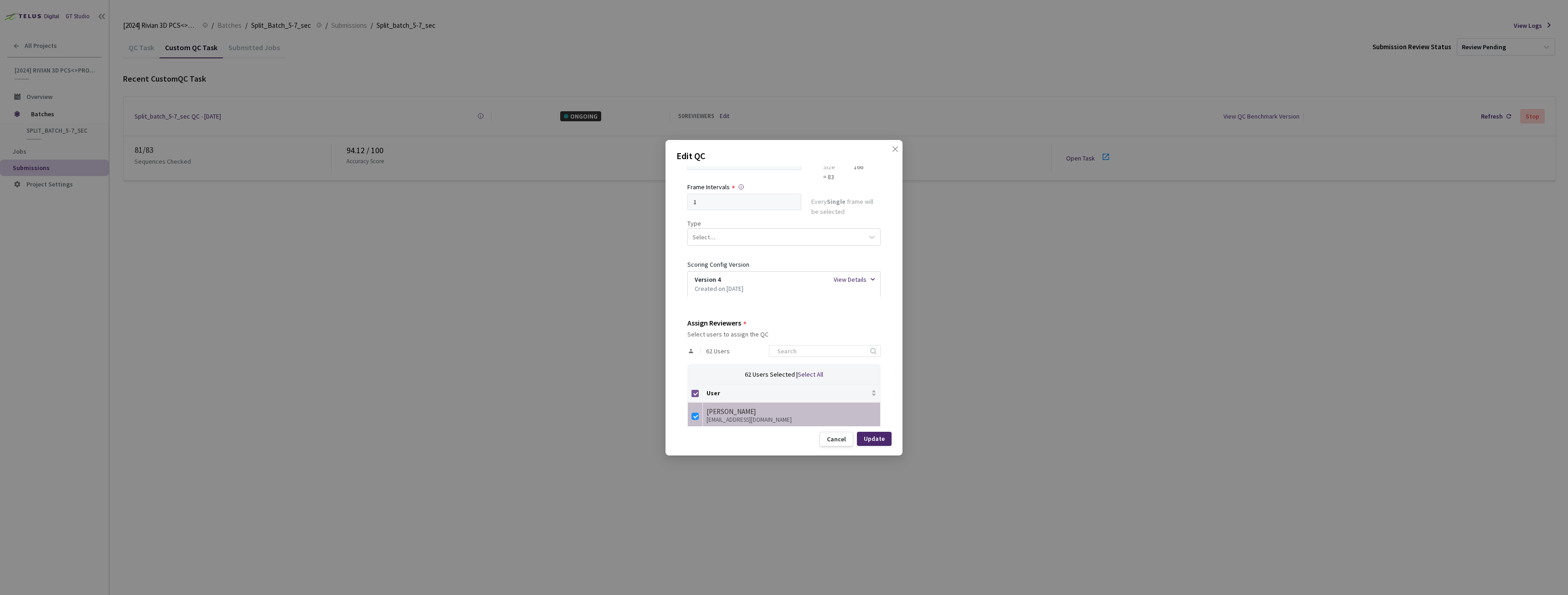
checkbox input "false"
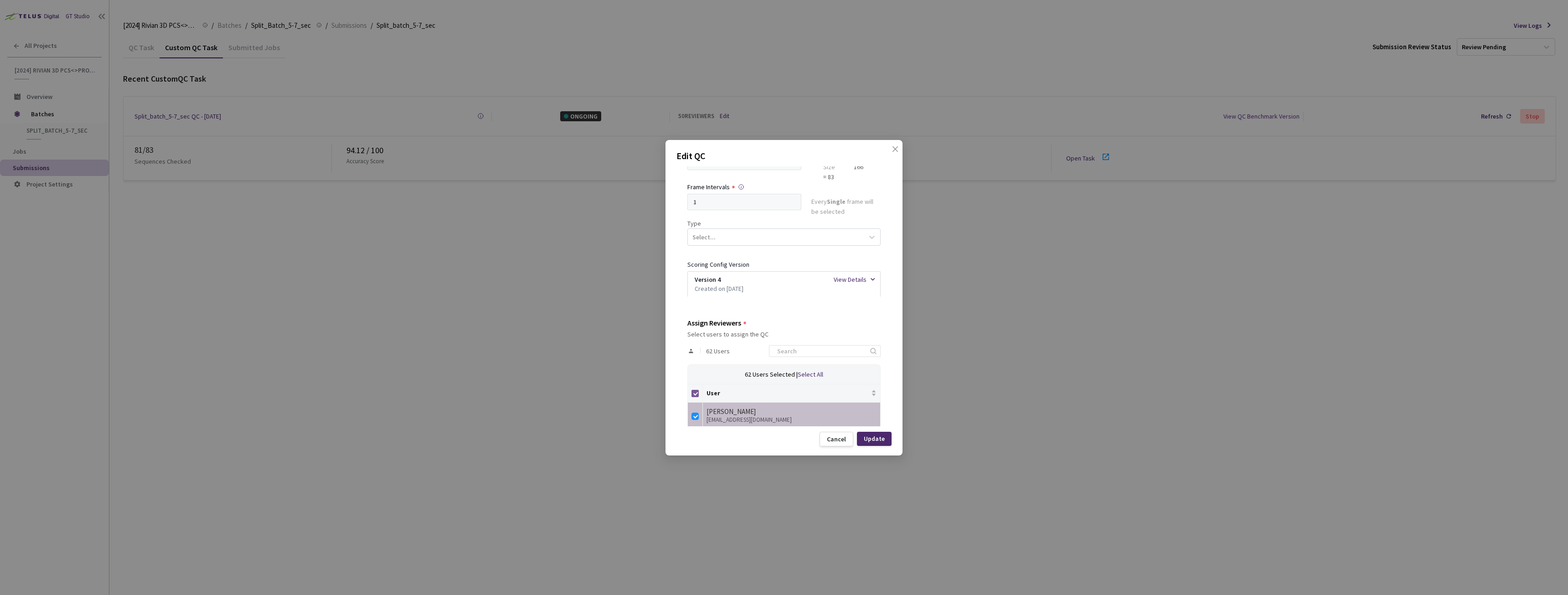
checkbox input "false"
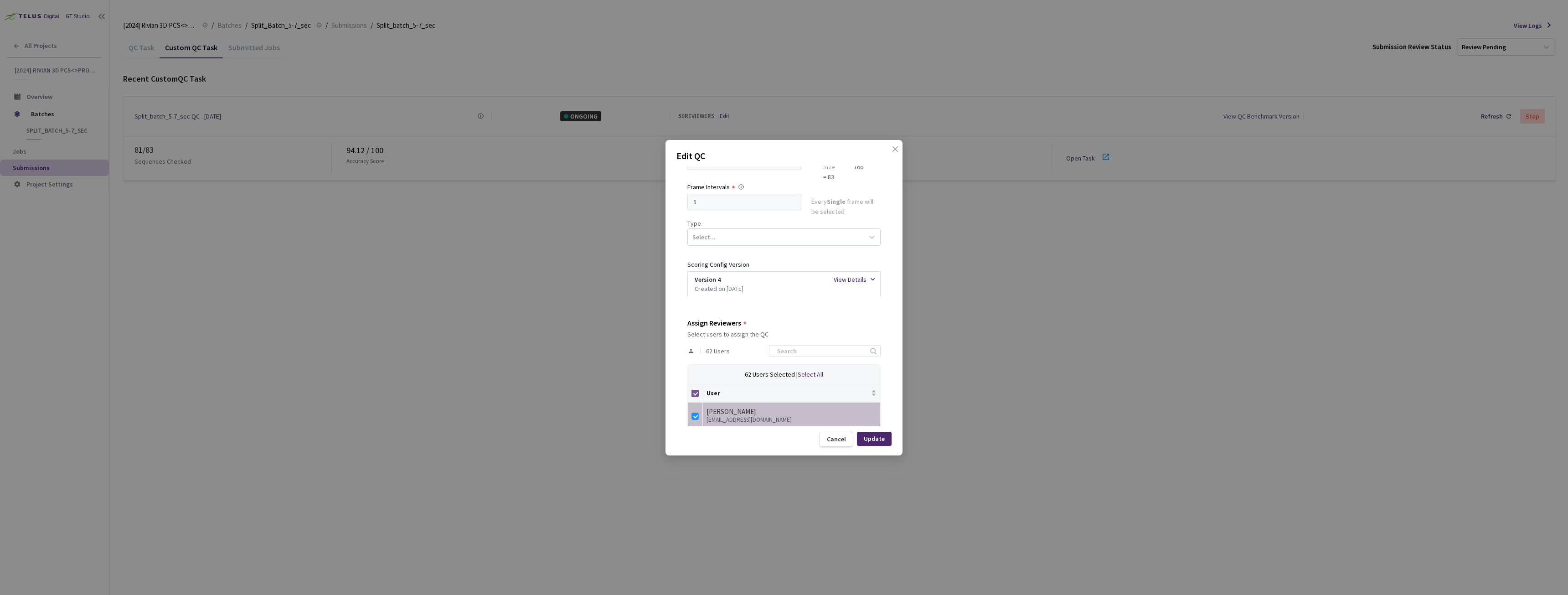
checkbox input "false"
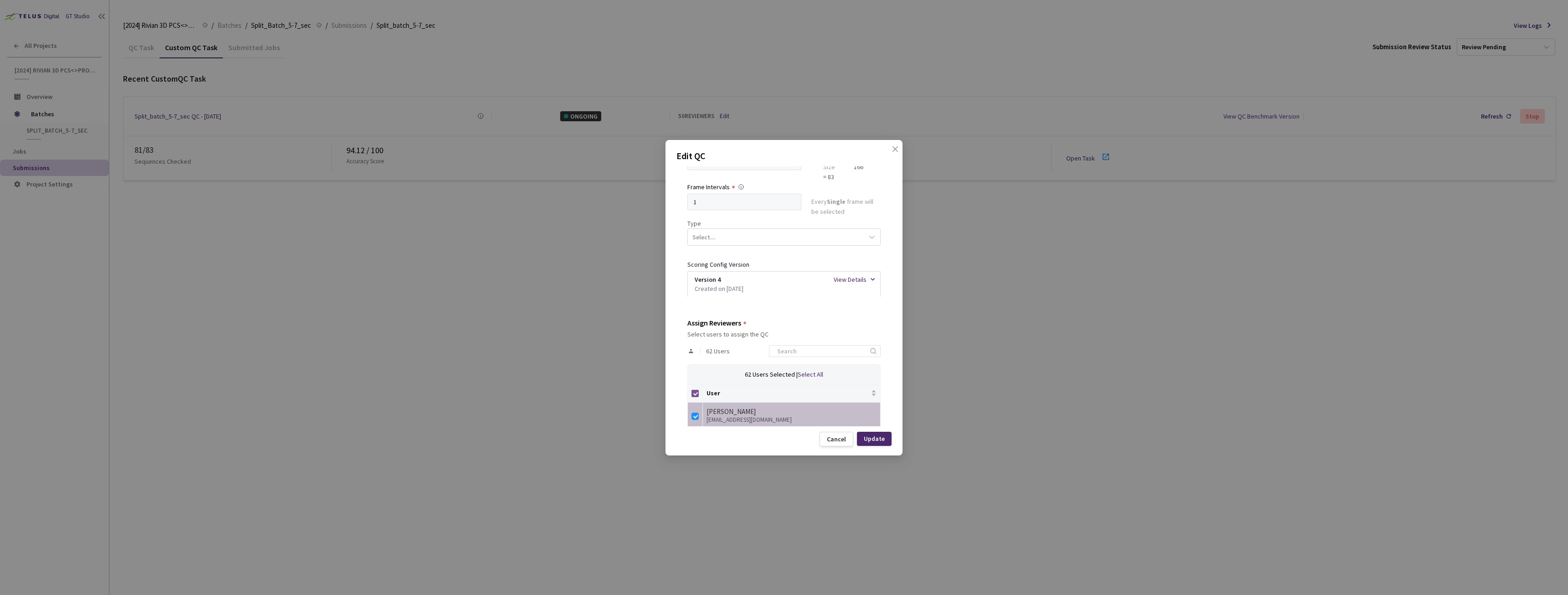
checkbox input "false"
click at [808, 354] on input at bounding box center [821, 351] width 97 height 11
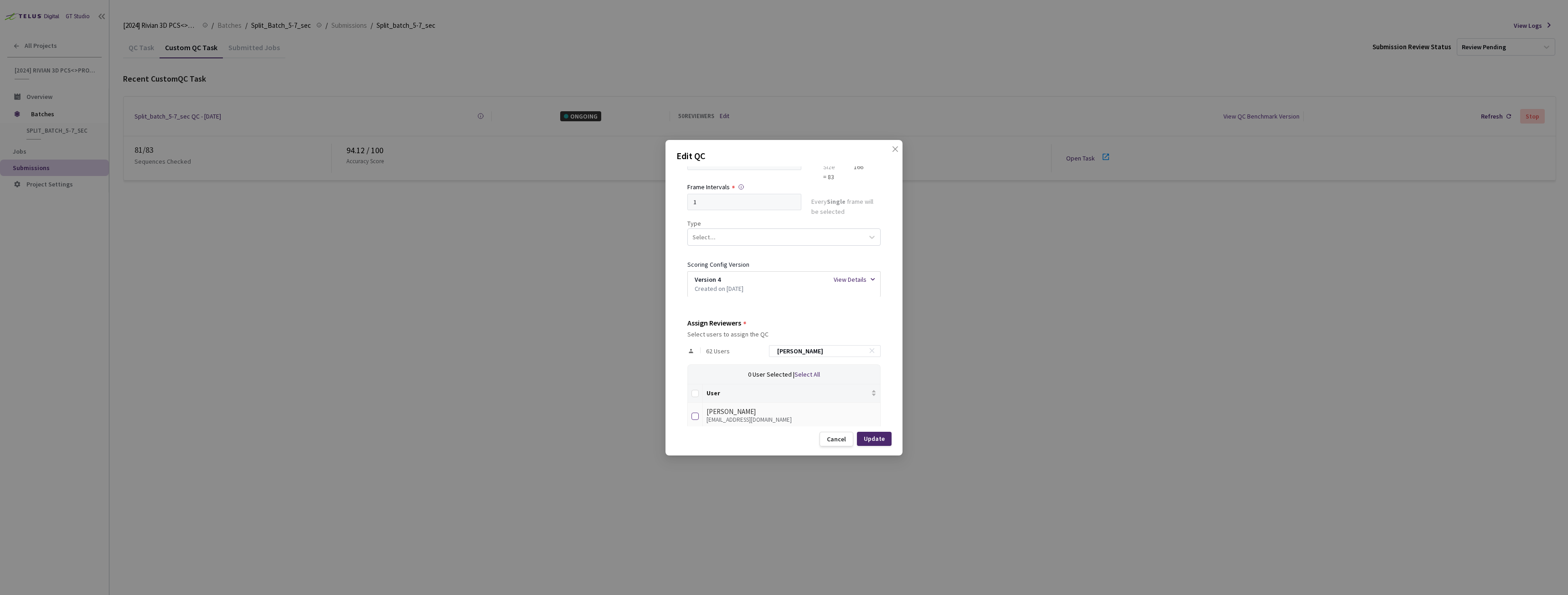
type input "[PERSON_NAME]"
click at [695, 417] on input "checkbox" at bounding box center [695, 417] width 7 height 7
checkbox input "true"
click at [871, 437] on div "Update" at bounding box center [874, 438] width 21 height 7
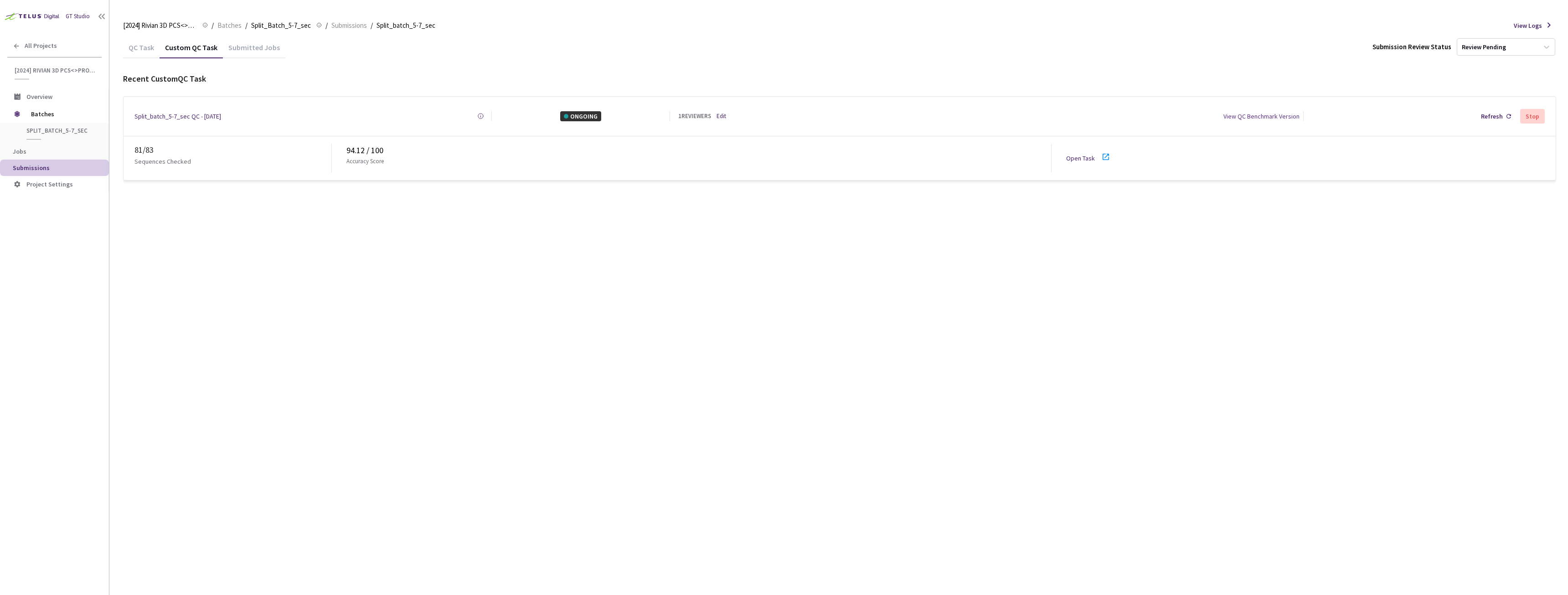
click at [725, 111] on link "Edit" at bounding box center [721, 116] width 10 height 9
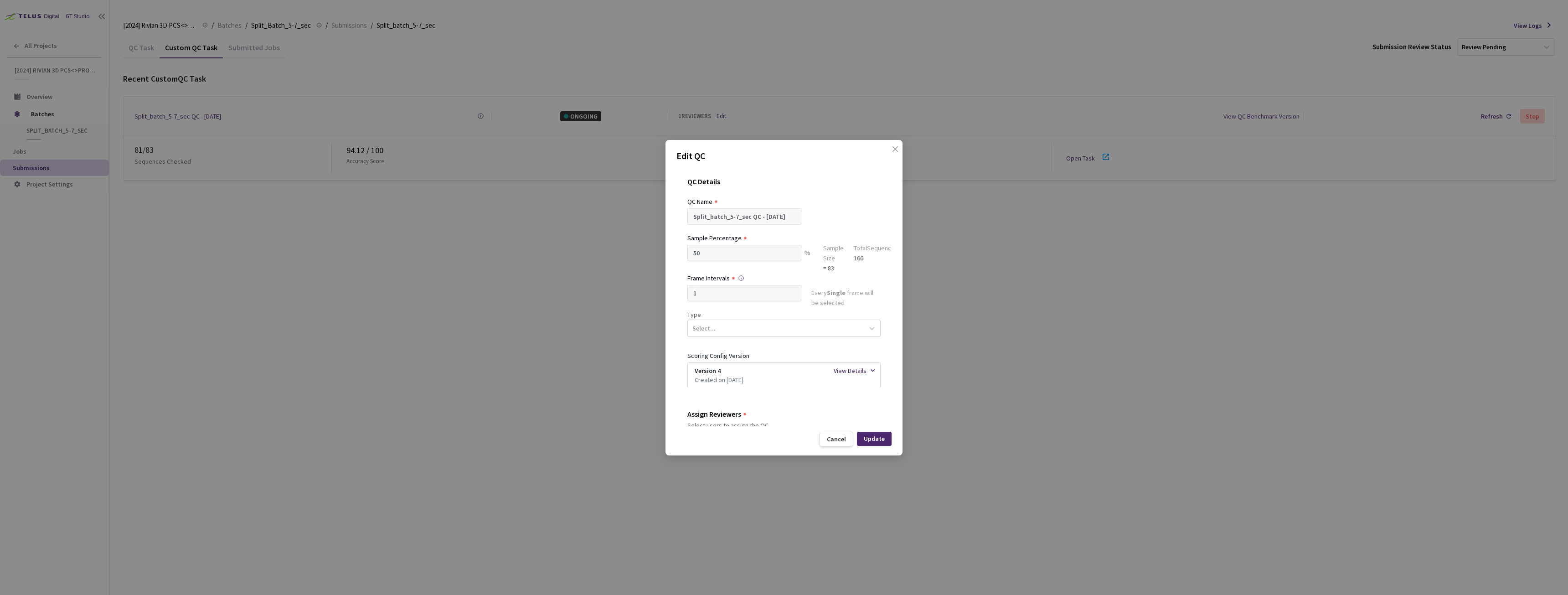
drag, startPoint x: 875, startPoint y: 439, endPoint x: 867, endPoint y: 436, distance: 8.5
click at [875, 439] on div "Update" at bounding box center [874, 438] width 21 height 7
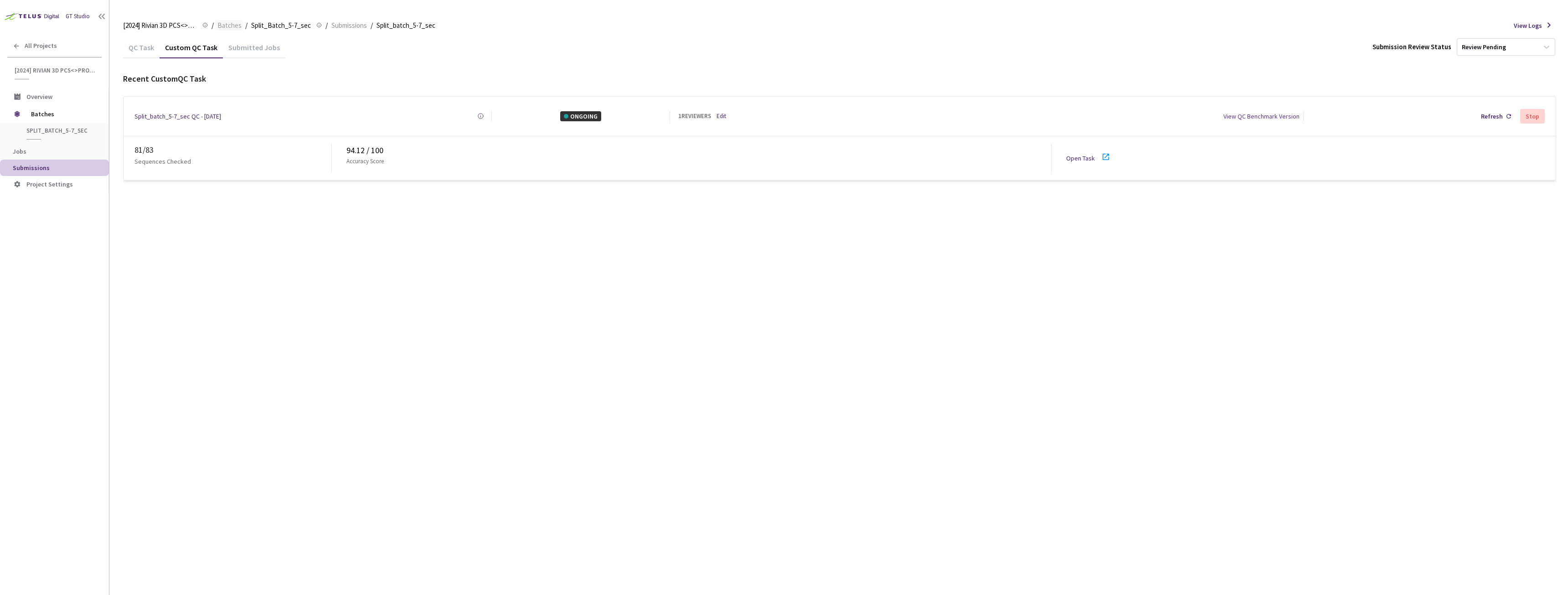
click at [229, 27] on span "Batches" at bounding box center [229, 26] width 24 height 11
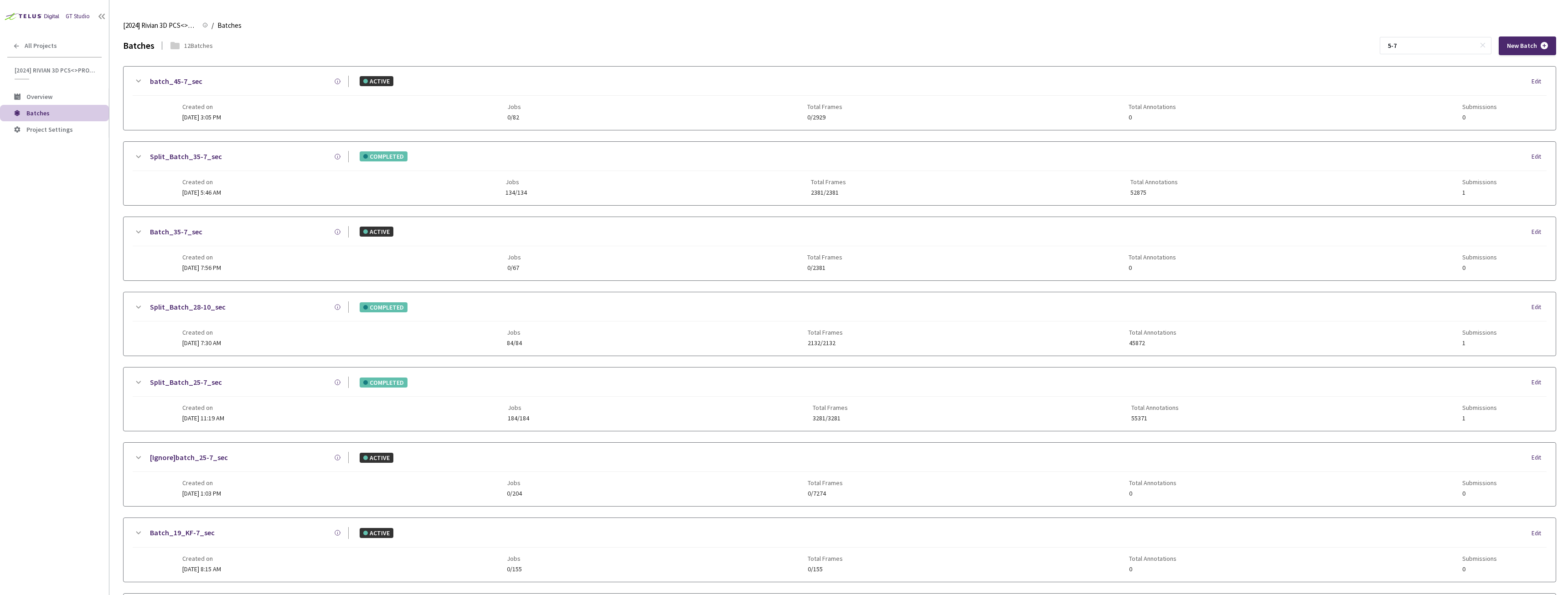
drag, startPoint x: 1401, startPoint y: 48, endPoint x: 1376, endPoint y: 57, distance: 26.6
click at [1376, 55] on div "Batches 12 Batches 5-7 New Batch batch_45-7_sec ACTIVE Edit Created on [DATE] 3…" at bounding box center [839, 510] width 1433 height 948
type input "6-7"
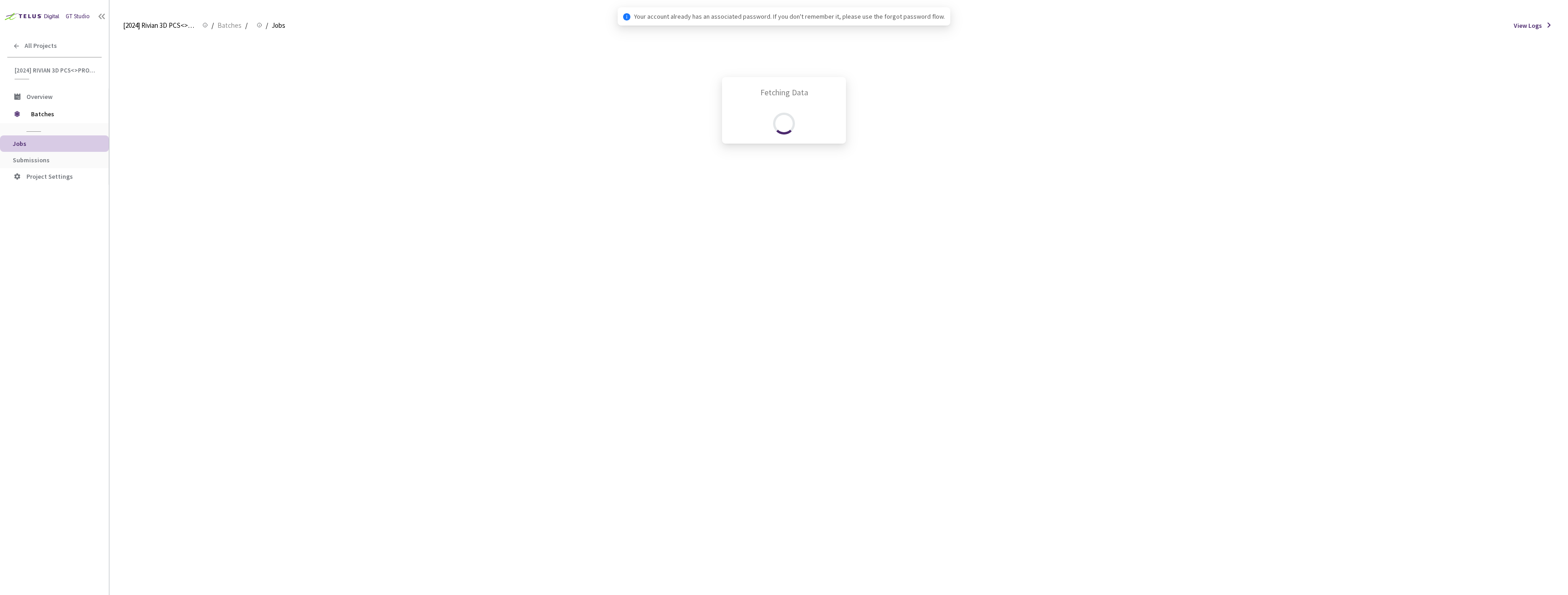
click at [43, 166] on div "Fetching Data" at bounding box center [784, 297] width 1568 height 595
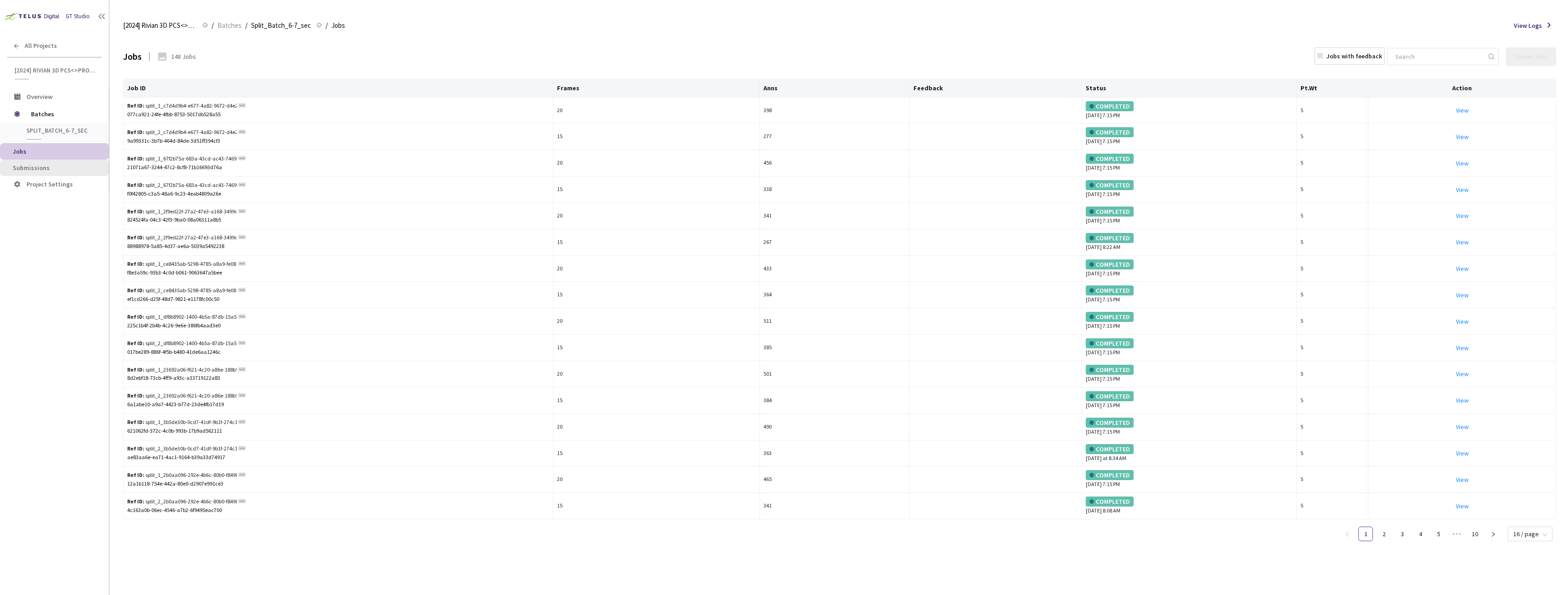
click at [43, 170] on span "Submissions" at bounding box center [31, 167] width 37 height 8
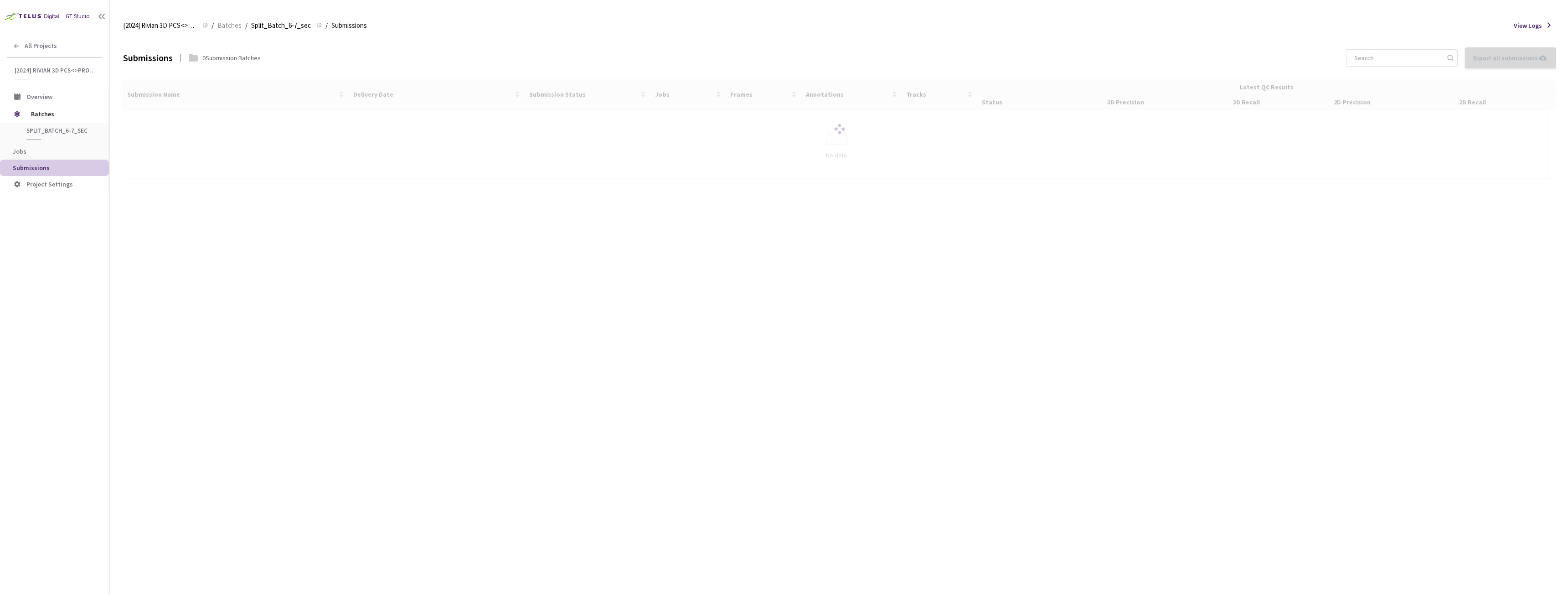
click at [164, 119] on div at bounding box center [839, 129] width 1433 height 99
click at [161, 122] on div at bounding box center [839, 129] width 1433 height 99
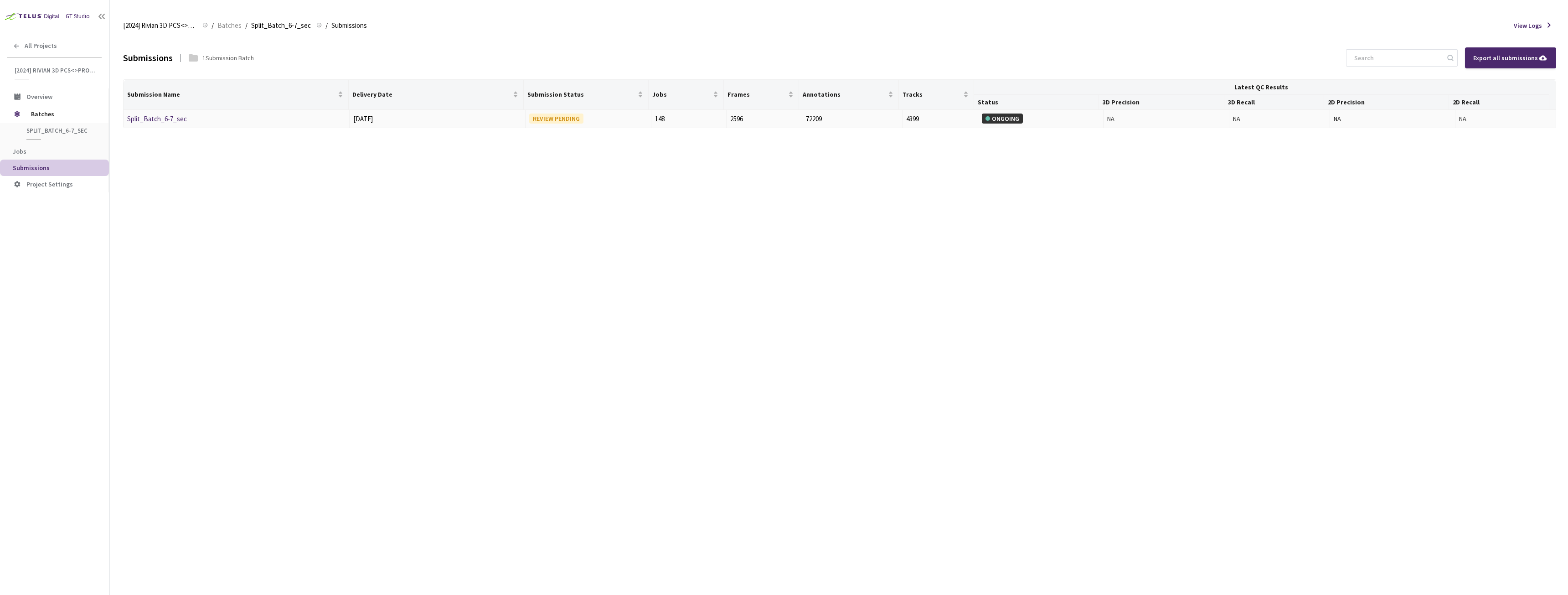
click at [161, 122] on link "Split_Batch_6-7_sec" at bounding box center [157, 119] width 60 height 9
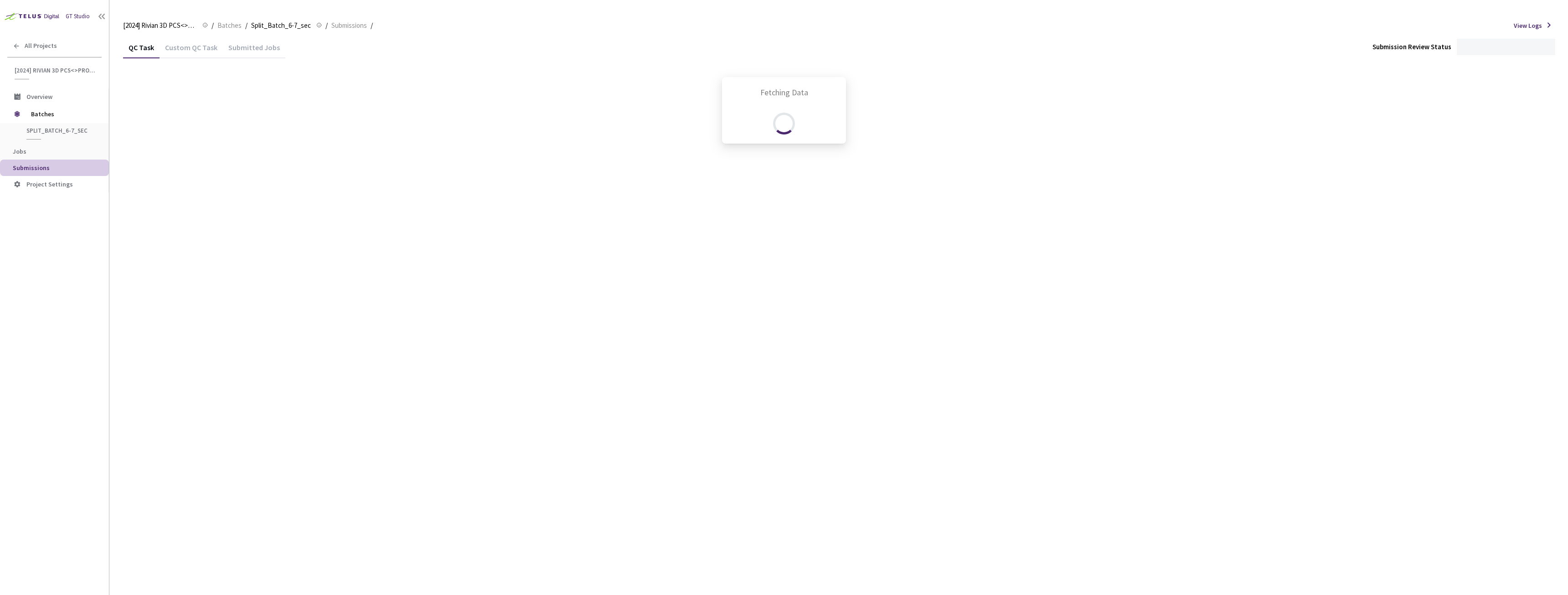
click at [169, 50] on div "Fetching Data" at bounding box center [784, 297] width 1568 height 595
click at [181, 48] on div "Fetching Data" at bounding box center [784, 297] width 1568 height 595
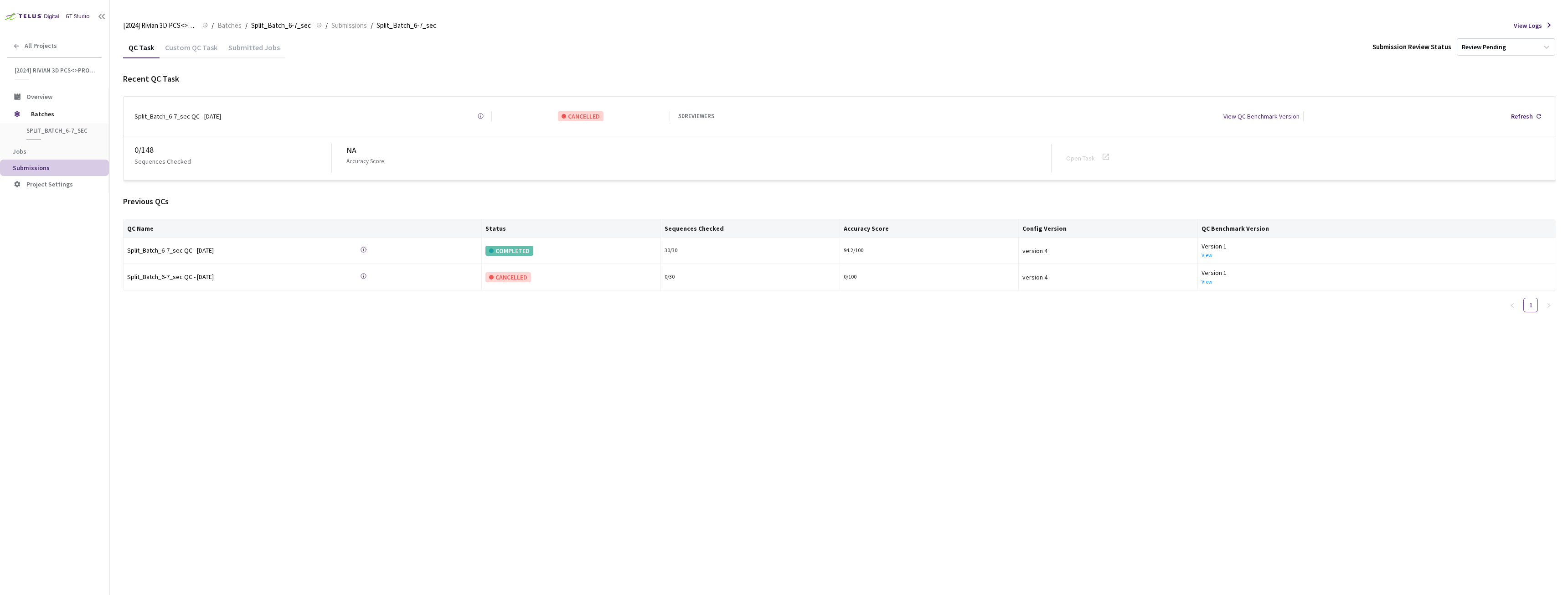
click at [181, 48] on div "Custom QC Task" at bounding box center [191, 50] width 63 height 15
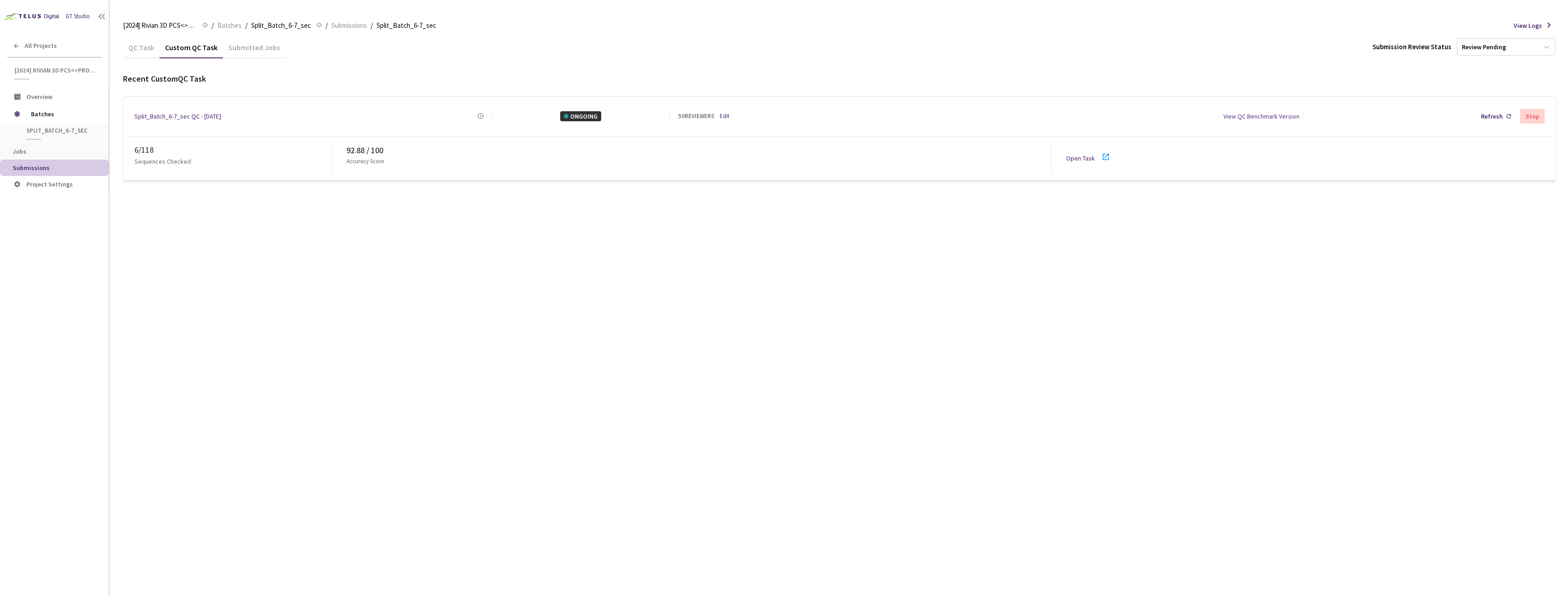
click at [730, 111] on div "50 REVIEWERS Edit" at bounding box center [743, 116] width 130 height 9
click at [729, 113] on link "Edit" at bounding box center [724, 116] width 10 height 9
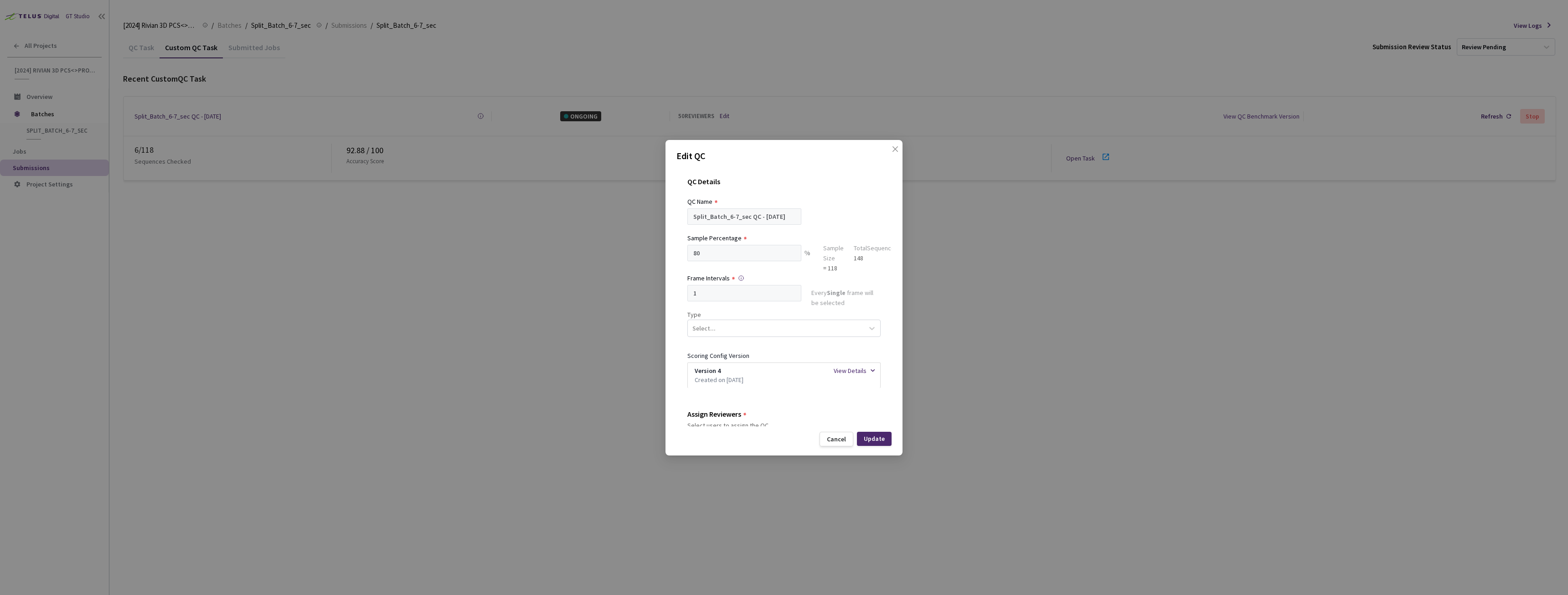
click at [553, 257] on div "Edit QC QC Details QC Name Split_Batch_6-7_sec QC - 13 Aug, 2025 Sample Percent…" at bounding box center [784, 297] width 1568 height 595
